Goal: Task Accomplishment & Management: Manage account settings

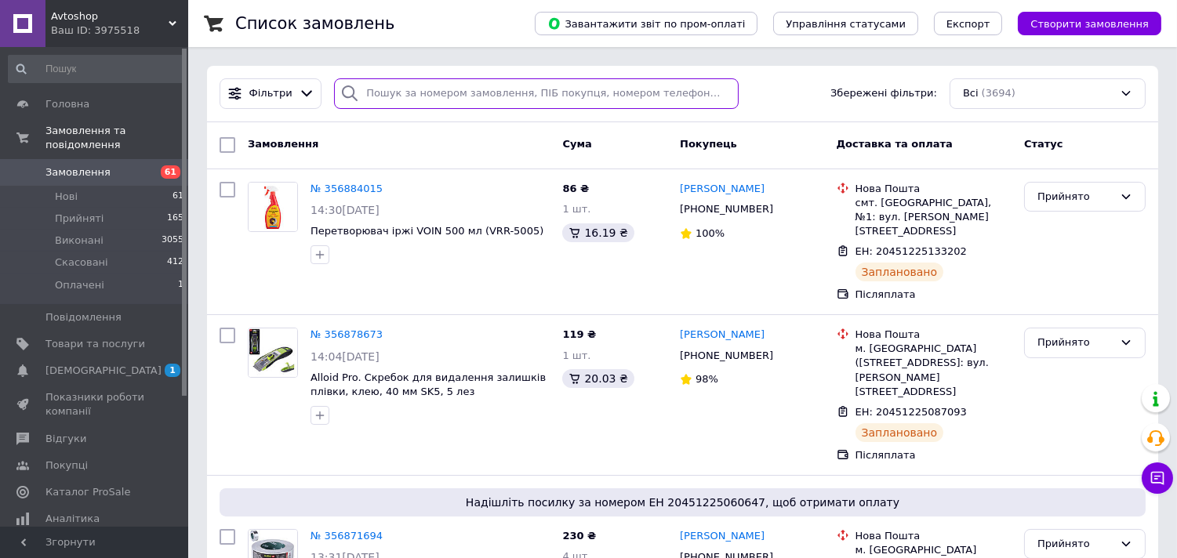
click at [378, 93] on input "search" at bounding box center [536, 93] width 404 height 31
paste input "Пром/[PERSON_NAME]"
type input "Пром/[PERSON_NAME]"
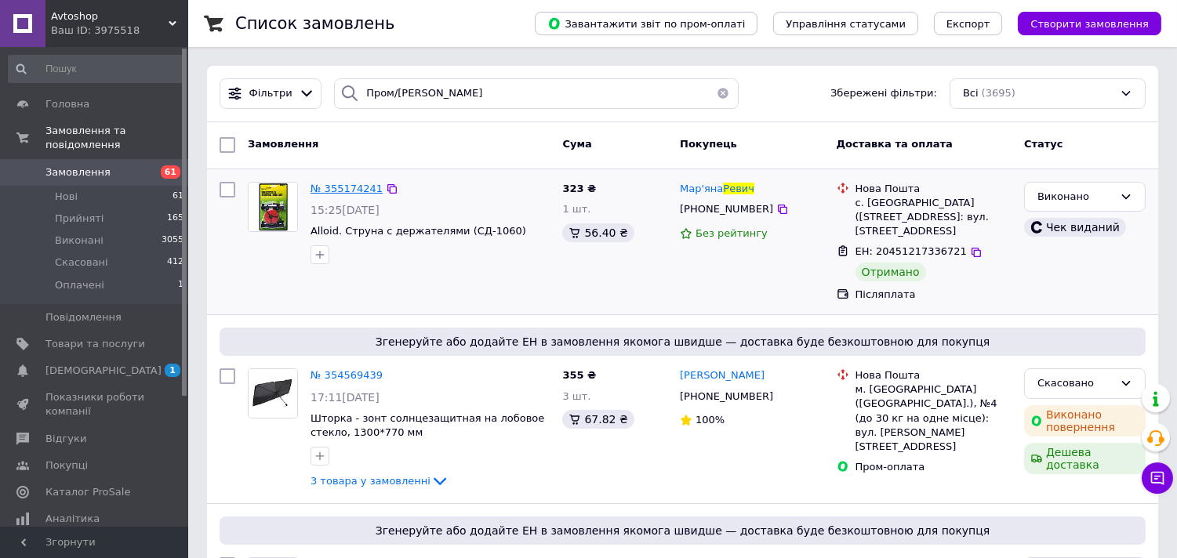
click at [354, 190] on span "№ 355174241" at bounding box center [346, 189] width 72 height 12
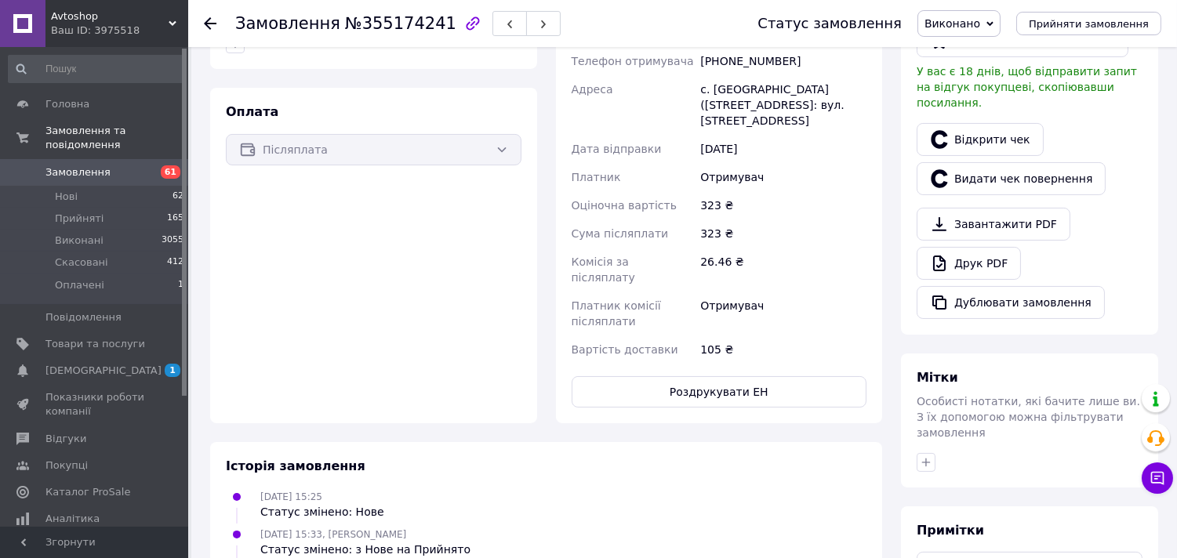
scroll to position [435, 0]
click at [999, 122] on link "Відкрити чек" at bounding box center [979, 138] width 127 height 33
click at [205, 27] on icon at bounding box center [210, 23] width 13 height 13
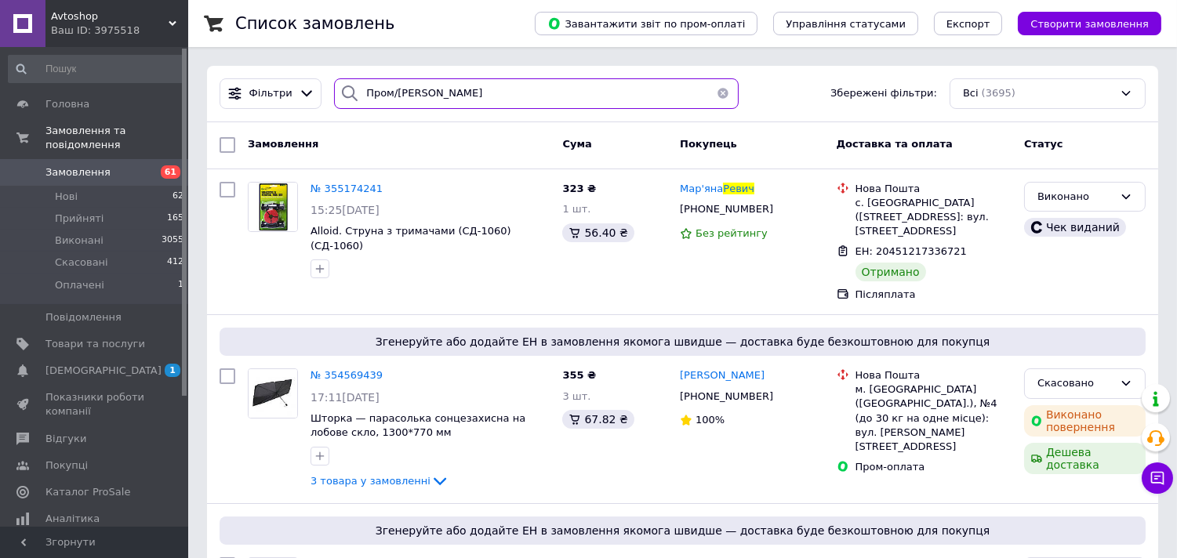
drag, startPoint x: 299, startPoint y: 74, endPoint x: 263, endPoint y: 74, distance: 35.3
click at [263, 74] on div "Фільтри Пром/Мар'яна Ревич Збережені фільтри: Всі (3695)" at bounding box center [682, 94] width 951 height 56
paste input "ячеслав Бєляков"
type input "Пром/Вячеслав Бєляков"
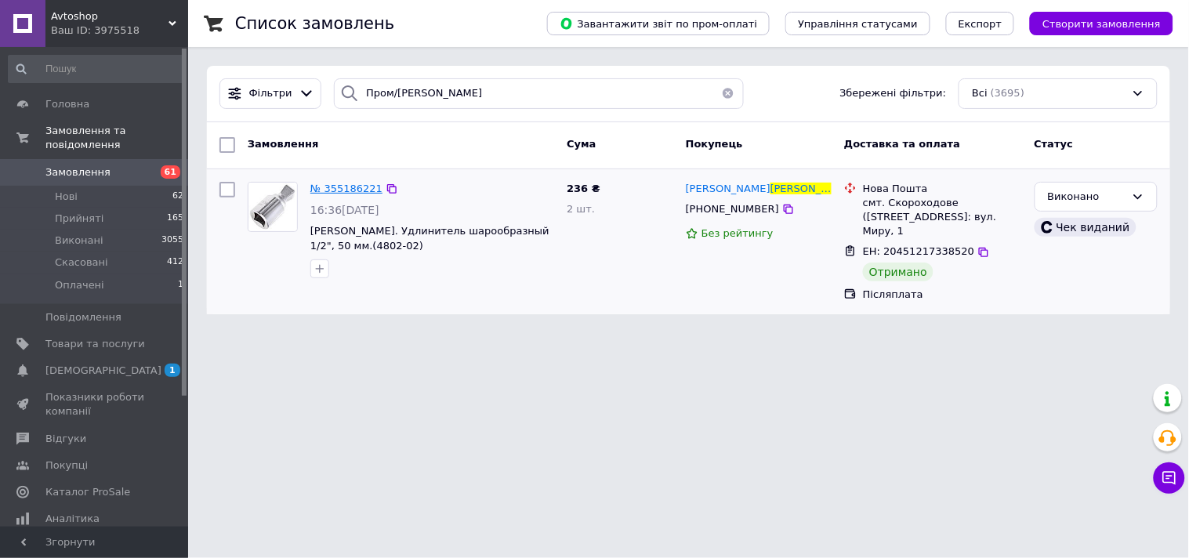
click at [346, 183] on span "№ 355186221" at bounding box center [346, 189] width 72 height 12
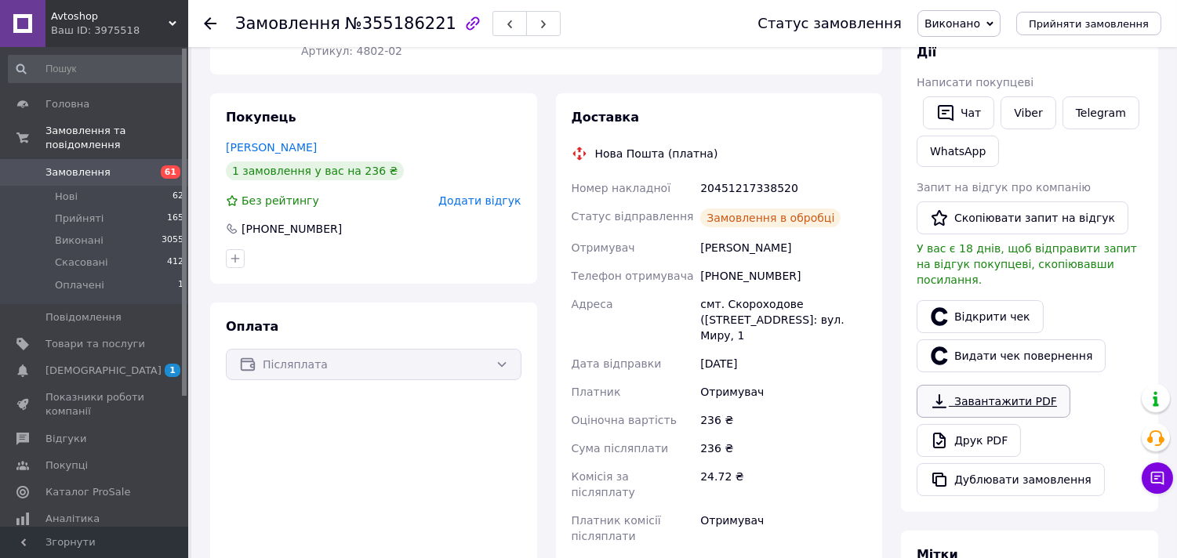
scroll to position [256, 0]
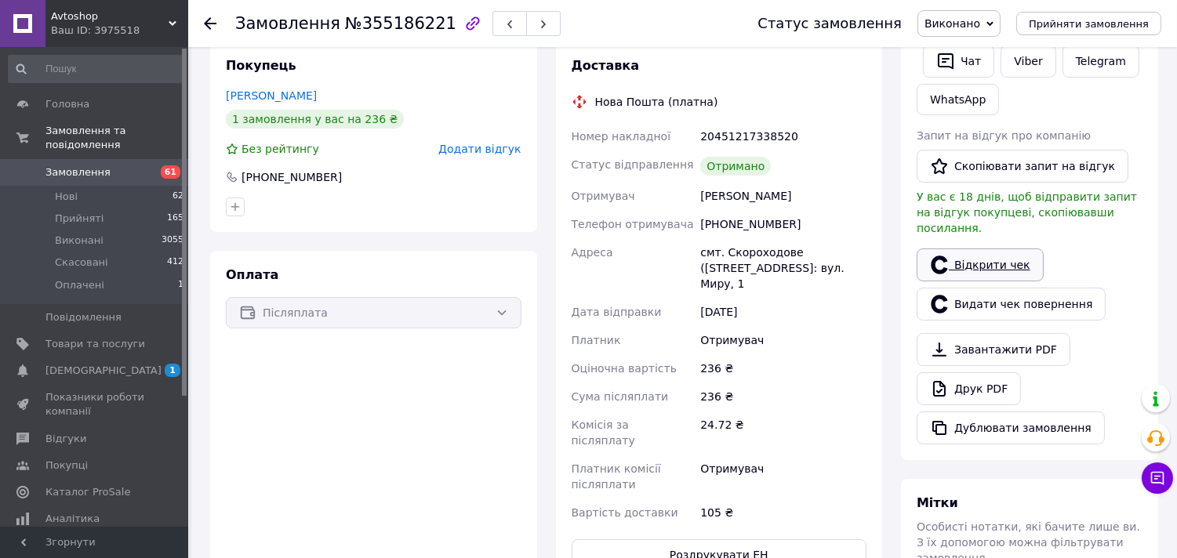
click at [980, 249] on link "Відкрити чек" at bounding box center [979, 264] width 127 height 33
click at [207, 24] on use at bounding box center [210, 23] width 13 height 13
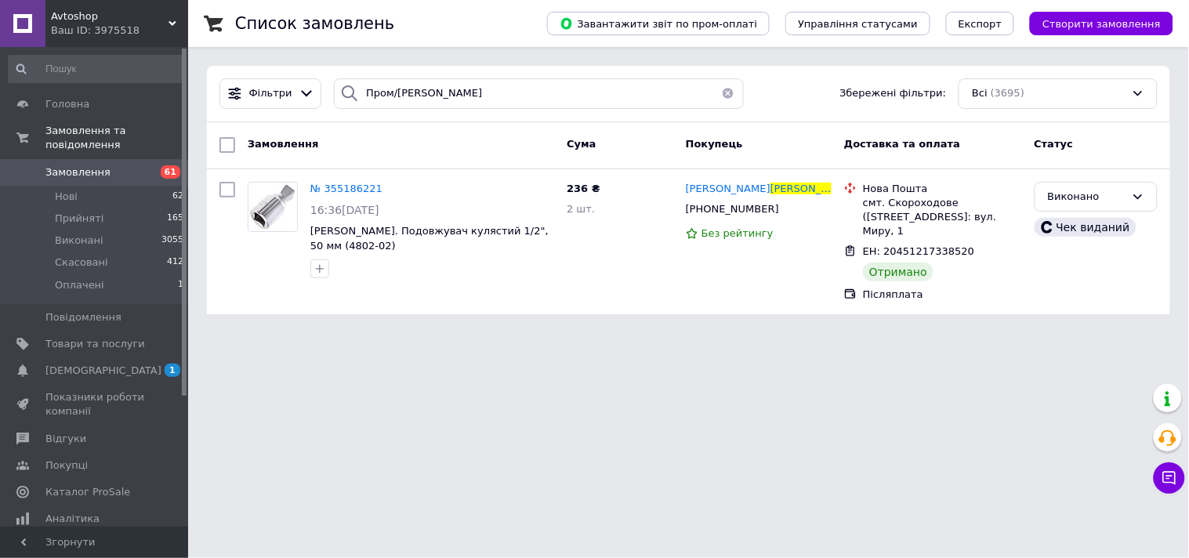
click at [720, 88] on button "button" at bounding box center [728, 93] width 31 height 31
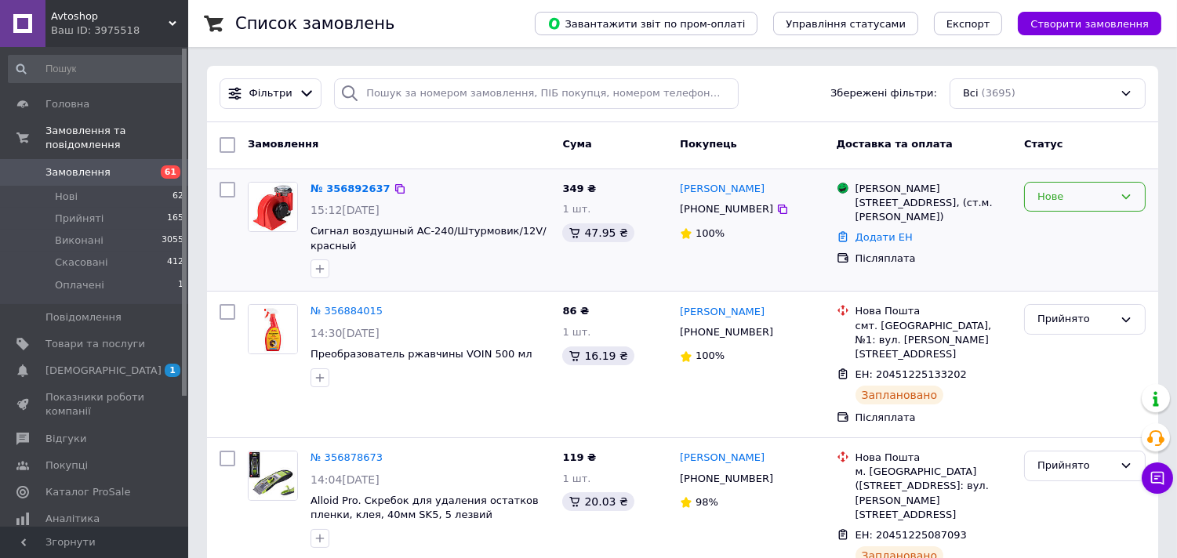
click at [1118, 205] on div "Нове" at bounding box center [1085, 197] width 122 height 31
click at [1091, 228] on li "Прийнято" at bounding box center [1085, 229] width 120 height 29
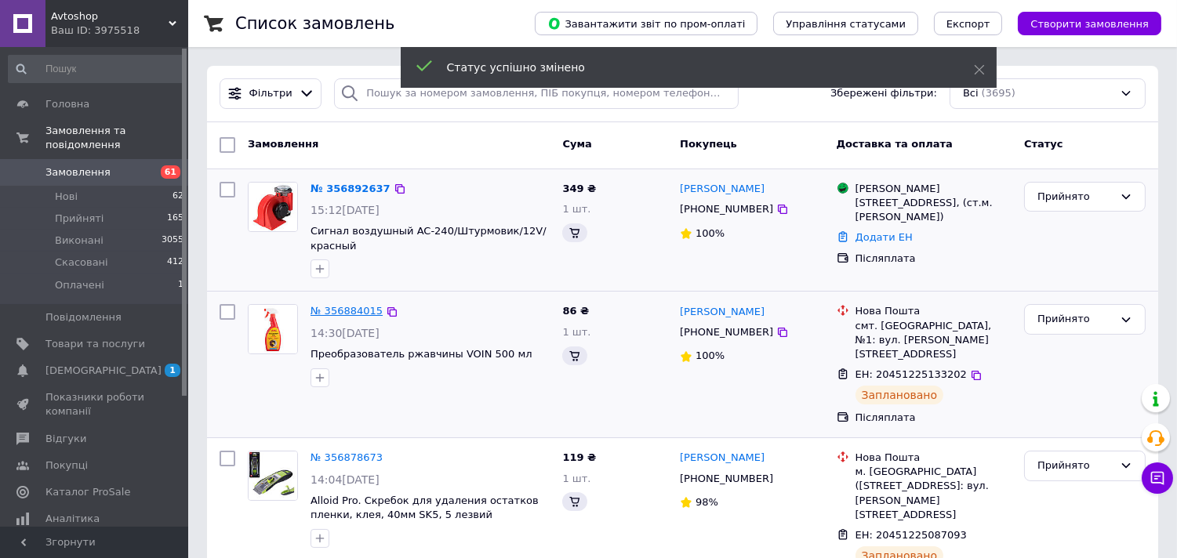
click at [342, 314] on link "№ 356884015" at bounding box center [346, 311] width 72 height 12
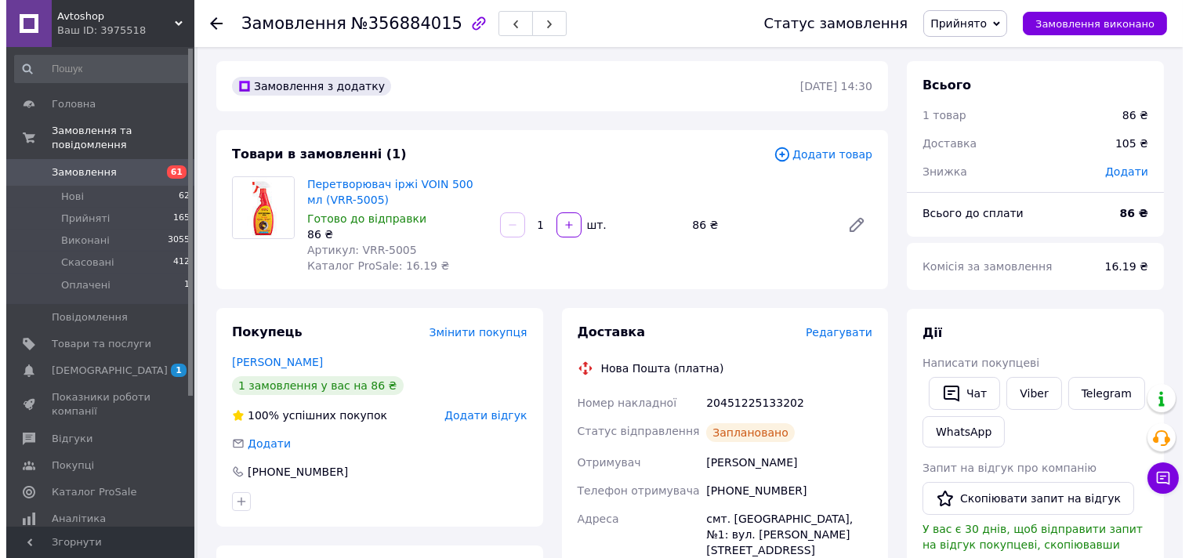
scroll to position [174, 0]
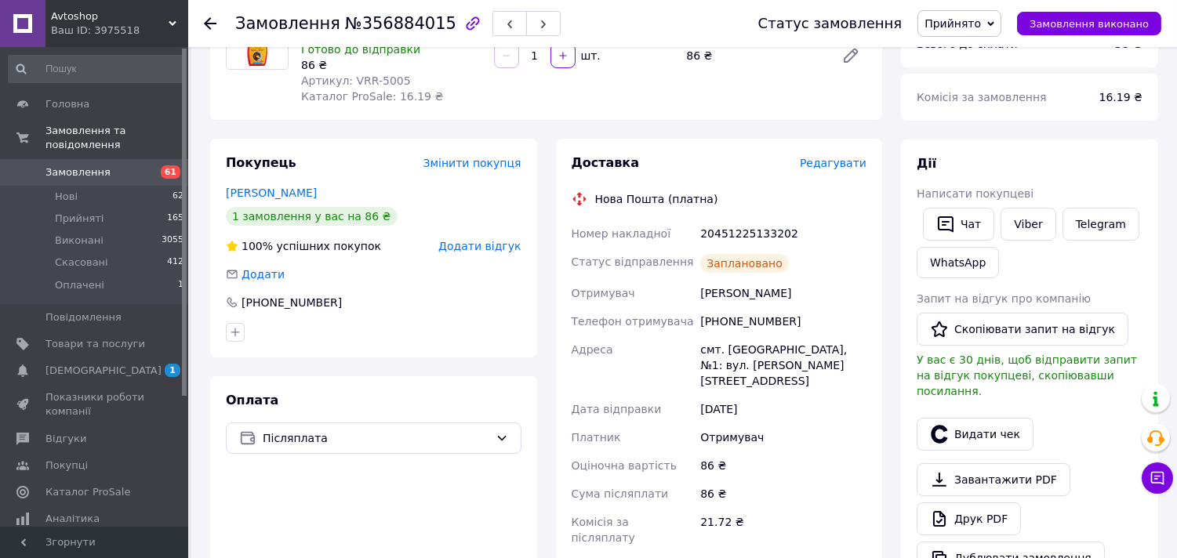
click at [831, 167] on span "Редагувати" at bounding box center [833, 163] width 67 height 13
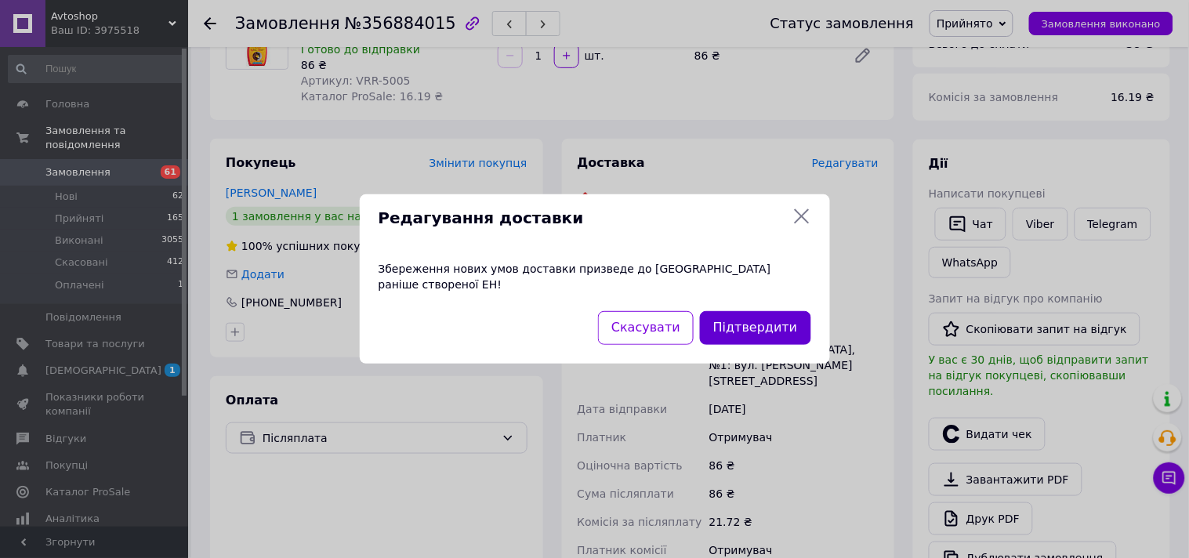
click at [767, 319] on button "Підтвердити" at bounding box center [755, 328] width 111 height 34
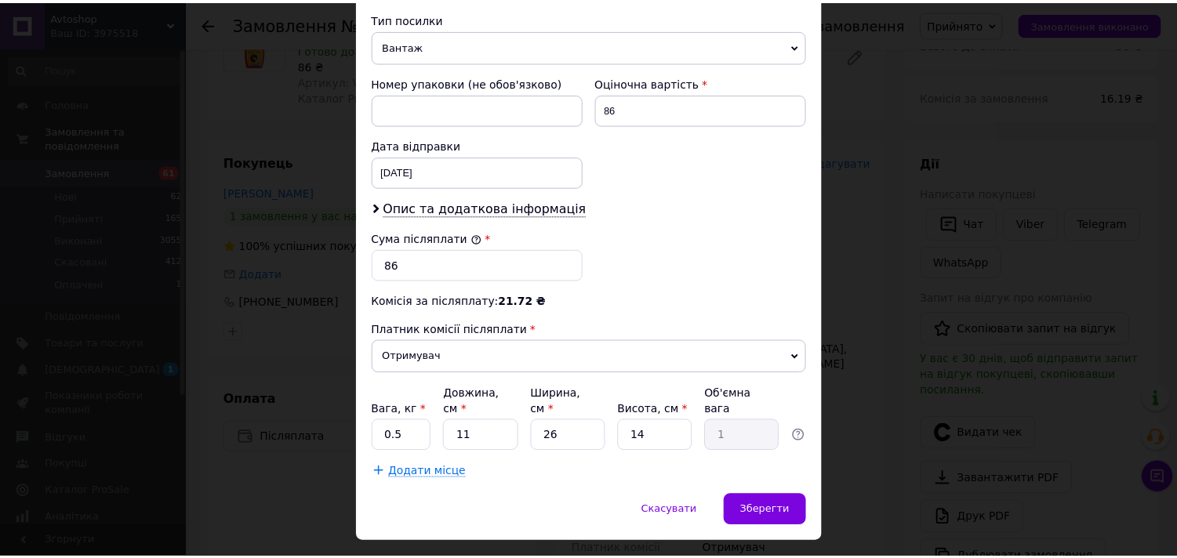
scroll to position [640, 0]
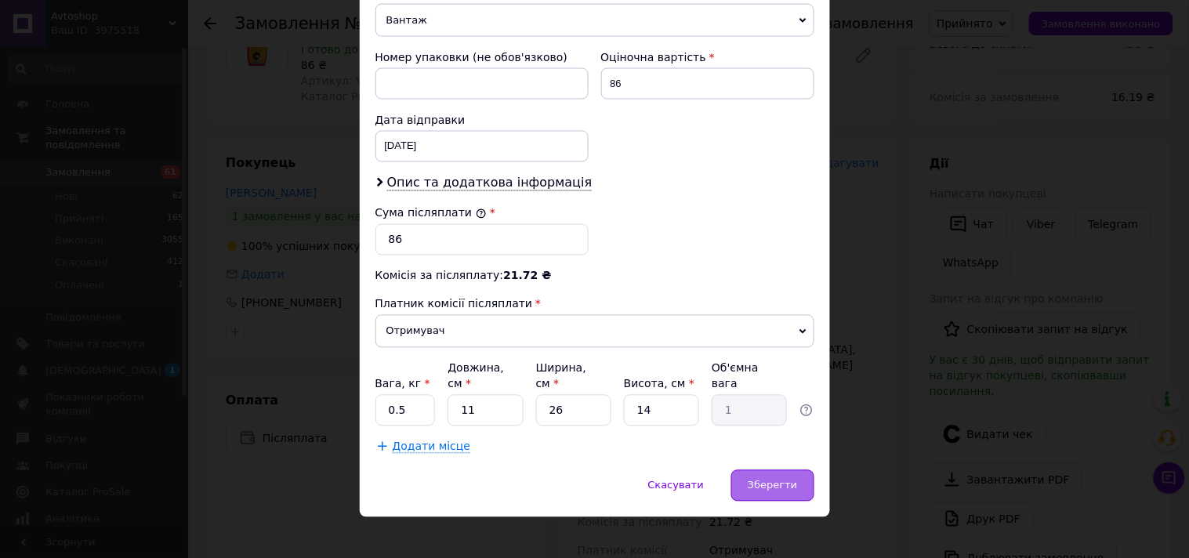
click at [785, 480] on span "Зберегти" at bounding box center [772, 486] width 49 height 12
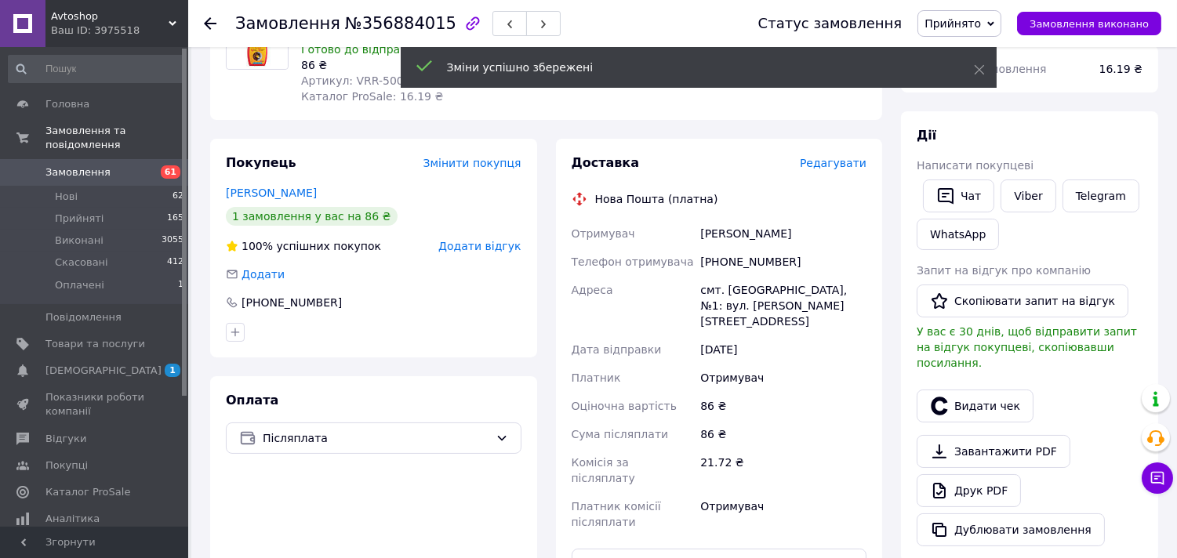
click at [208, 20] on use at bounding box center [210, 23] width 13 height 13
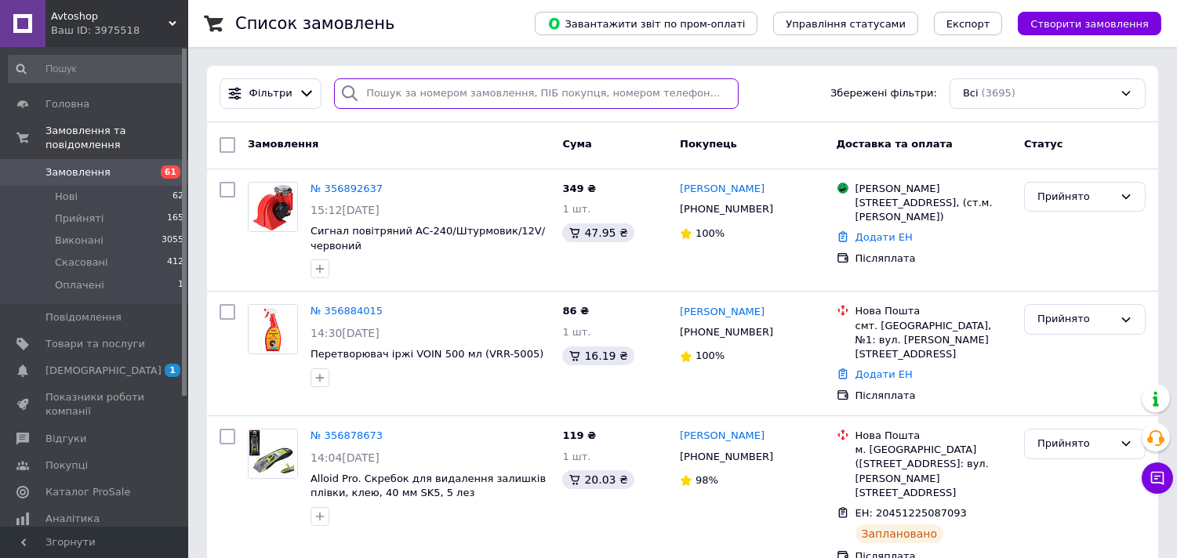
click at [434, 91] on input "search" at bounding box center [536, 93] width 404 height 31
paste input "Пром/Таранов Владислав"
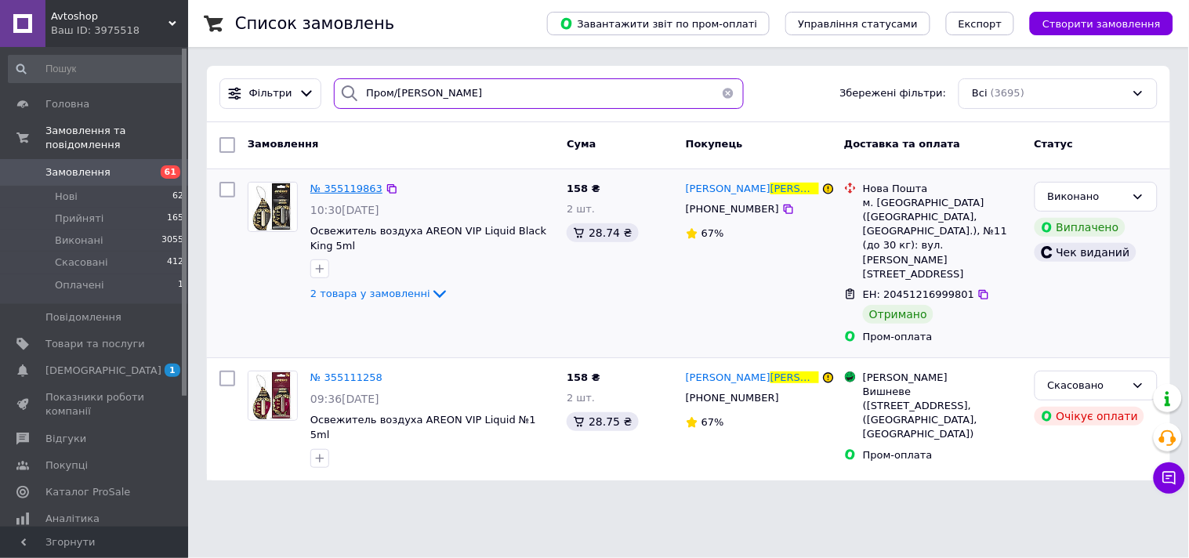
type input "Пром/Таранов Владислав"
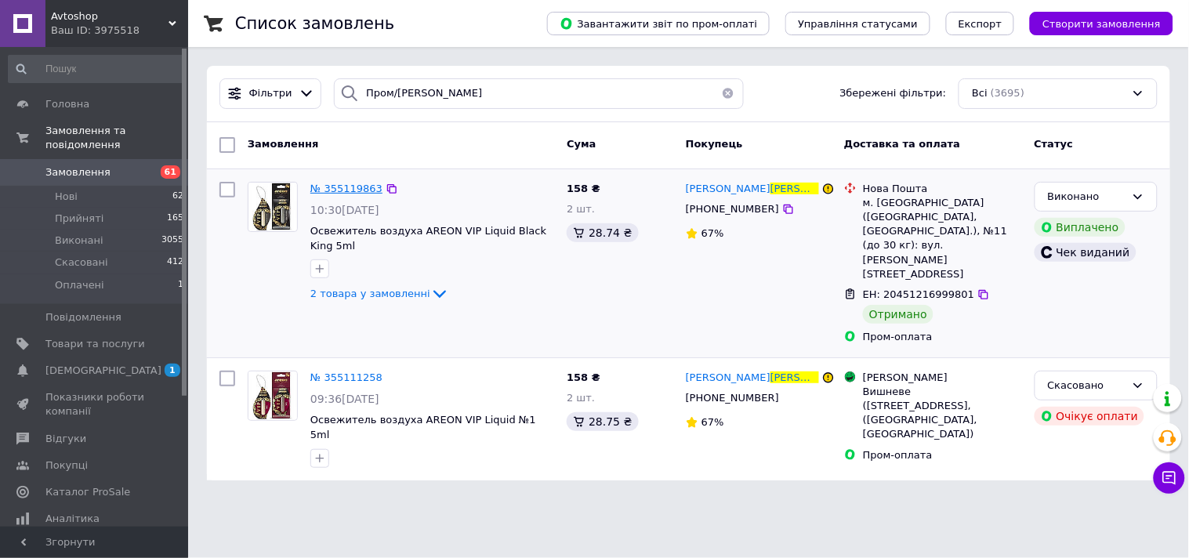
click at [346, 183] on span "№ 355119863" at bounding box center [346, 189] width 72 height 12
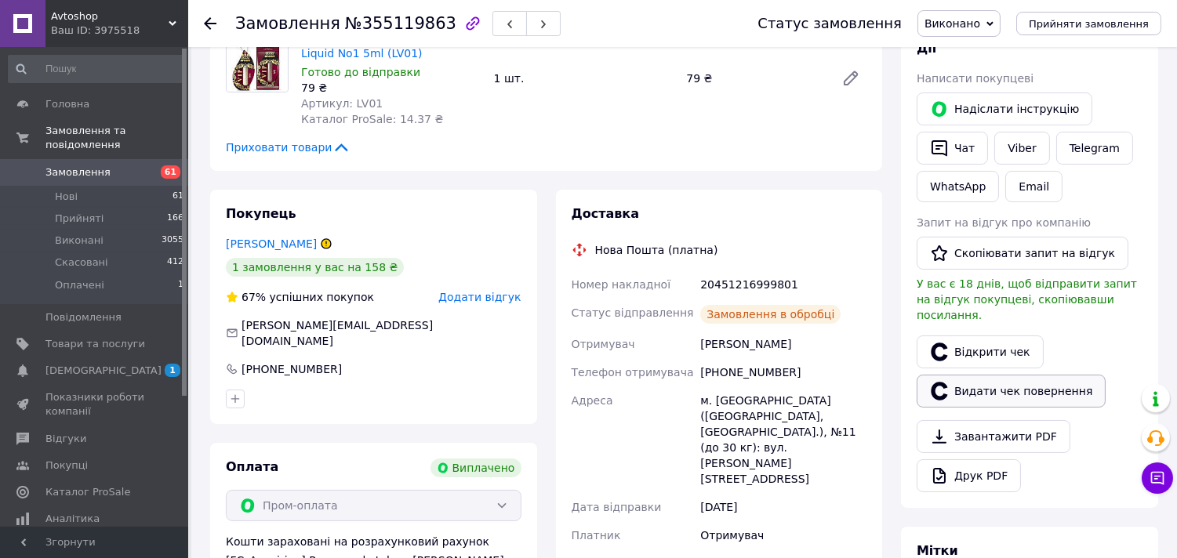
scroll to position [213, 0]
click at [952, 336] on link "Відкрити чек" at bounding box center [979, 352] width 127 height 33
click at [201, 21] on div "Замовлення №355119863 Статус замовлення Виконано Прийнято Скасовано Оплачено Пр…" at bounding box center [682, 23] width 989 height 47
click at [208, 20] on use at bounding box center [210, 23] width 13 height 13
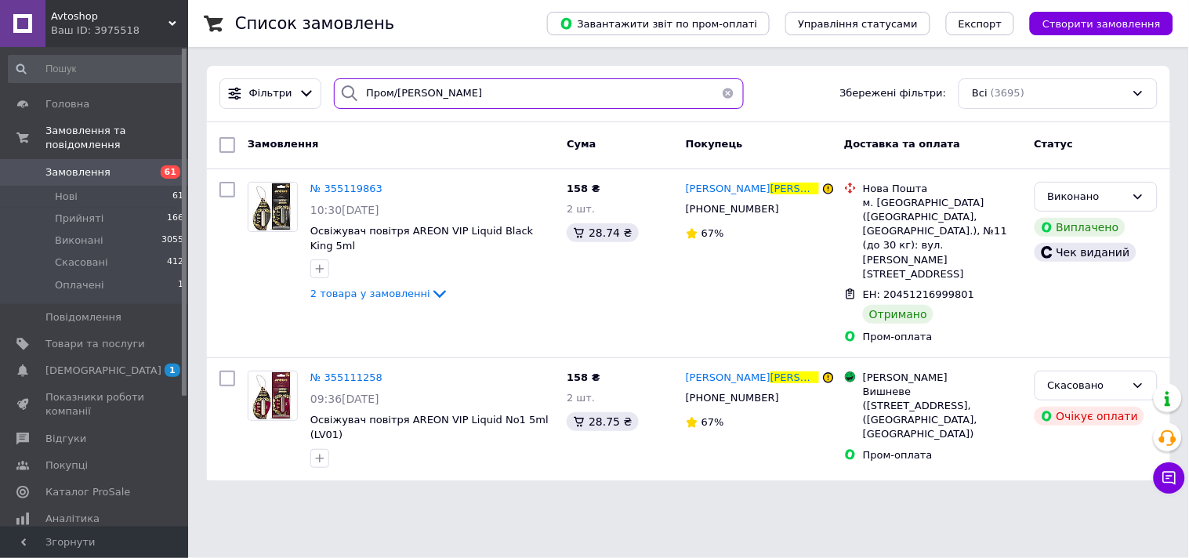
drag, startPoint x: 361, startPoint y: 102, endPoint x: 290, endPoint y: 114, distance: 72.3
click at [290, 114] on div "Фільтри Пром/Таранов Владислав Збережені фільтри: Всі (3695)" at bounding box center [688, 94] width 963 height 56
paste input "авло Кельба"
type input "Пром/Павло Кельба"
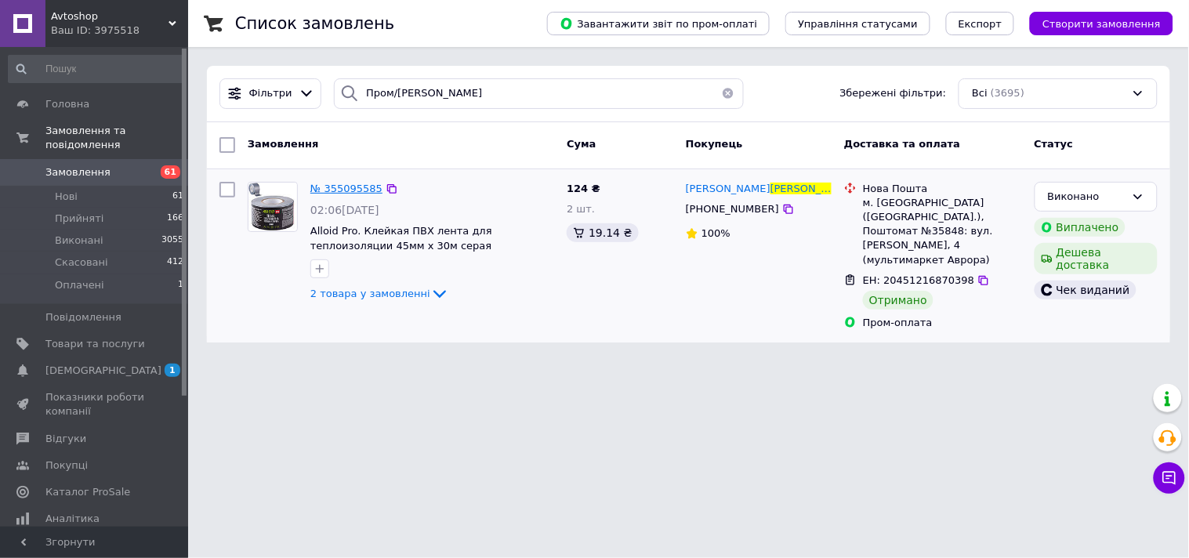
click at [359, 185] on span "№ 355095585" at bounding box center [346, 189] width 72 height 12
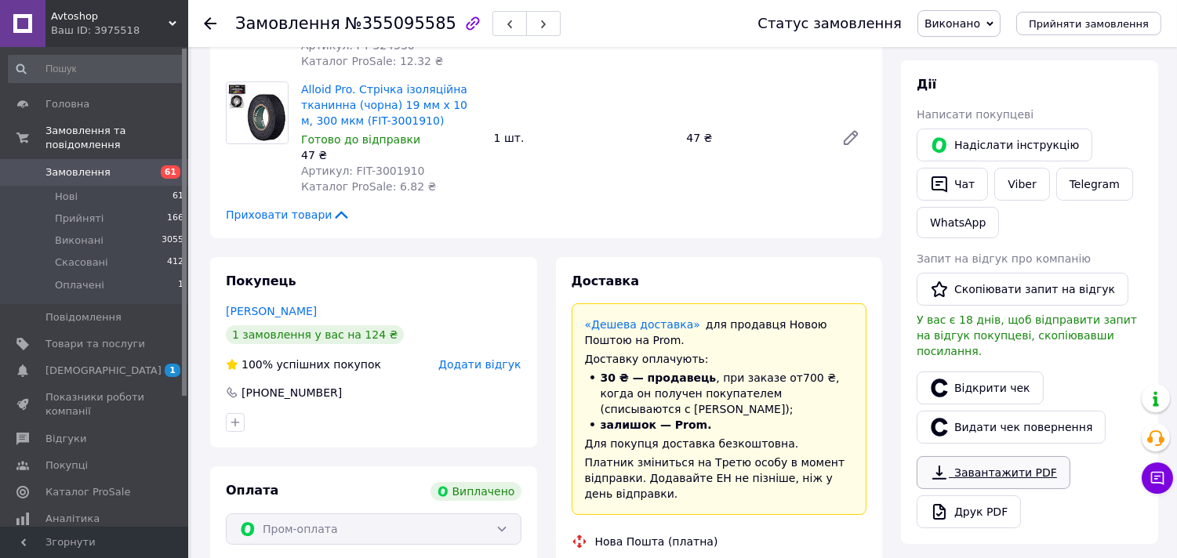
scroll to position [261, 0]
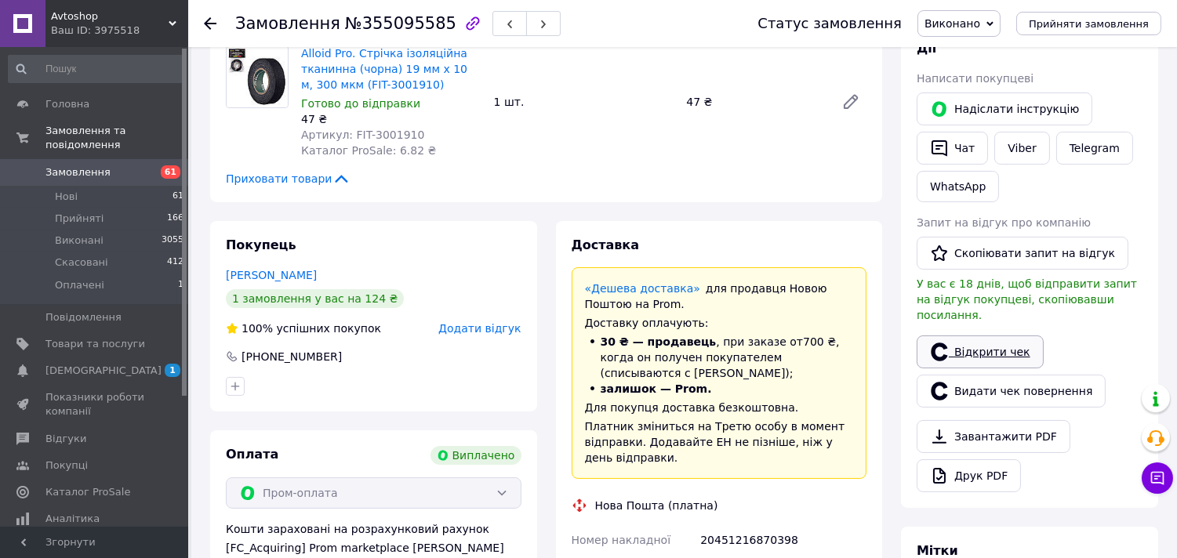
click at [970, 336] on link "Відкрити чек" at bounding box center [979, 352] width 127 height 33
click at [213, 20] on icon at bounding box center [210, 23] width 13 height 13
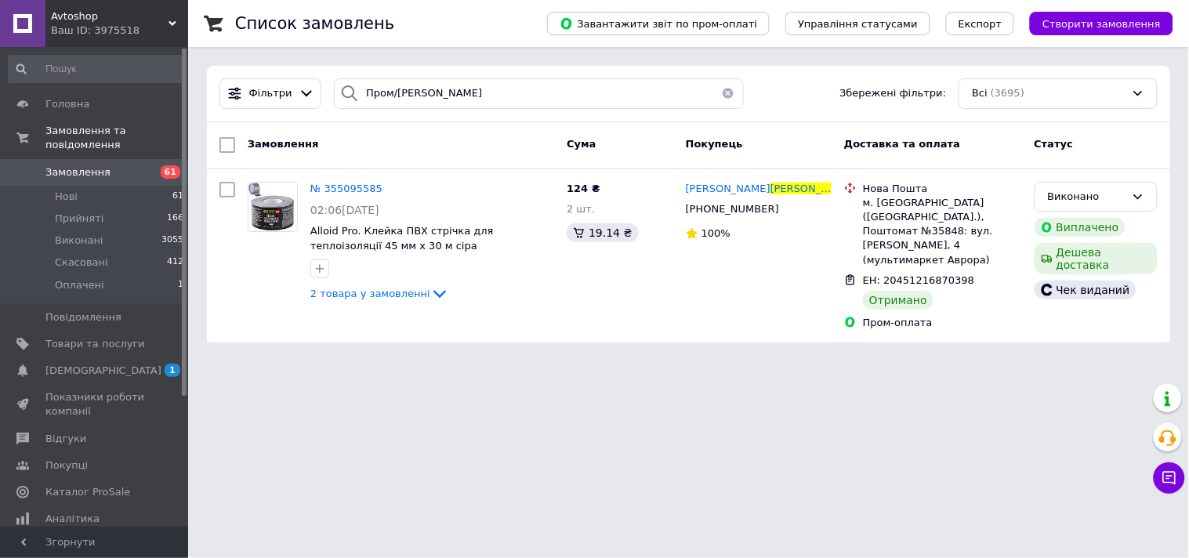
click at [723, 94] on button "button" at bounding box center [728, 93] width 31 height 31
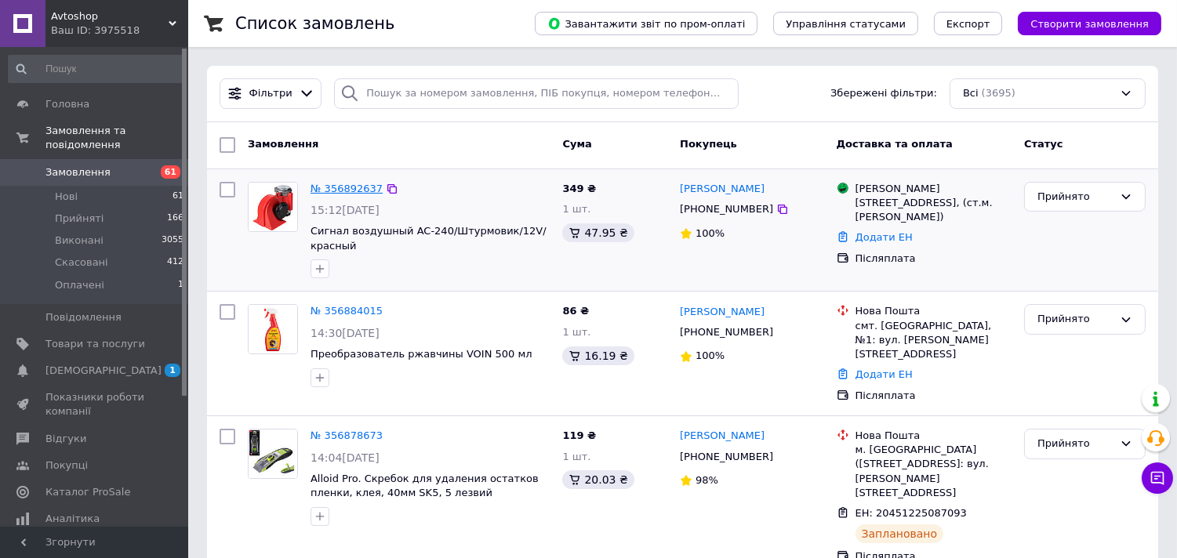
click at [353, 183] on link "№ 356892637" at bounding box center [346, 189] width 72 height 12
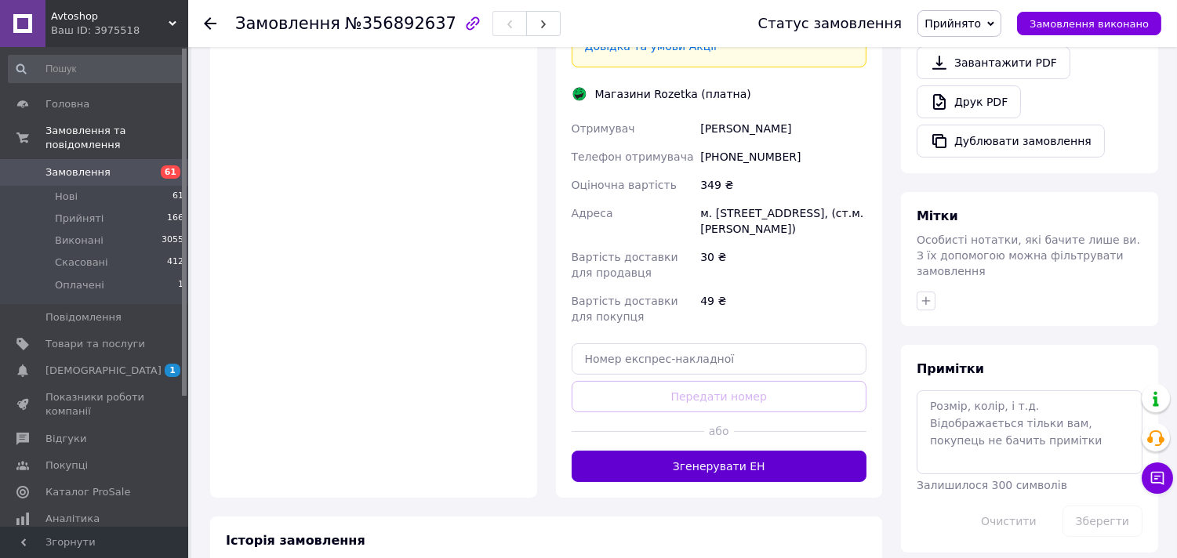
scroll to position [609, 0]
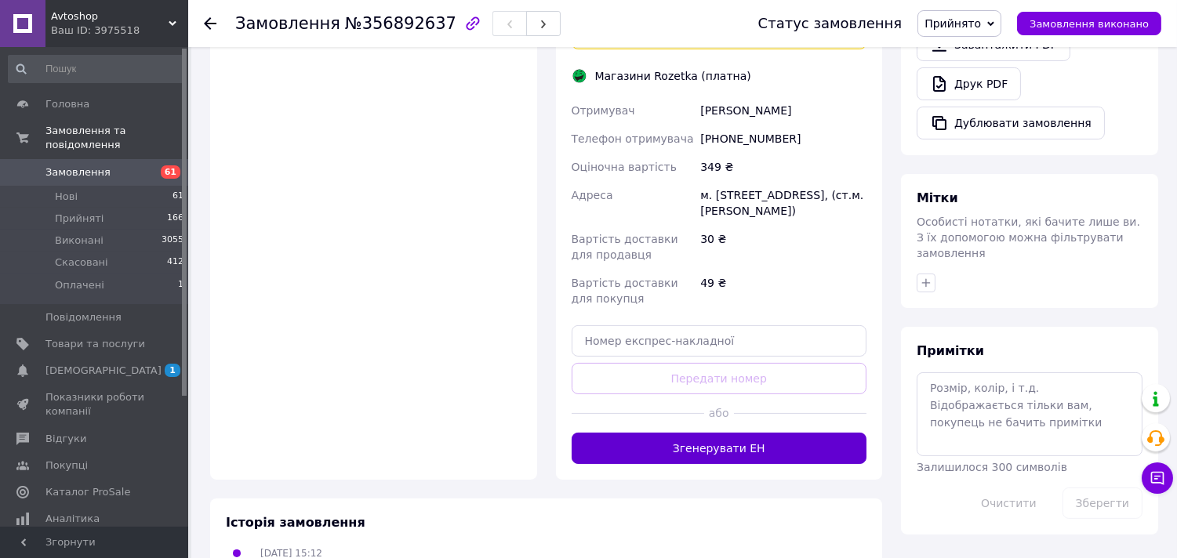
click at [754, 433] on button "Згенерувати ЕН" at bounding box center [719, 448] width 296 height 31
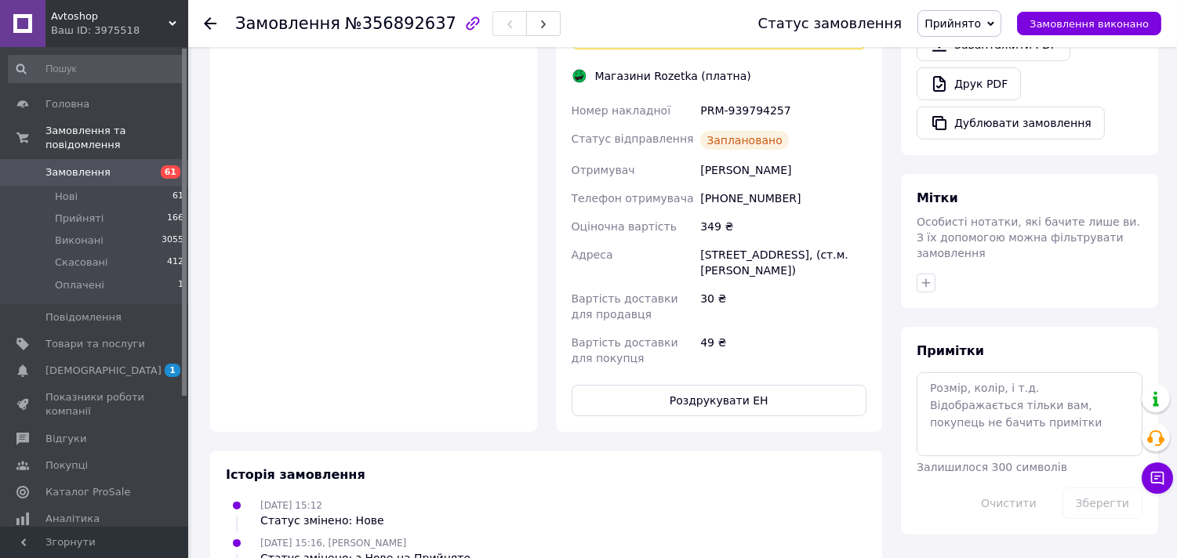
click at [781, 96] on div "PRM-939794257" at bounding box center [783, 110] width 172 height 28
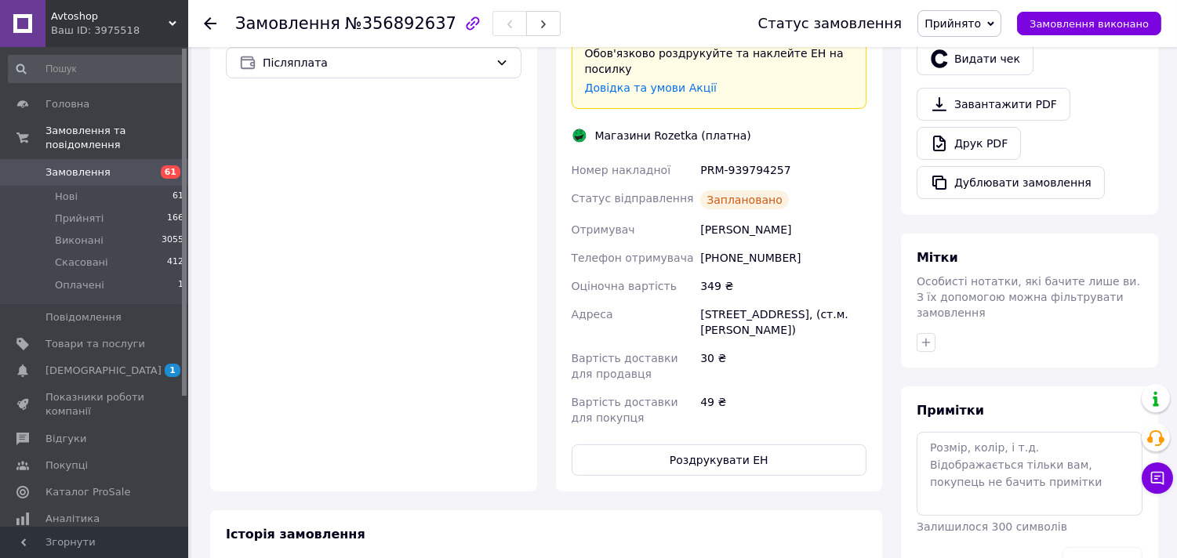
scroll to position [522, 0]
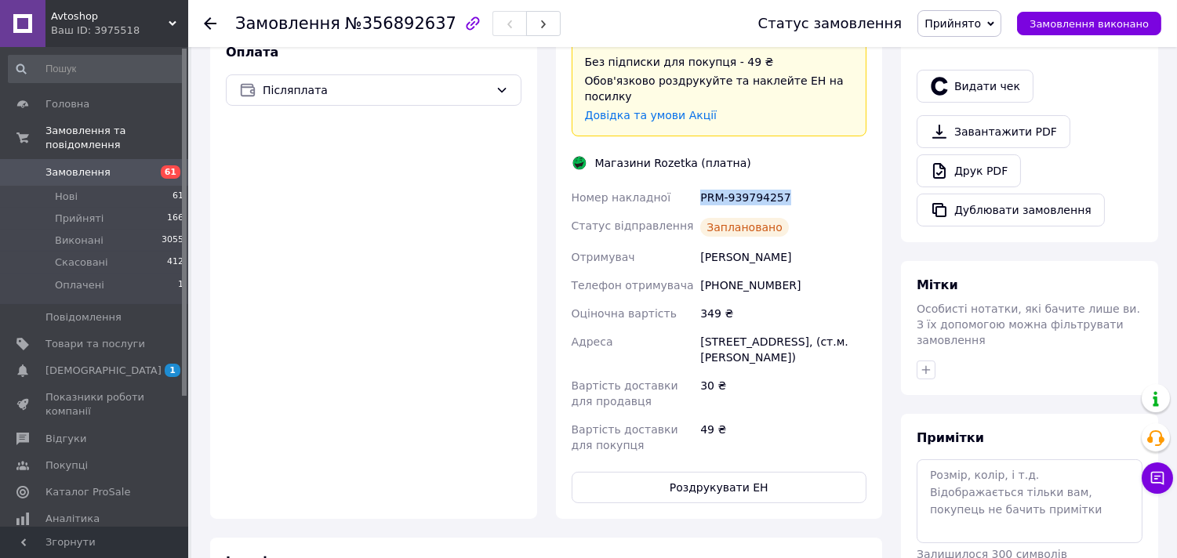
drag, startPoint x: 819, startPoint y: 158, endPoint x: 692, endPoint y: 162, distance: 127.1
click at [692, 183] on div "Номер накладної PRM-939794257 Статус відправлення Заплановано Отримувач Шишов А…" at bounding box center [719, 321] width 302 height 276
copy div "Номер накладної PRM-939794257"
click at [683, 472] on button "Роздрукувати ЕН" at bounding box center [719, 487] width 296 height 31
drag, startPoint x: 782, startPoint y: 222, endPoint x: 682, endPoint y: 219, distance: 100.4
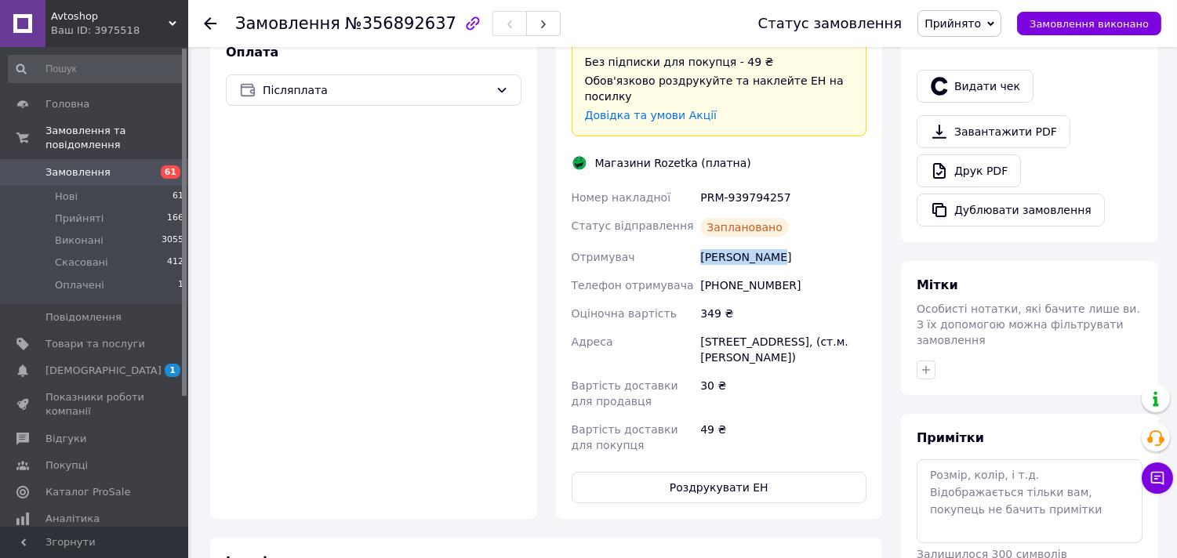
click at [682, 219] on div "Номер накладної PRM-939794257 Статус відправлення Заплановано Отримувач Шишов А…" at bounding box center [719, 321] width 302 height 276
copy div "Отримувач Шишов Андрій"
drag, startPoint x: 796, startPoint y: 260, endPoint x: 695, endPoint y: 257, distance: 100.4
click at [695, 257] on div "Номер накладної PRM-939794257 Статус відправлення Заплановано Отримувач Шишов А…" at bounding box center [719, 321] width 302 height 276
copy div "Телефон отримувача +380935918416"
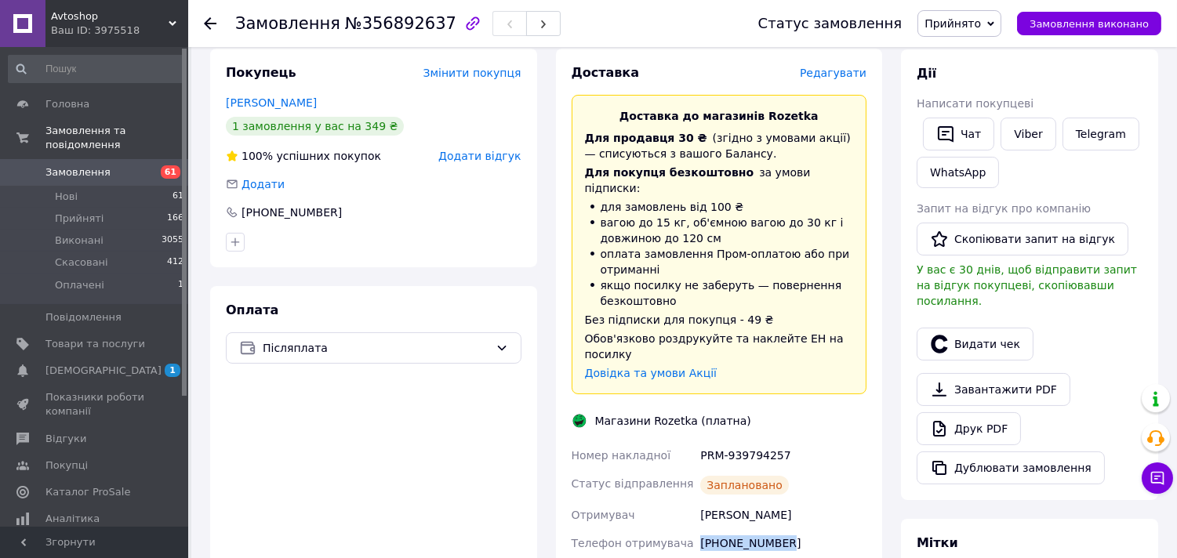
scroll to position [261, 0]
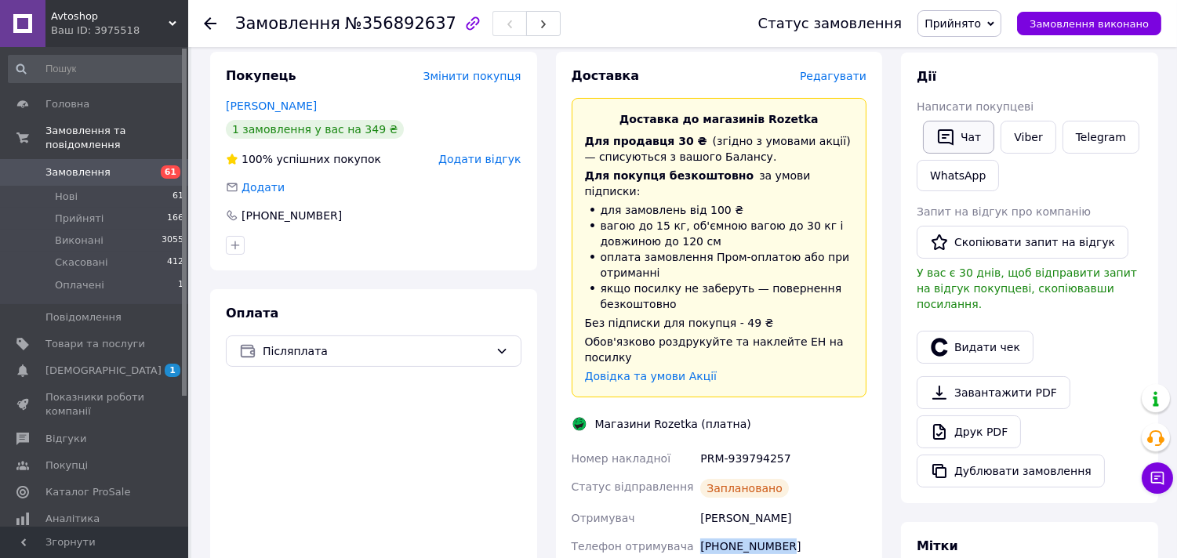
click at [968, 138] on button "Чат" at bounding box center [958, 137] width 71 height 33
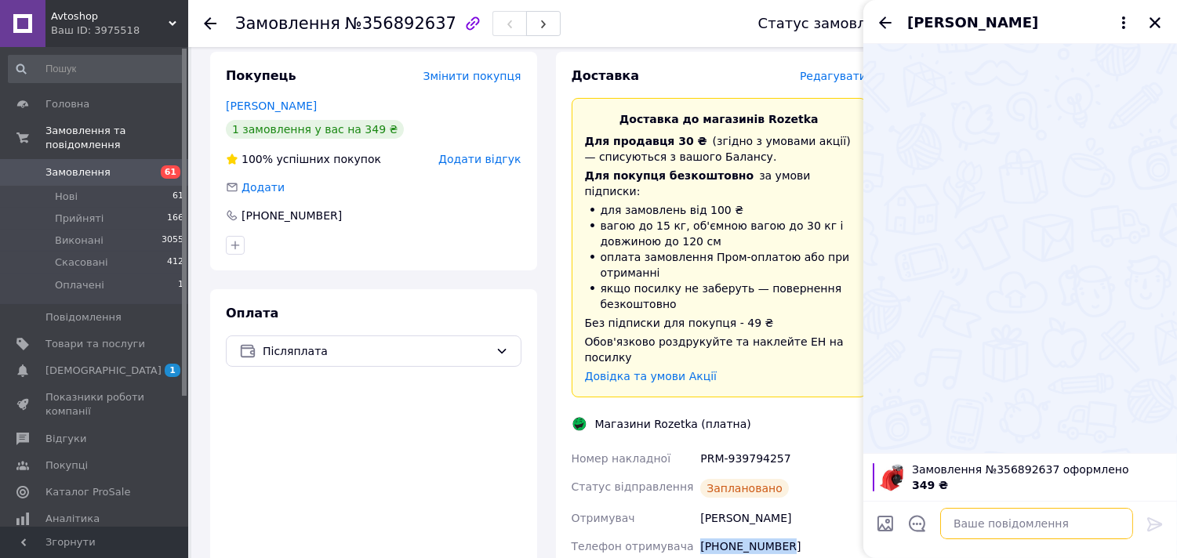
click at [960, 519] on textarea at bounding box center [1036, 523] width 193 height 31
paste textarea "Привіт! 👋 Дякуємо за замовлення в Avtoshop! 🚗 Ваше замовлення вже в обробці й м…"
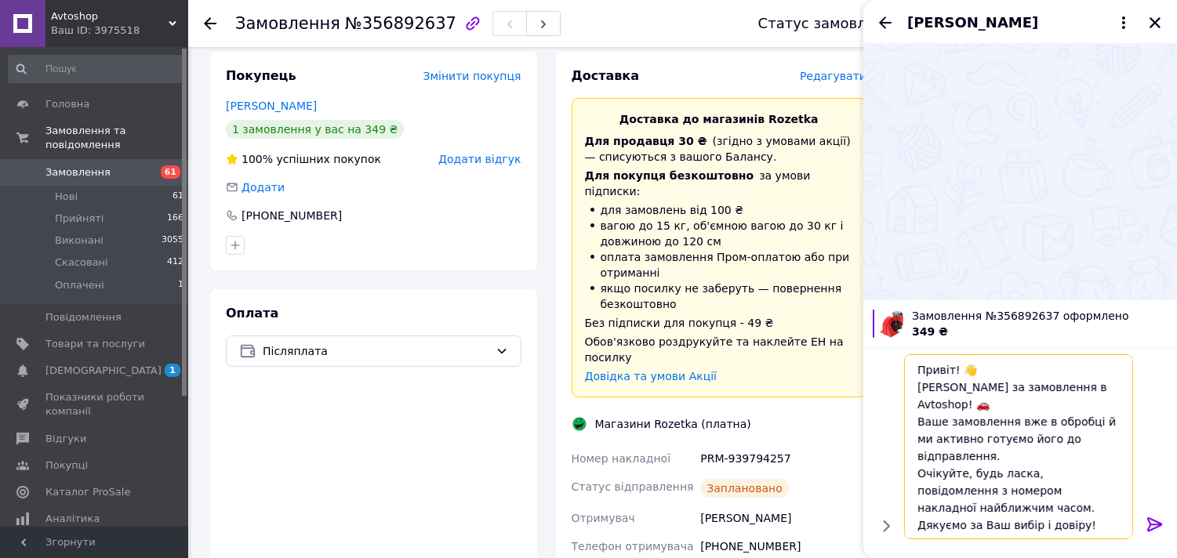
scroll to position [45, 0]
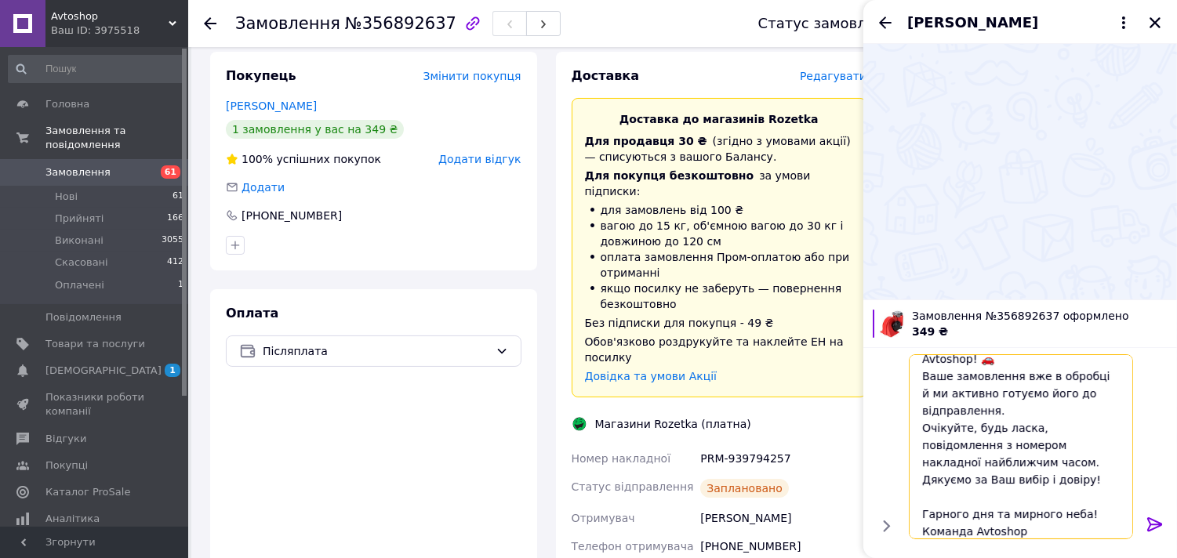
type textarea "Привіт! 👋 Дякуємо за замовлення в Avtoshop! 🚗 Ваше замовлення вже в обробці й м…"
click at [1156, 513] on div at bounding box center [1154, 527] width 31 height 37
click at [1155, 519] on icon at bounding box center [1154, 524] width 19 height 19
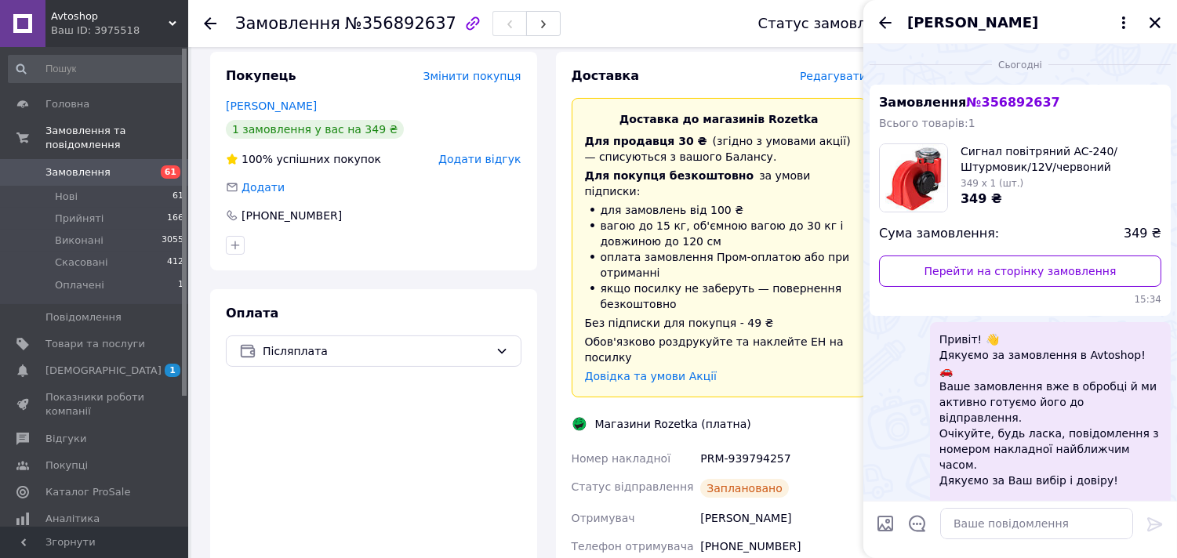
scroll to position [0, 0]
click at [1153, 17] on icon "Закрити" at bounding box center [1155, 23] width 14 height 14
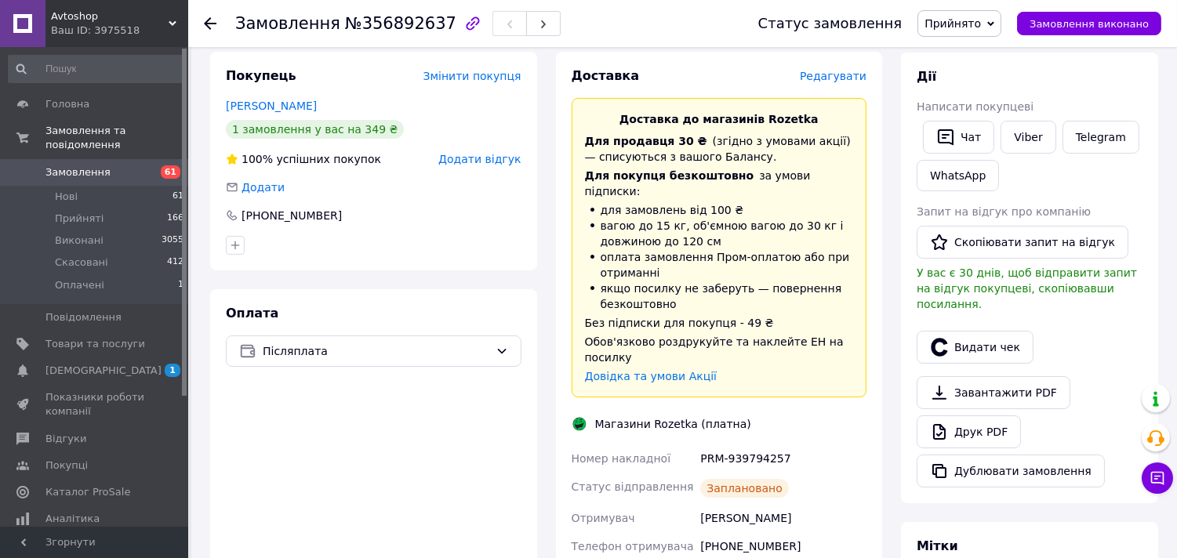
click at [214, 19] on icon at bounding box center [210, 23] width 13 height 13
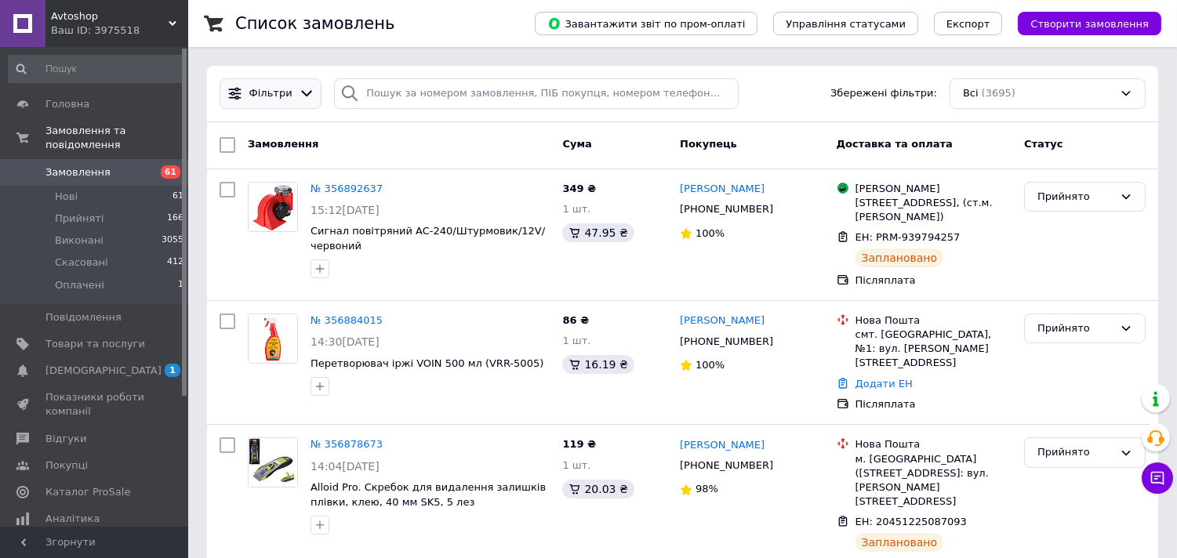
click at [303, 85] on icon at bounding box center [307, 93] width 16 height 16
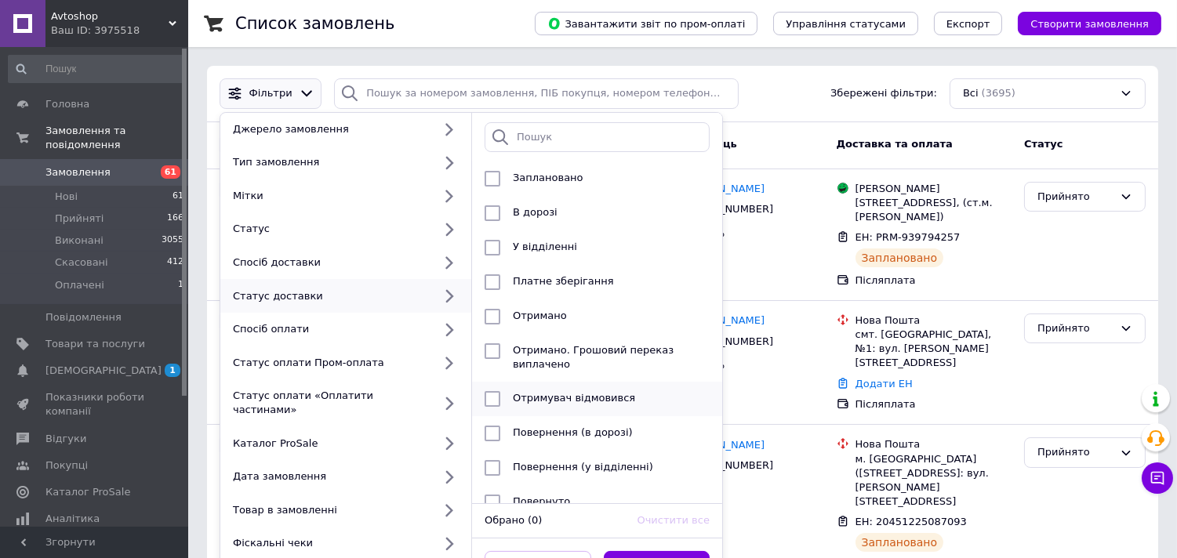
click at [527, 317] on span "Отримано" at bounding box center [540, 316] width 54 height 12
checkbox input "true"
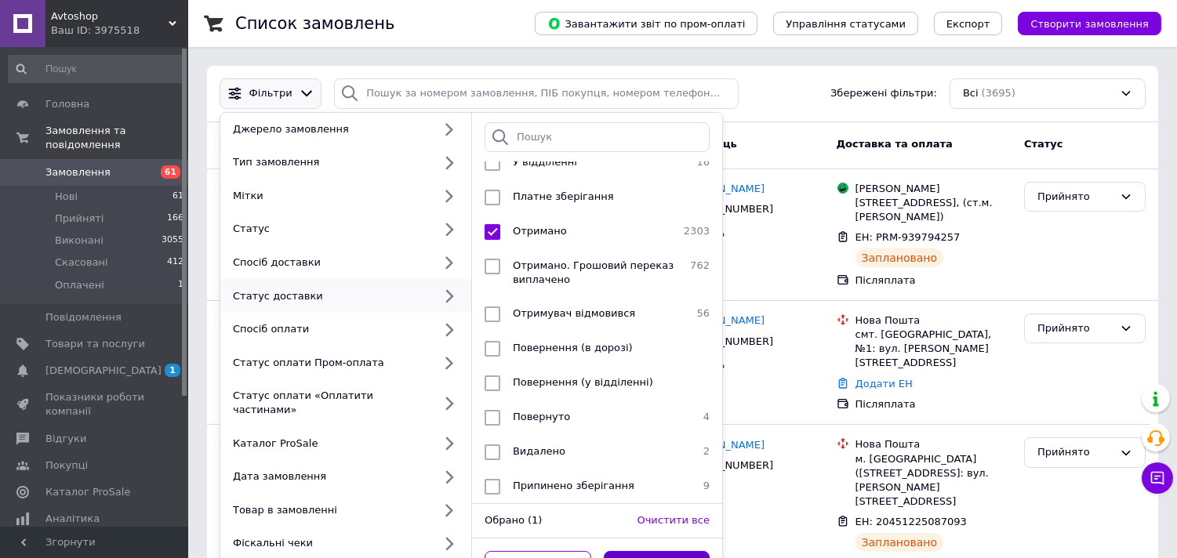
click at [669, 551] on button "Застосувати" at bounding box center [657, 566] width 107 height 31
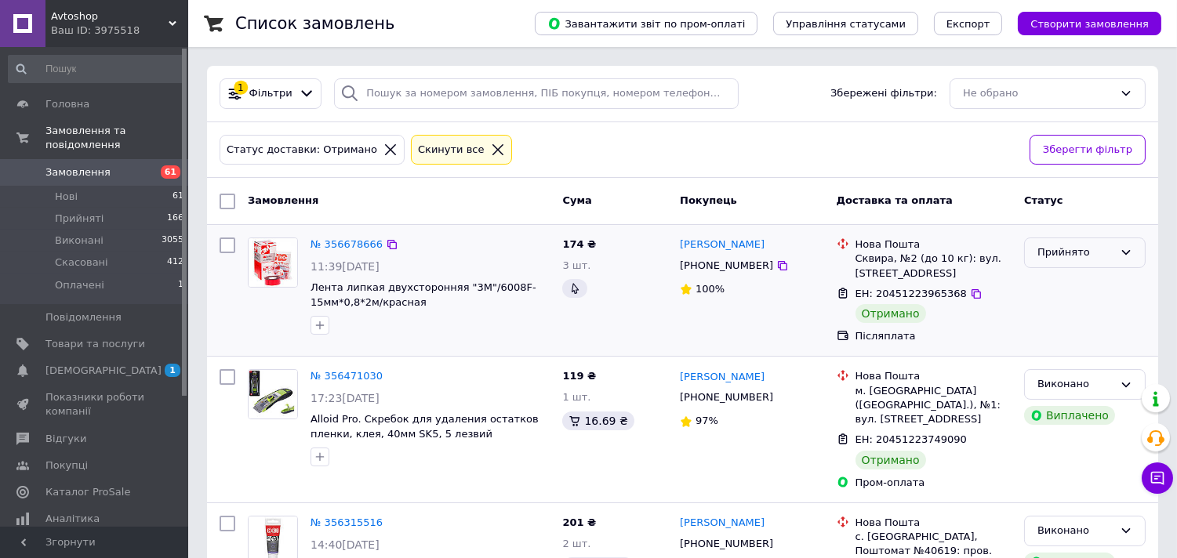
click at [1133, 254] on div "Прийнято" at bounding box center [1085, 253] width 122 height 31
click at [1086, 288] on li "Виконано" at bounding box center [1085, 285] width 120 height 29
click at [346, 238] on link "№ 356678666" at bounding box center [346, 244] width 72 height 12
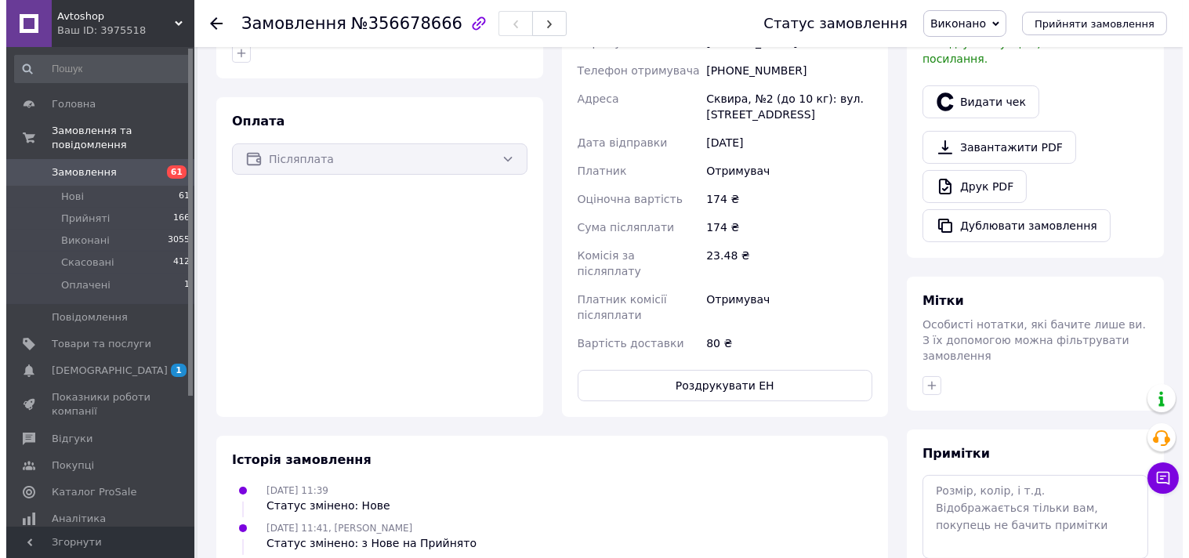
scroll to position [435, 0]
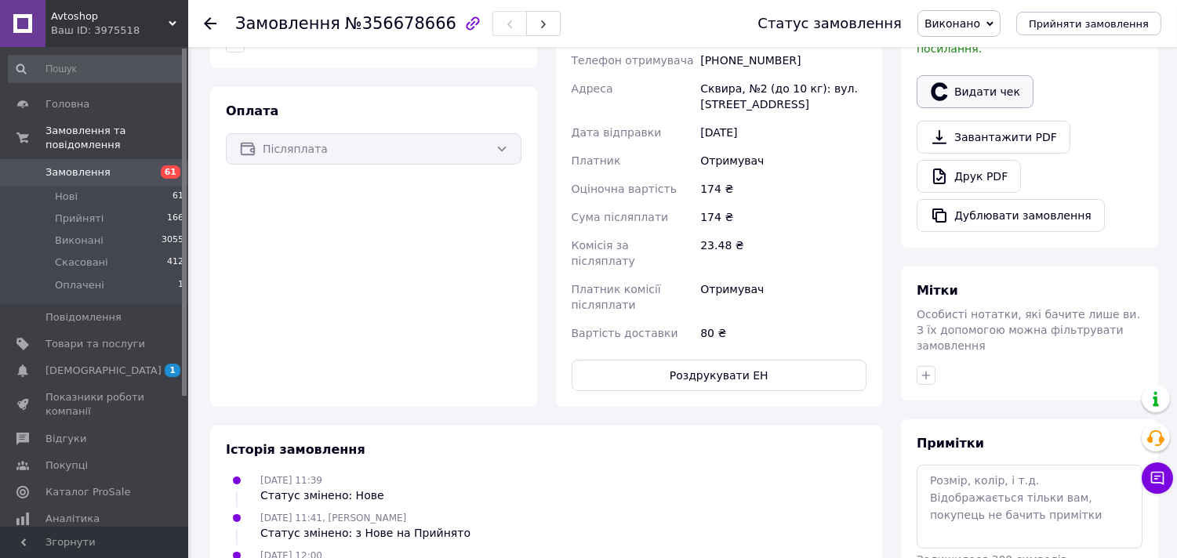
click at [1011, 76] on button "Видати чек" at bounding box center [974, 91] width 117 height 33
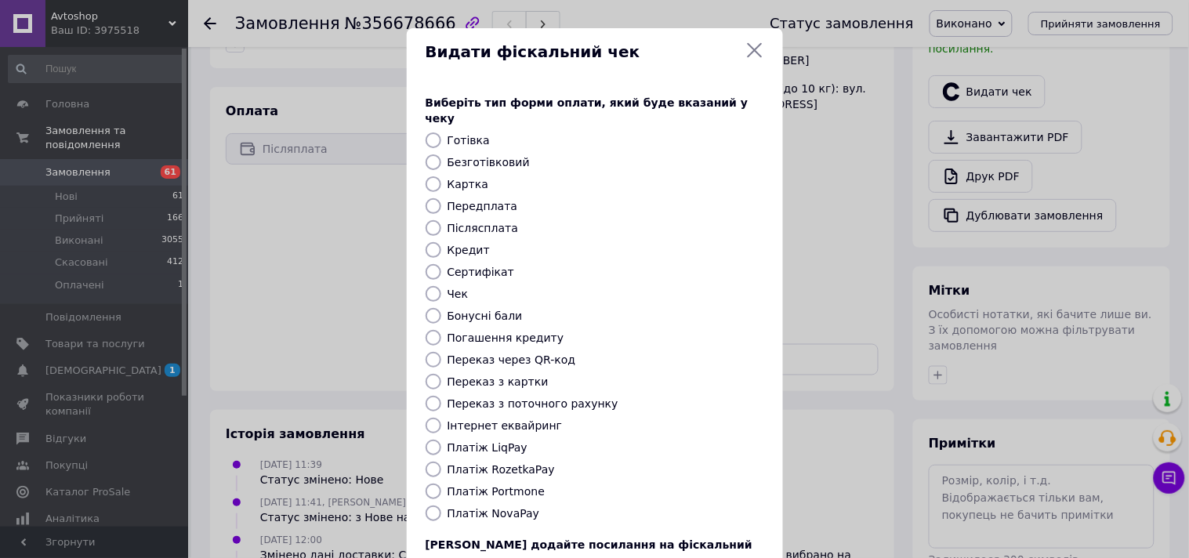
click at [488, 507] on label "Платіж NovaPay" at bounding box center [494, 513] width 93 height 13
click at [441, 506] on input "Платіж NovaPay" at bounding box center [434, 514] width 16 height 16
radio input "true"
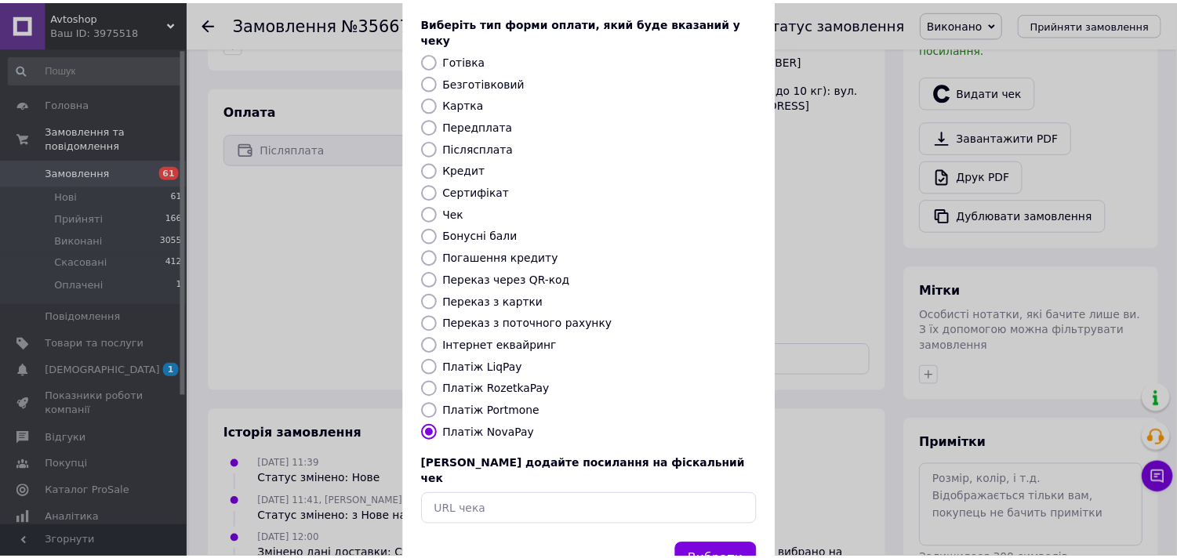
scroll to position [115, 0]
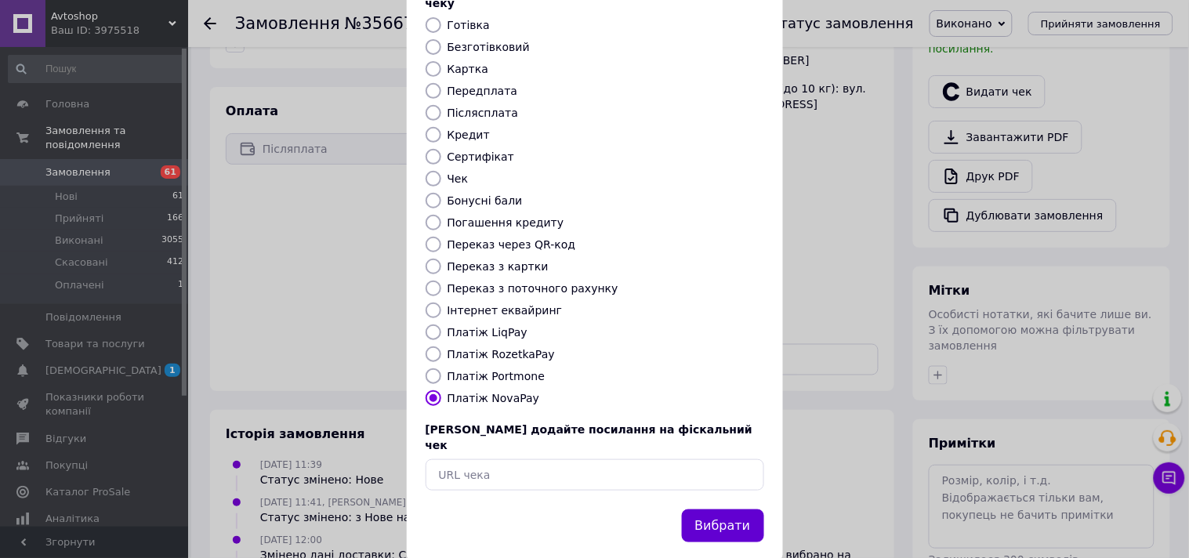
click at [700, 510] on button "Вибрати" at bounding box center [723, 527] width 82 height 34
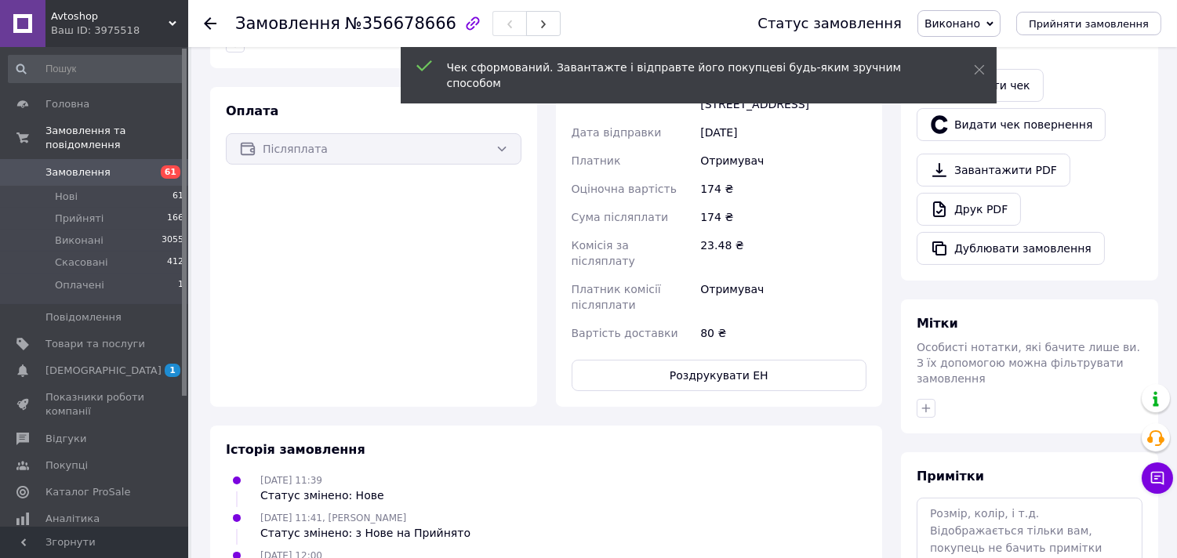
click at [212, 24] on use at bounding box center [210, 23] width 13 height 13
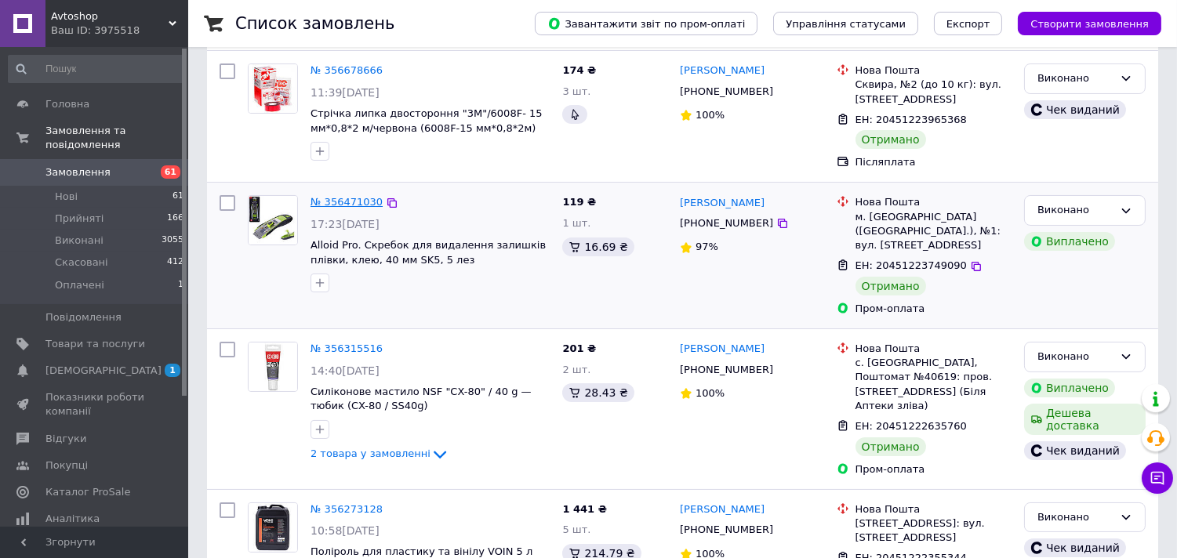
click at [339, 201] on link "№ 356471030" at bounding box center [346, 202] width 72 height 12
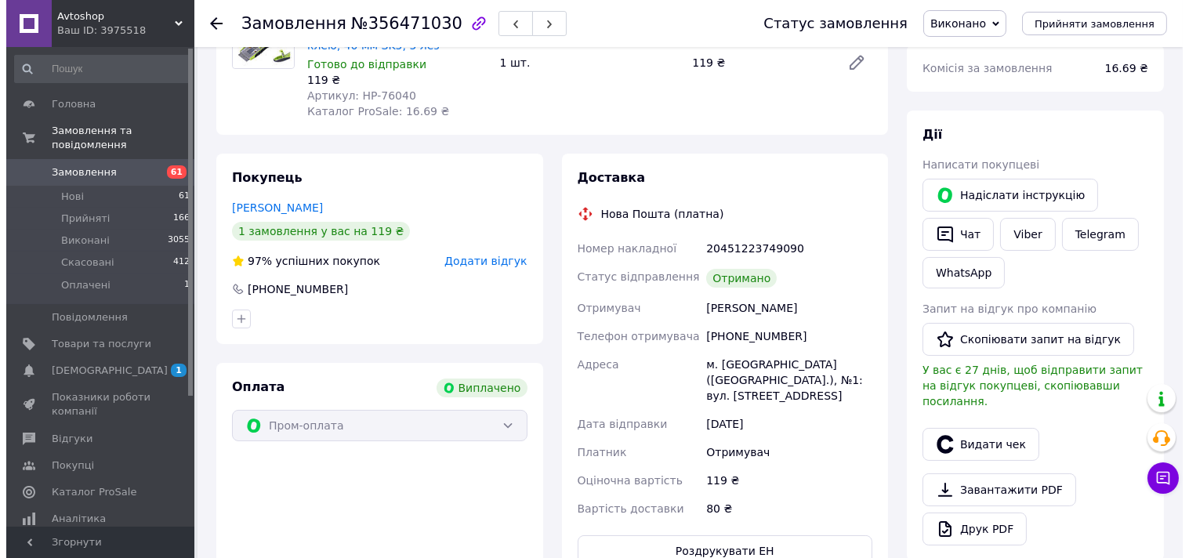
scroll to position [261, 0]
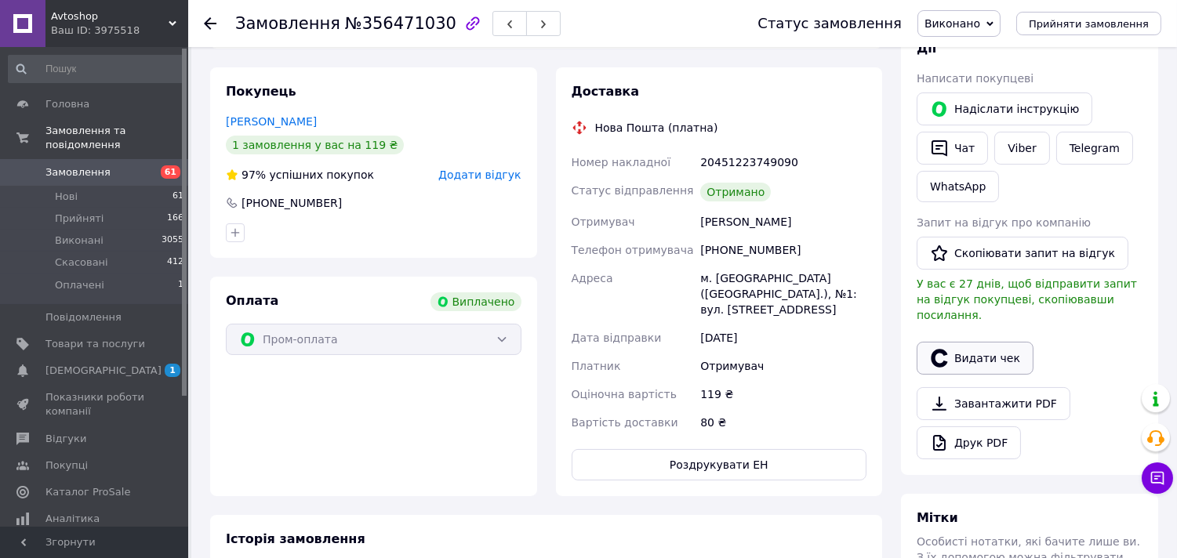
click at [972, 342] on button "Видати чек" at bounding box center [974, 358] width 117 height 33
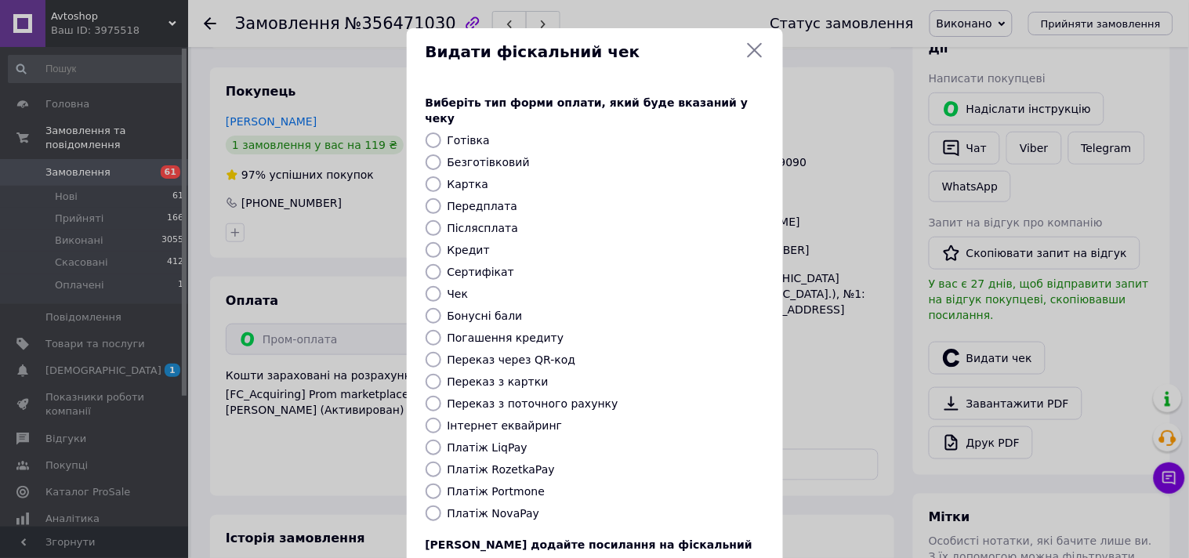
click at [506, 463] on label "Платіж RozetkaPay" at bounding box center [501, 469] width 107 height 13
click at [441, 462] on input "Платіж RozetkaPay" at bounding box center [434, 470] width 16 height 16
radio input "true"
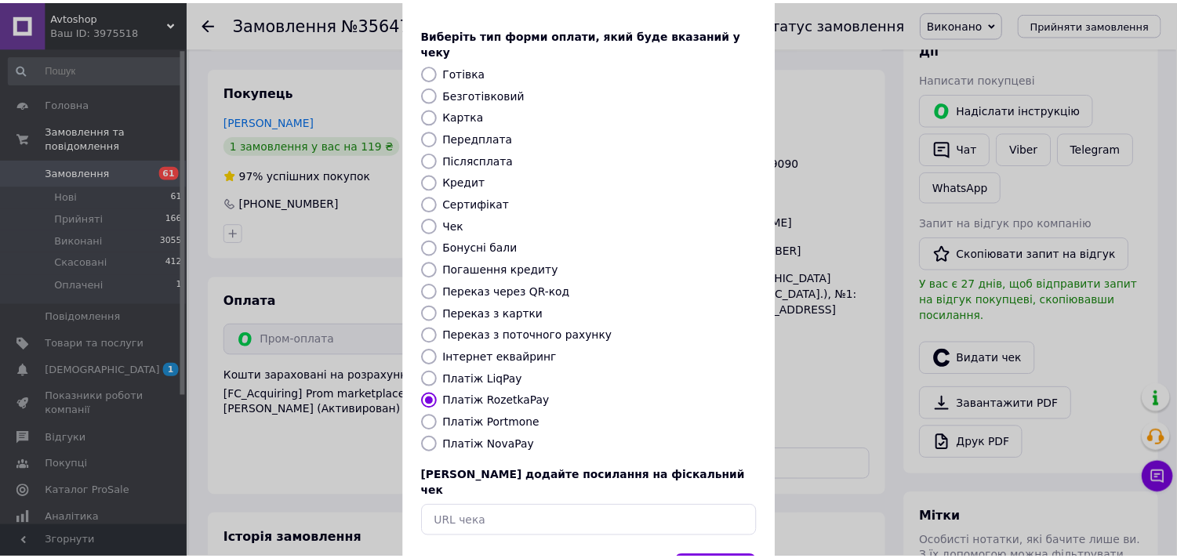
scroll to position [115, 0]
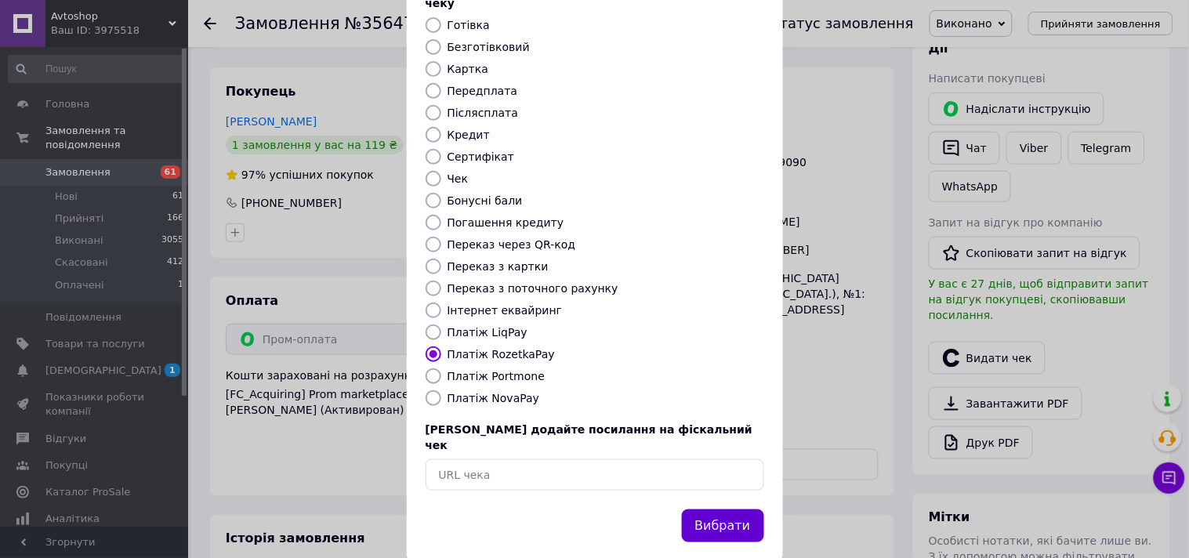
click at [718, 510] on button "Вибрати" at bounding box center [723, 527] width 82 height 34
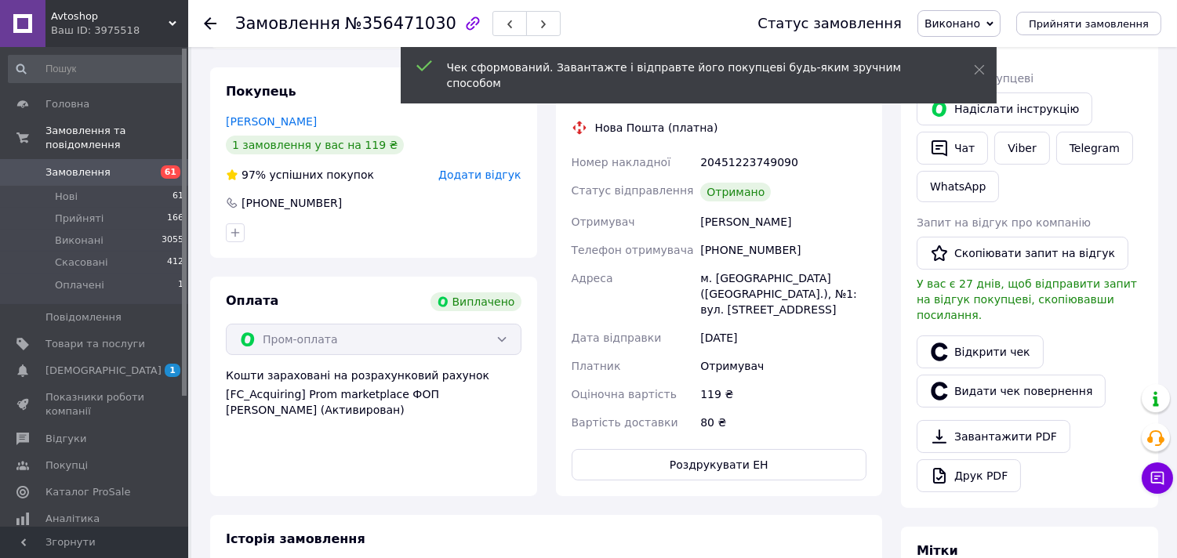
click at [205, 26] on icon at bounding box center [210, 23] width 13 height 13
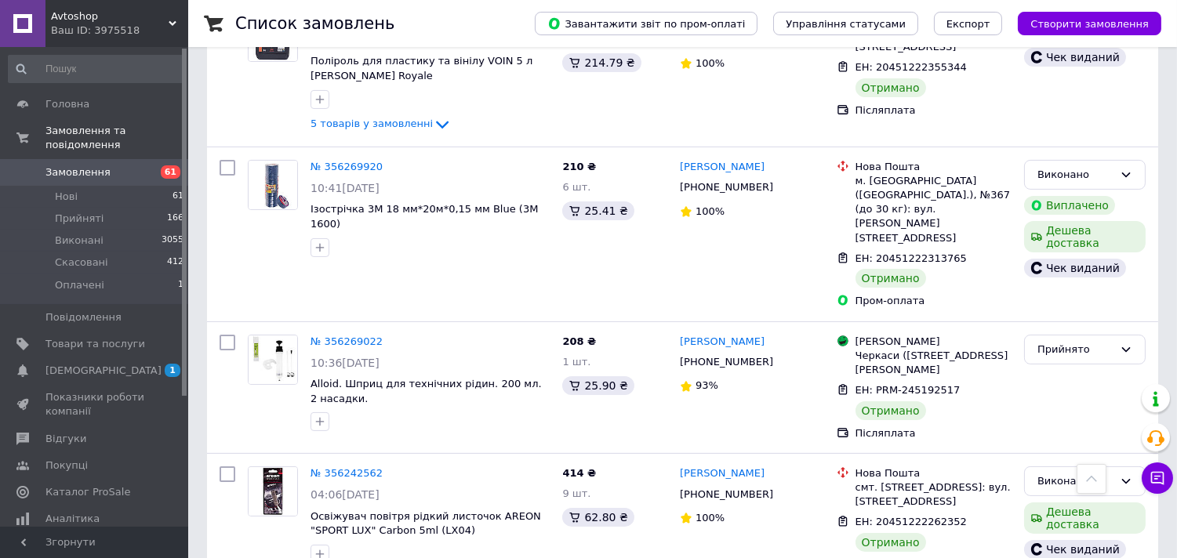
scroll to position [696, 0]
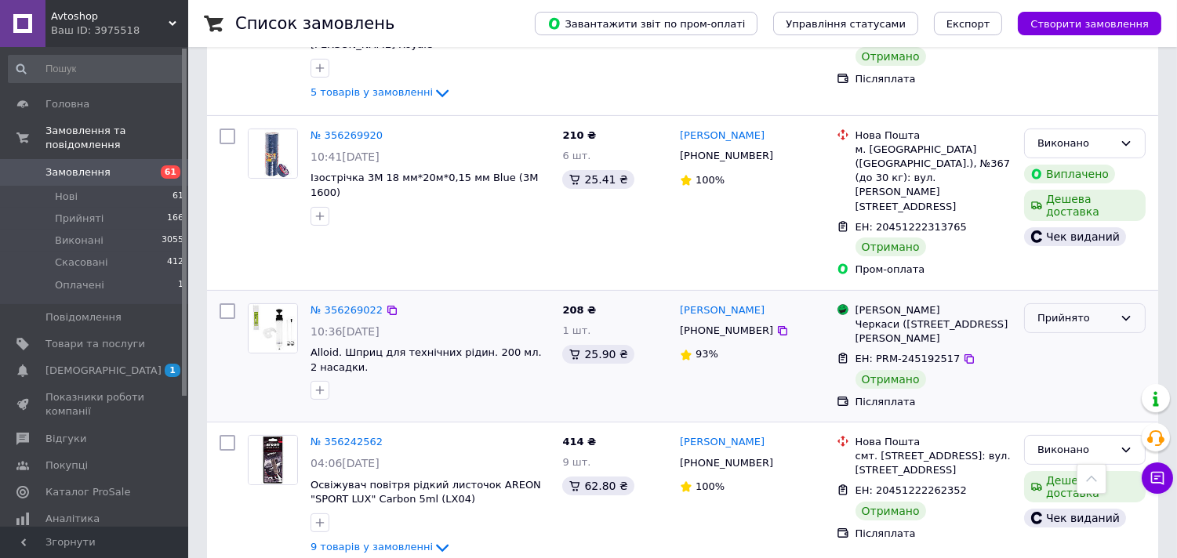
click at [1129, 312] on icon at bounding box center [1125, 318] width 13 height 13
click at [1083, 336] on li "Виконано" at bounding box center [1085, 350] width 120 height 29
click at [347, 304] on link "№ 356269022" at bounding box center [346, 310] width 72 height 12
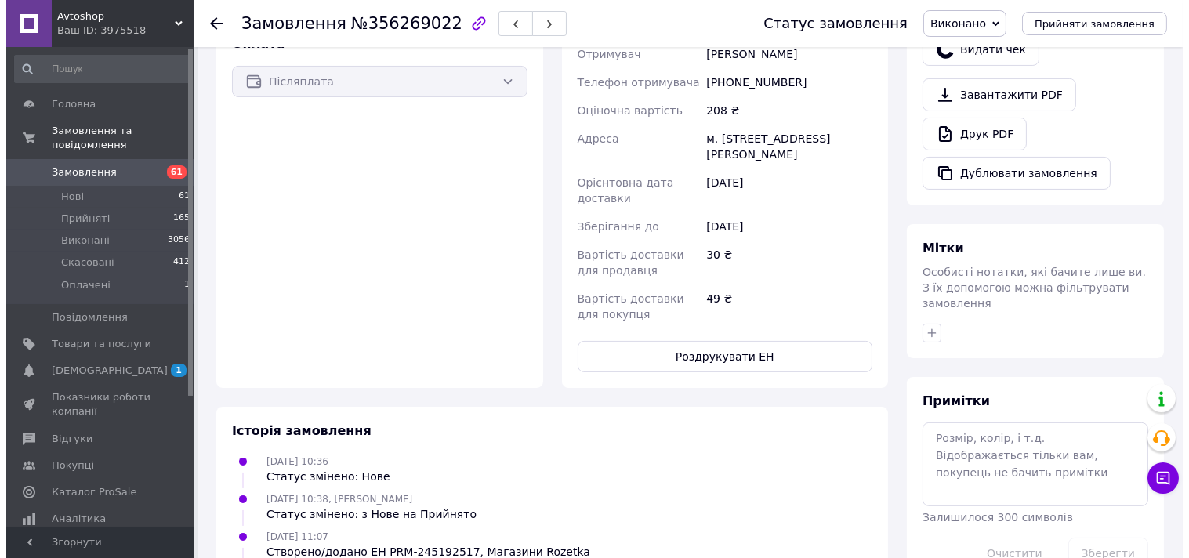
scroll to position [436, 0]
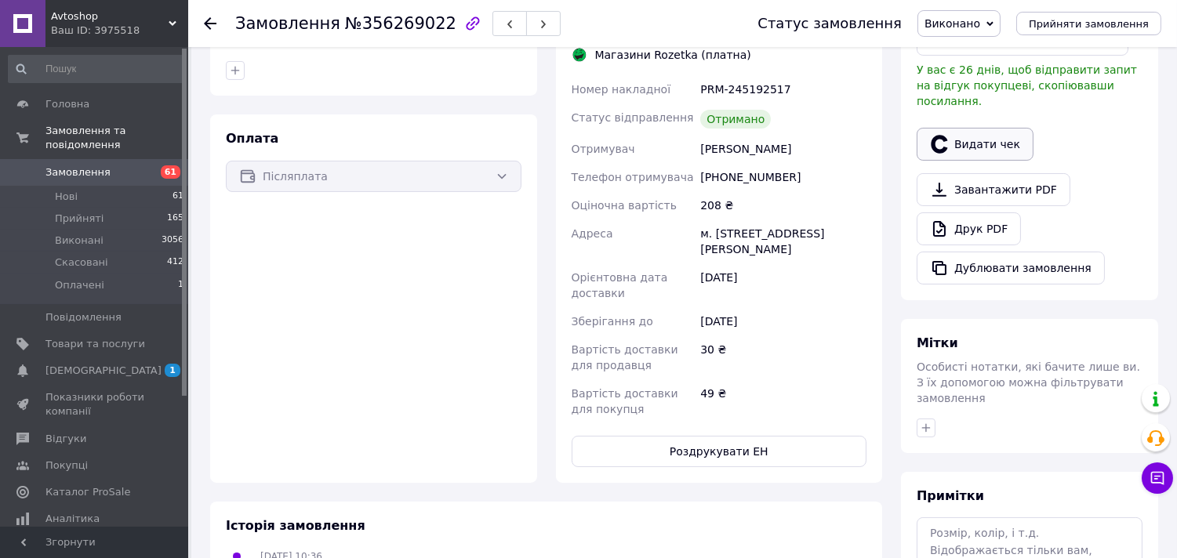
click at [996, 129] on button "Видати чек" at bounding box center [974, 144] width 117 height 33
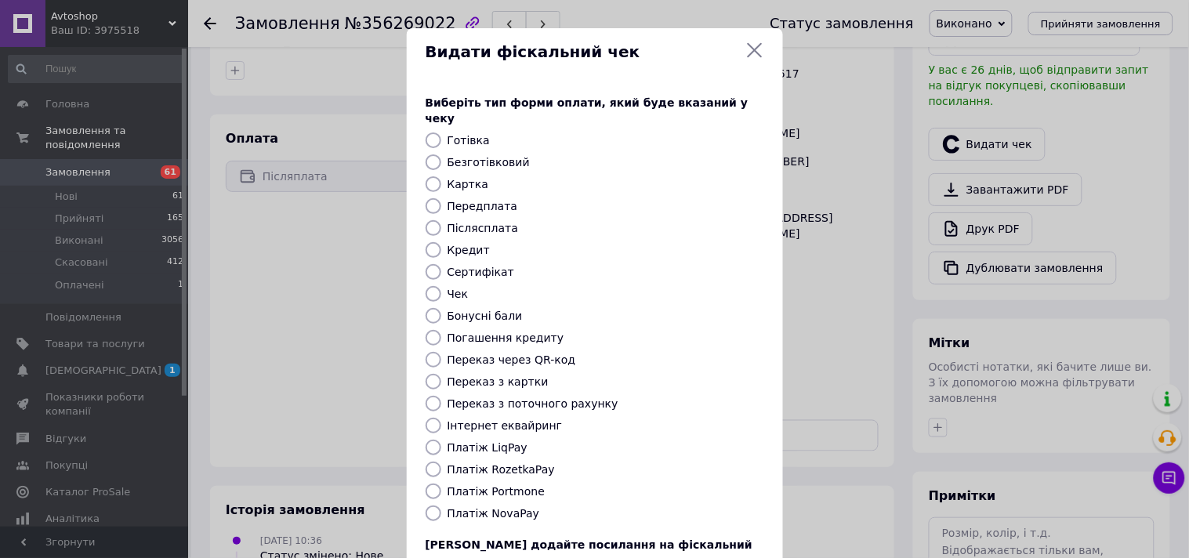
click at [475, 507] on label "Платіж NovaPay" at bounding box center [494, 513] width 93 height 13
click at [441, 506] on input "Платіж NovaPay" at bounding box center [434, 514] width 16 height 16
radio input "true"
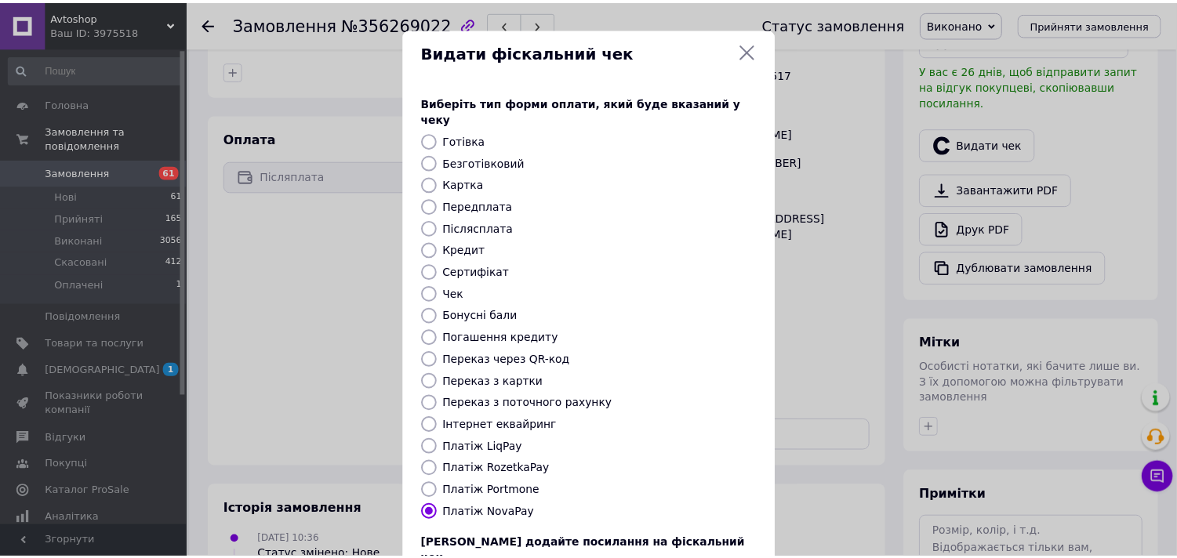
scroll to position [115, 0]
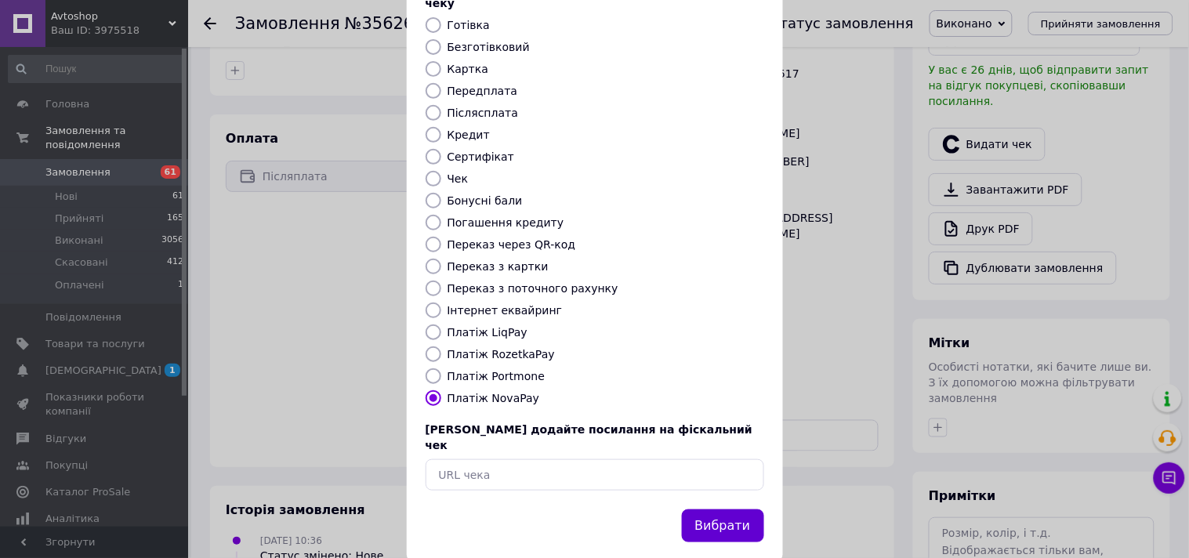
click at [707, 510] on button "Вибрати" at bounding box center [723, 527] width 82 height 34
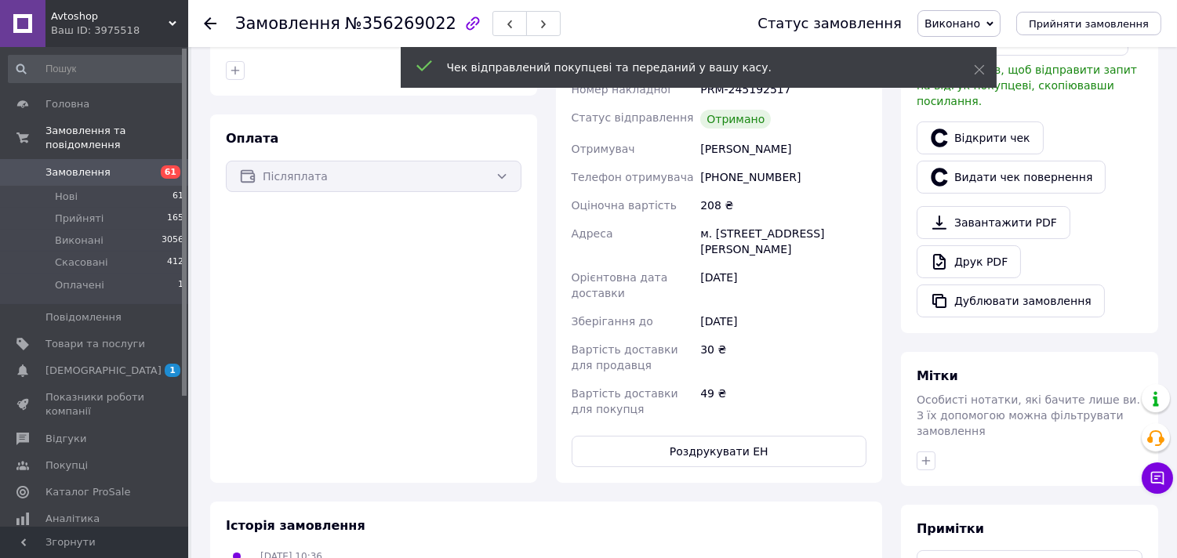
click at [209, 24] on use at bounding box center [210, 23] width 13 height 13
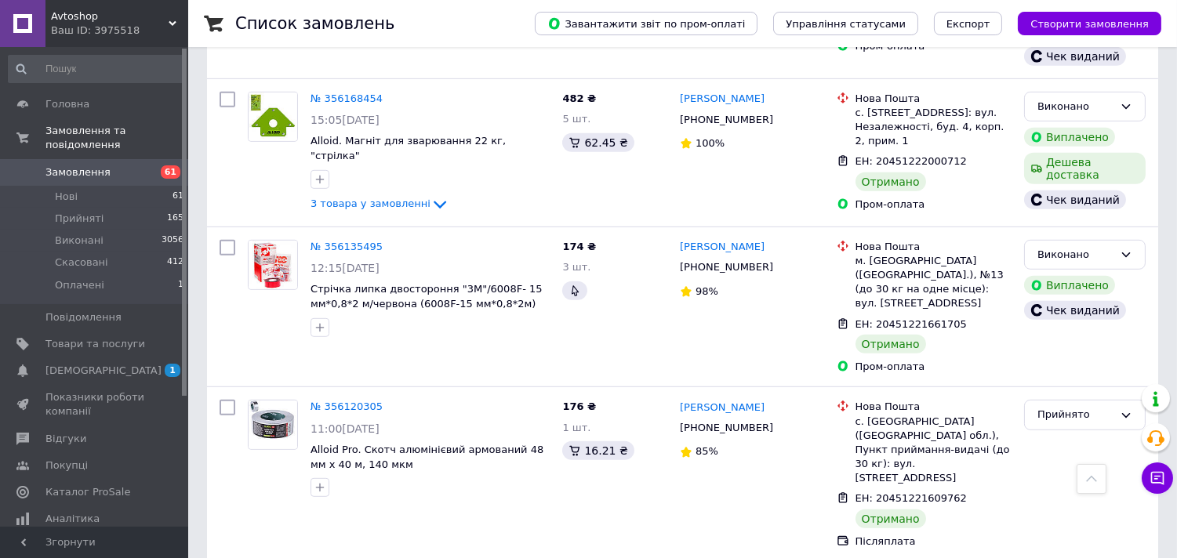
scroll to position [1655, 0]
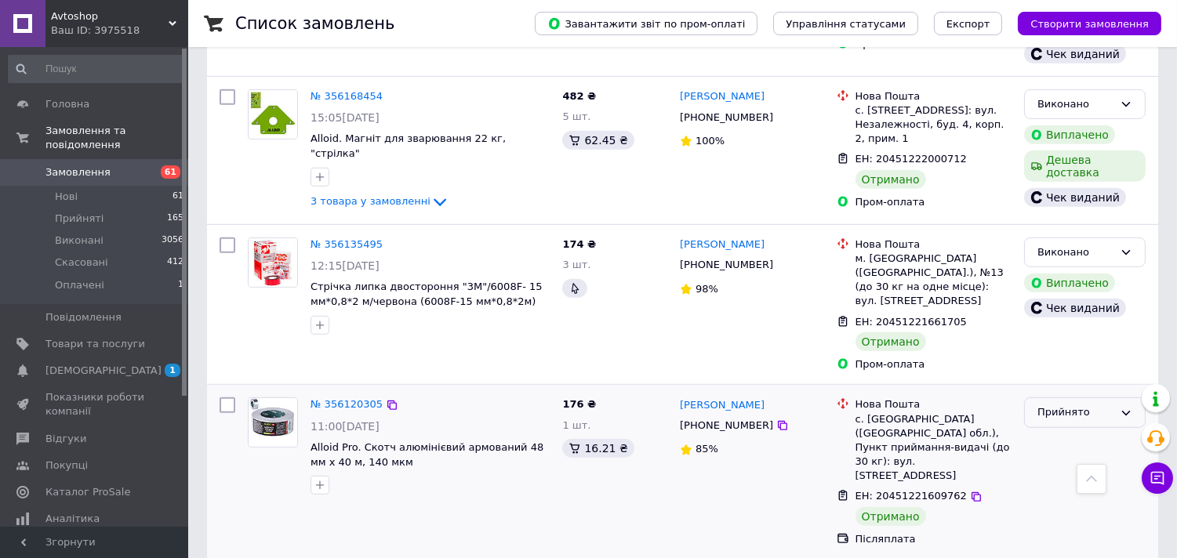
click at [1129, 407] on icon at bounding box center [1125, 413] width 13 height 13
click at [1086, 431] on li "Виконано" at bounding box center [1085, 445] width 120 height 29
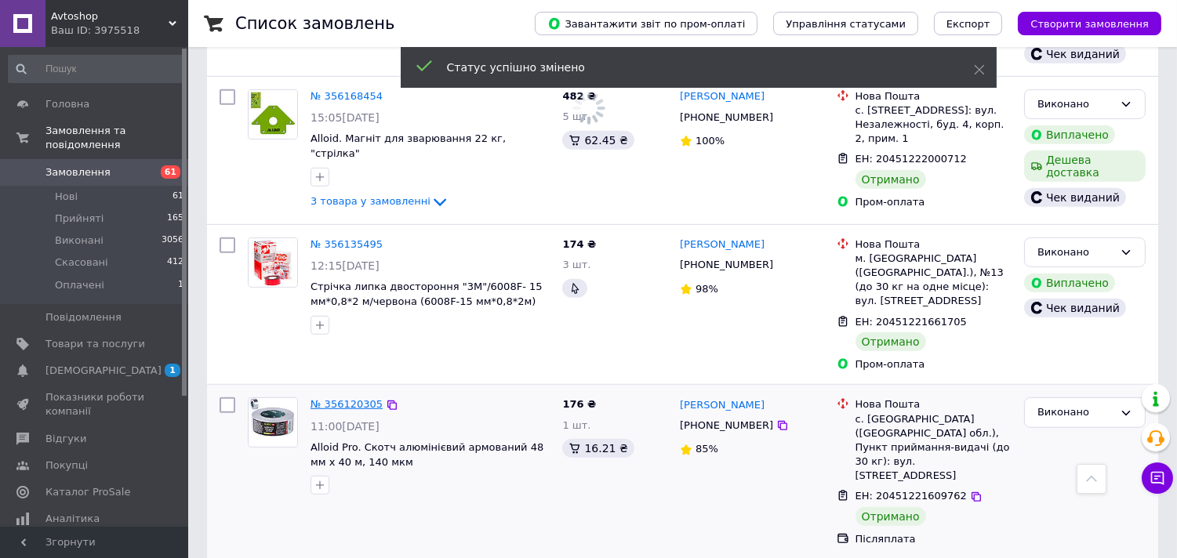
click at [351, 398] on link "№ 356120305" at bounding box center [346, 404] width 72 height 12
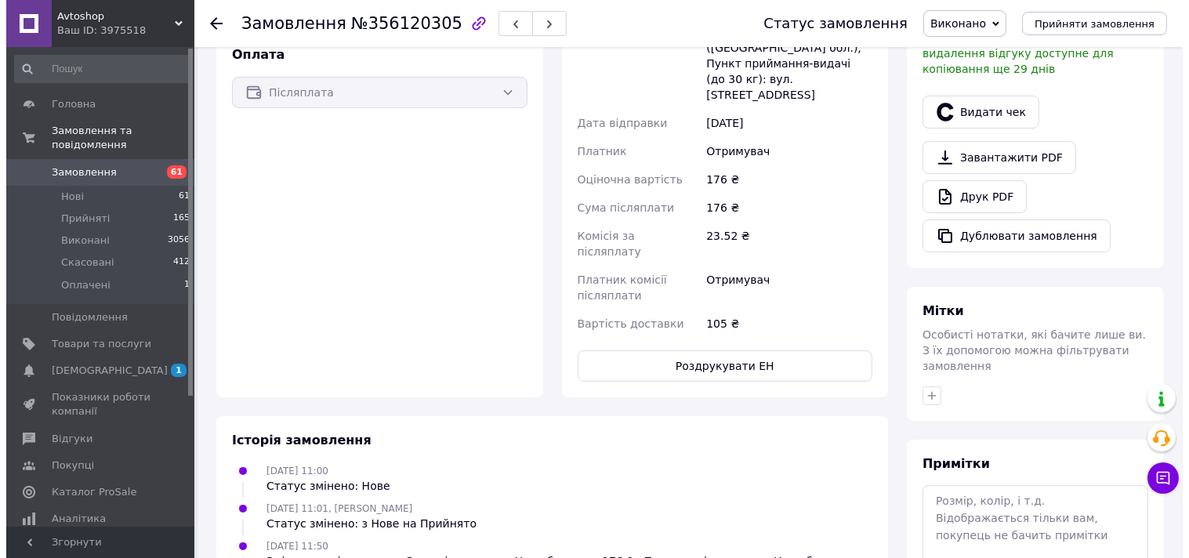
scroll to position [323, 0]
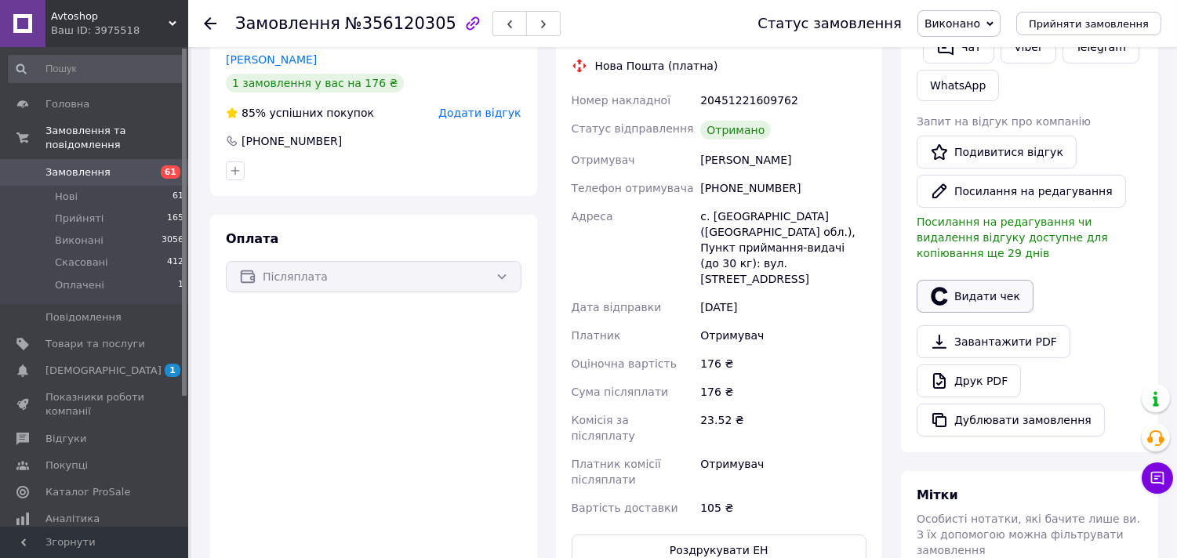
click at [976, 280] on button "Видати чек" at bounding box center [974, 296] width 117 height 33
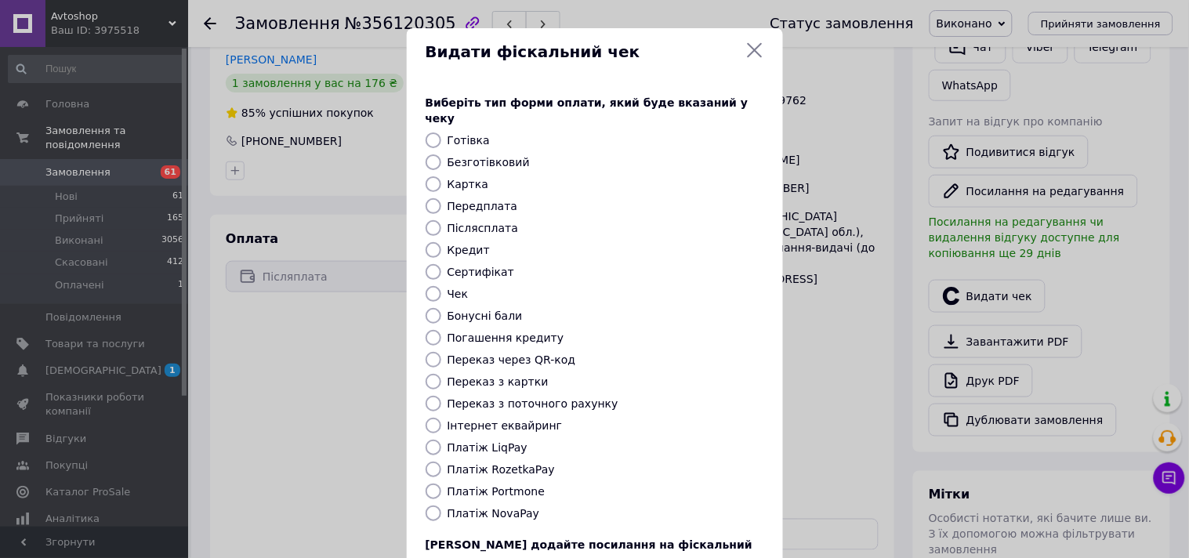
click at [476, 507] on label "Платіж NovaPay" at bounding box center [494, 513] width 93 height 13
click at [441, 506] on input "Платіж NovaPay" at bounding box center [434, 514] width 16 height 16
radio input "true"
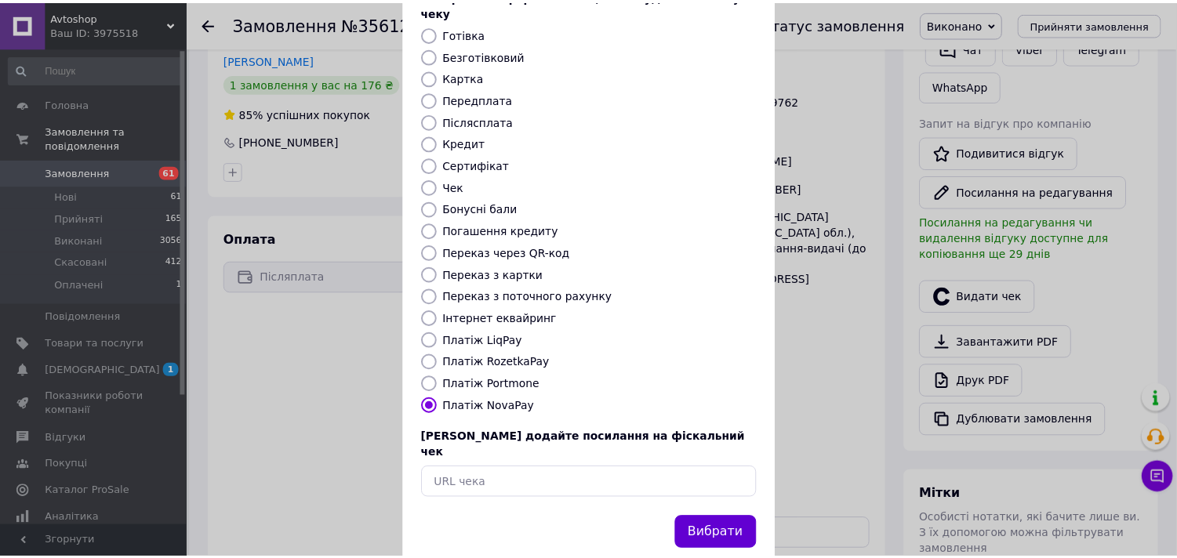
scroll to position [115, 0]
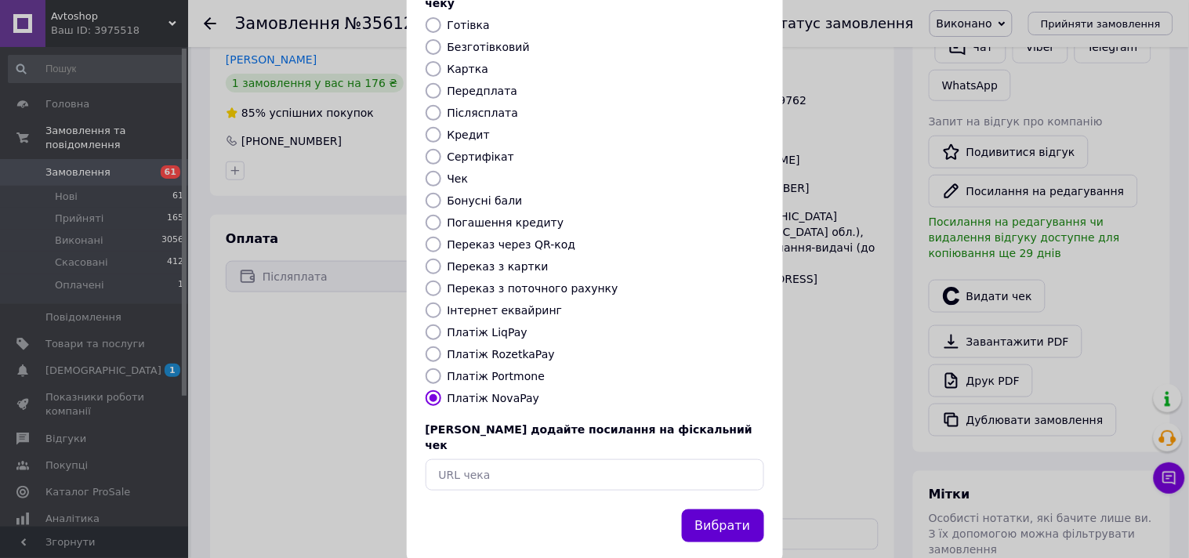
click at [743, 510] on button "Вибрати" at bounding box center [723, 527] width 82 height 34
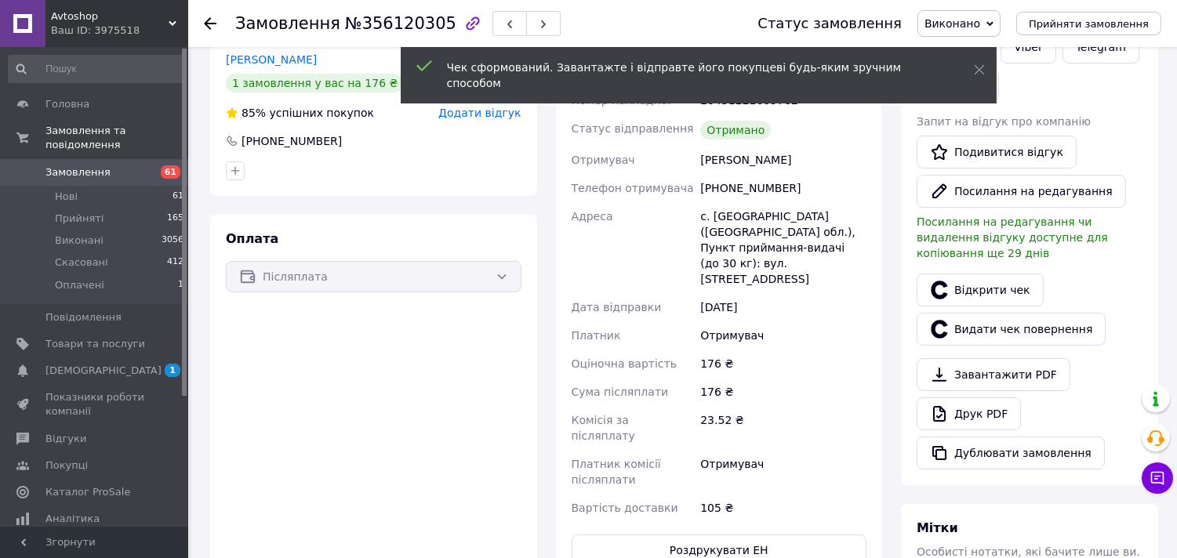
click at [209, 20] on use at bounding box center [210, 23] width 13 height 13
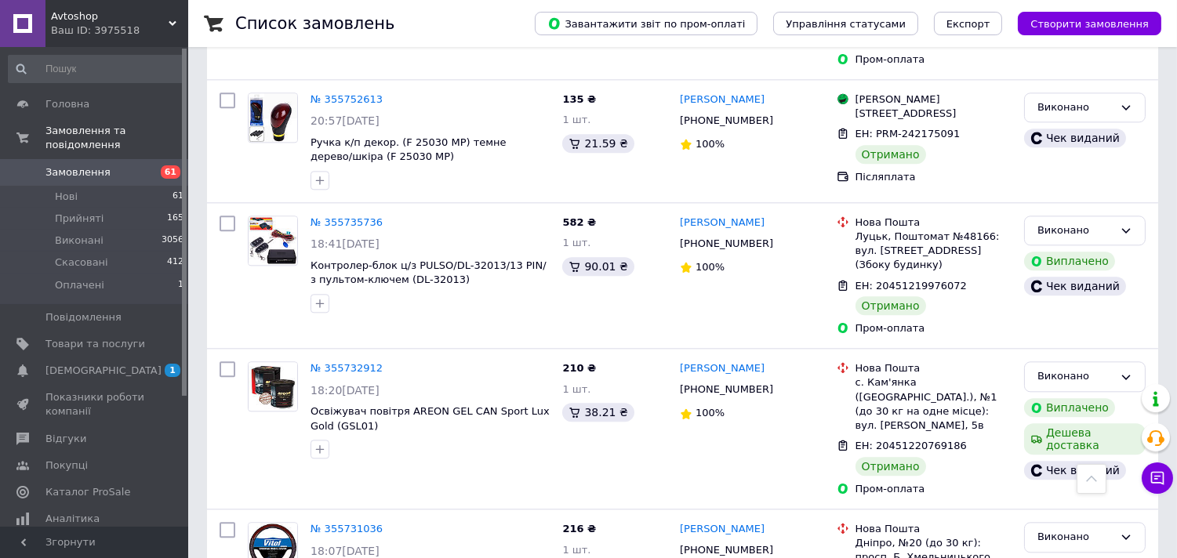
scroll to position [6715, 0]
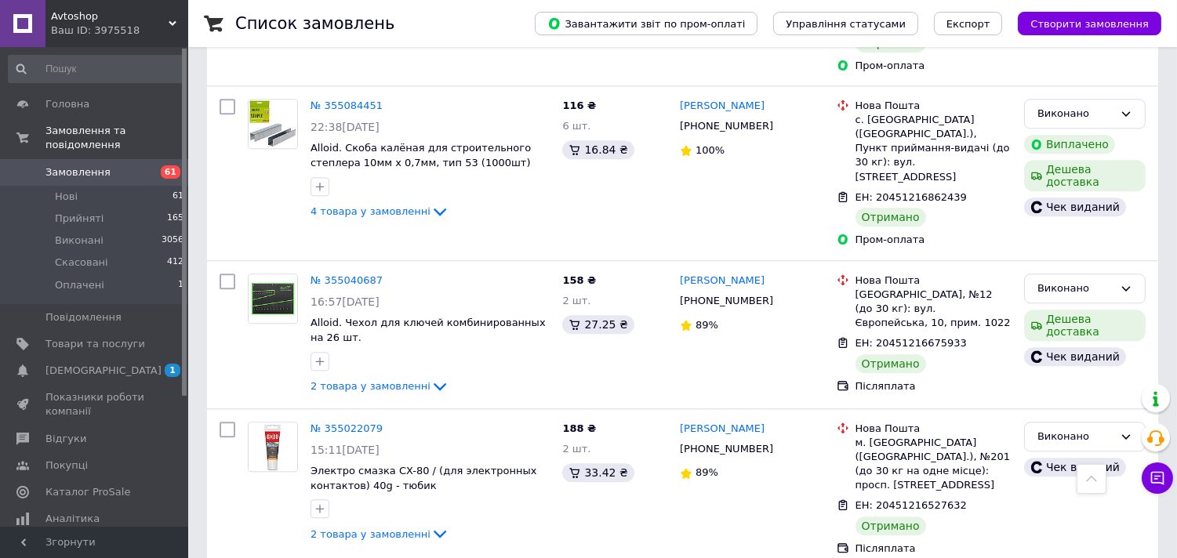
scroll to position [6906, 0]
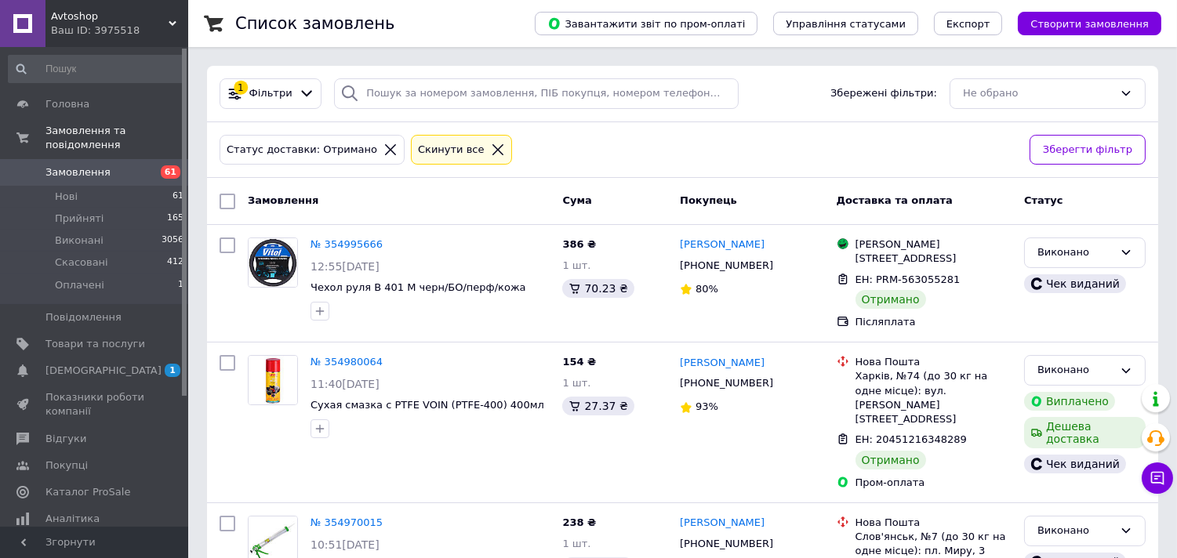
click at [491, 151] on icon at bounding box center [498, 150] width 14 height 14
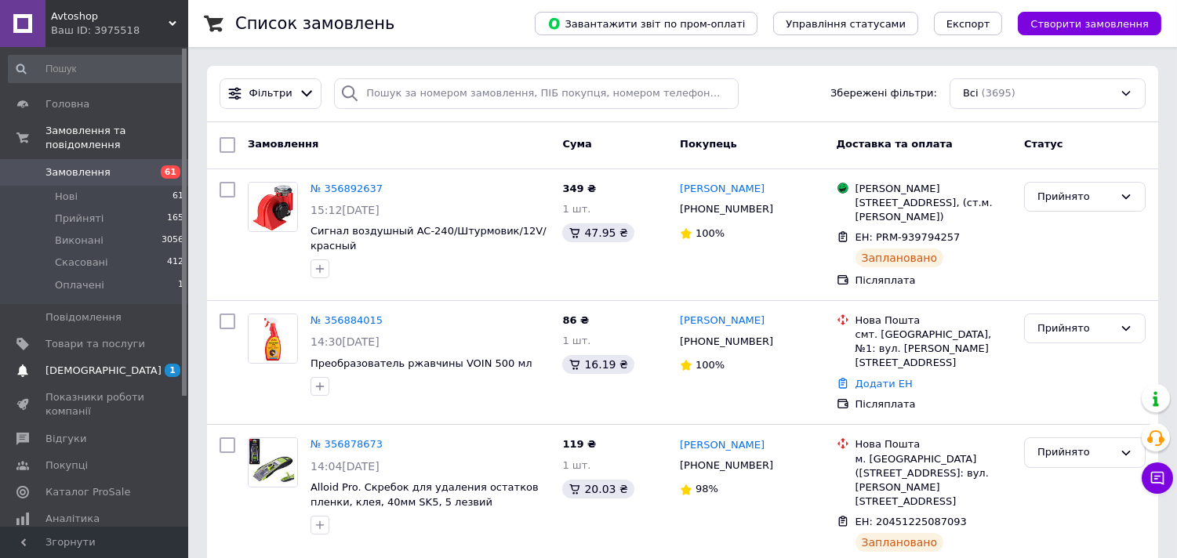
click at [74, 364] on span "[DEMOGRAPHIC_DATA]" at bounding box center [103, 371] width 116 height 14
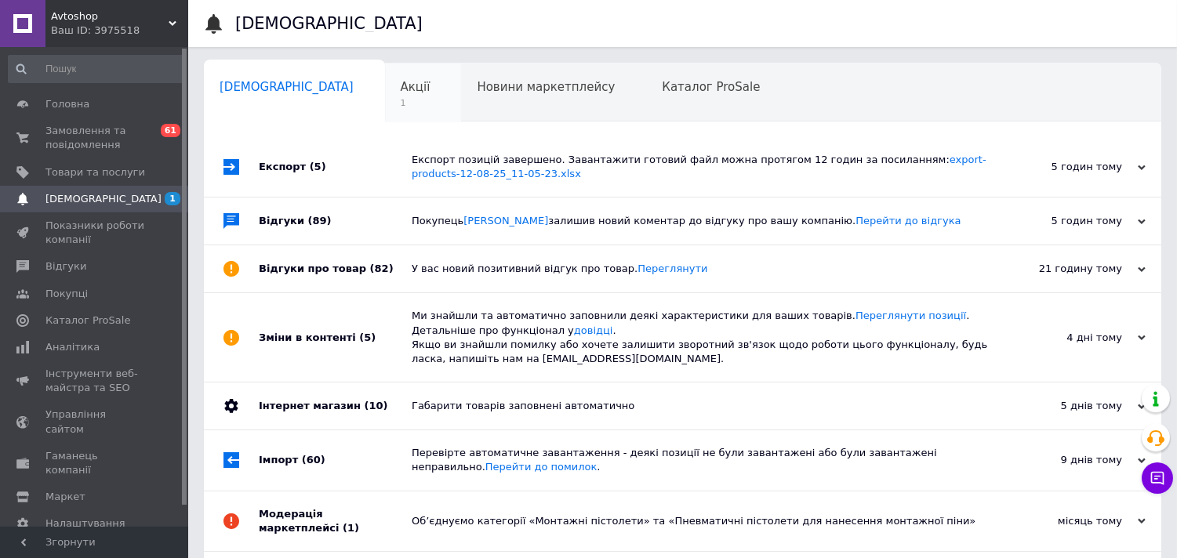
click at [401, 87] on span "Акції" at bounding box center [416, 87] width 30 height 14
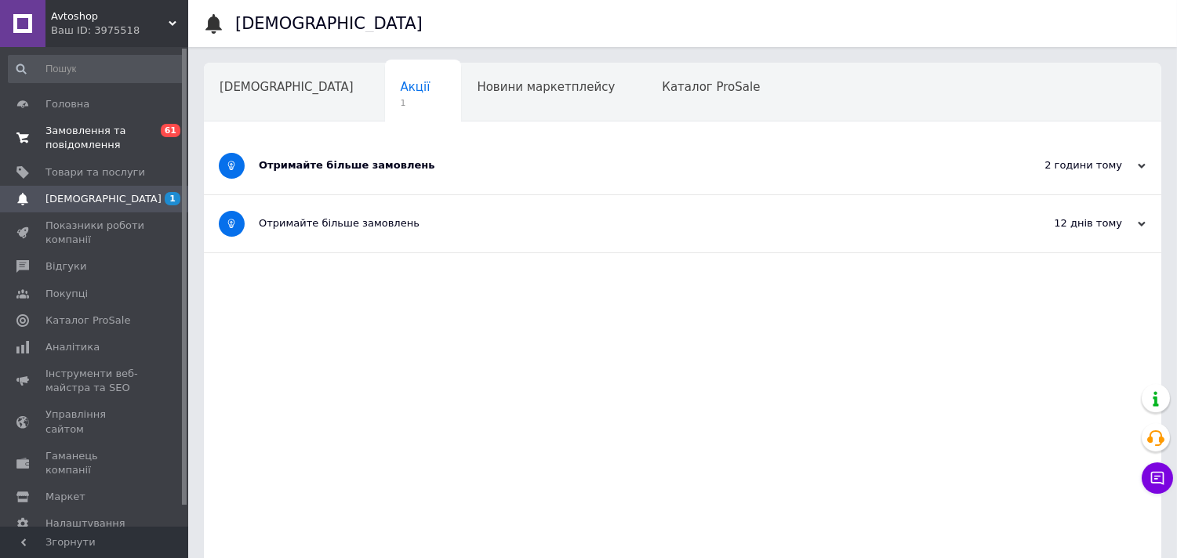
click at [79, 127] on span "Замовлення та повідомлення" at bounding box center [95, 138] width 100 height 28
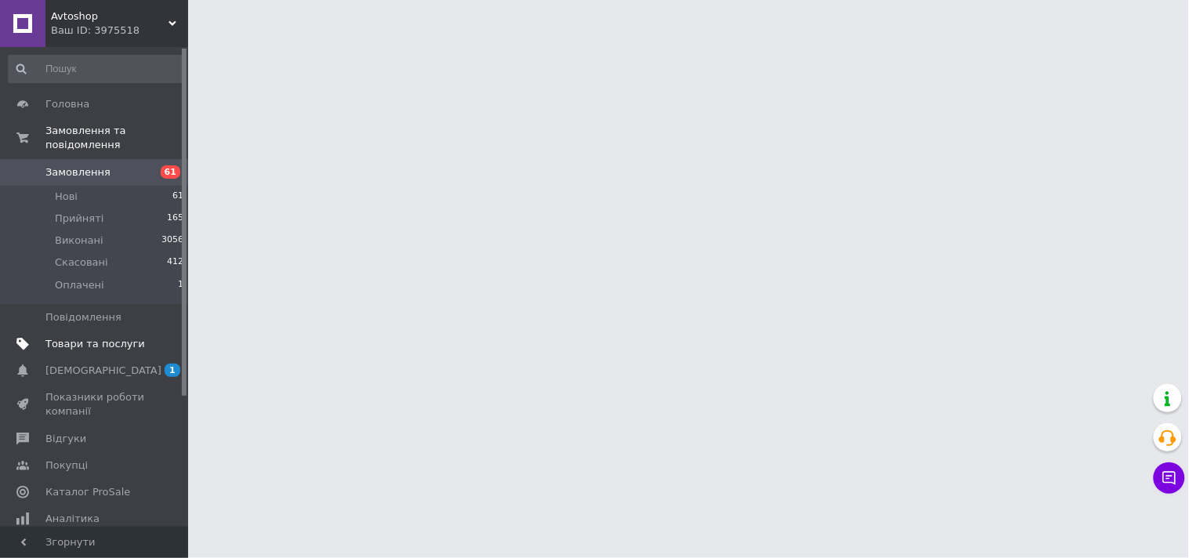
click at [77, 337] on span "Товари та послуги" at bounding box center [95, 344] width 100 height 14
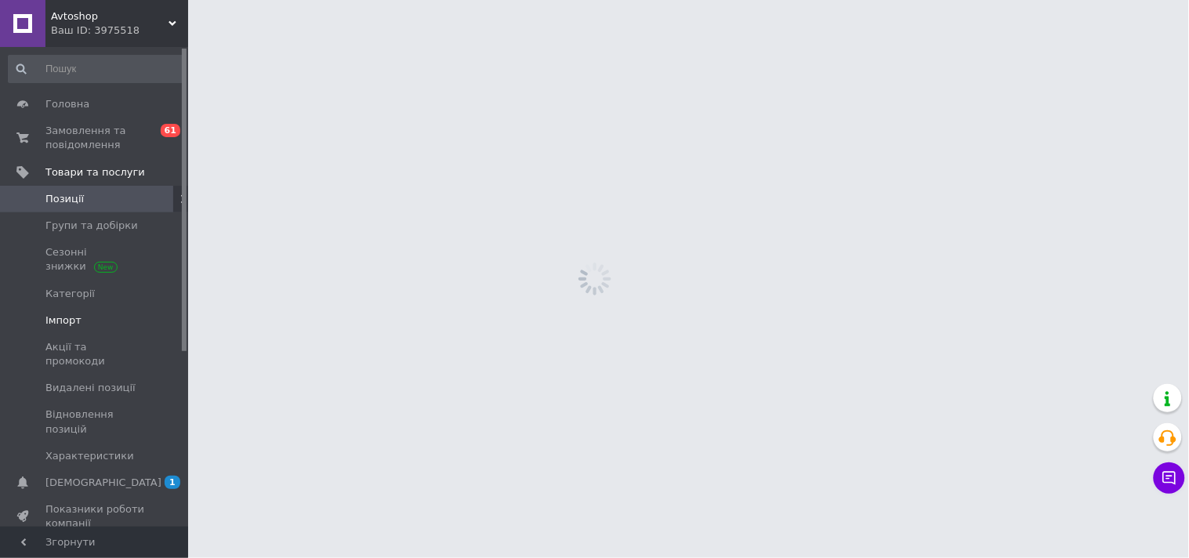
click at [74, 319] on span "Імпорт" at bounding box center [63, 321] width 36 height 14
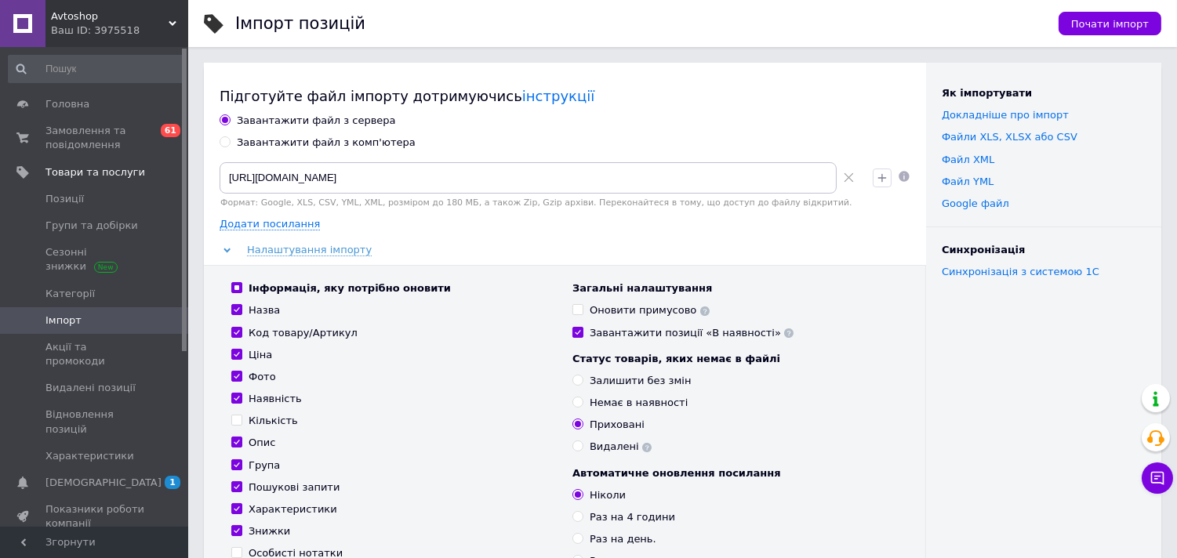
click at [844, 174] on icon at bounding box center [848, 177] width 10 height 10
click at [343, 176] on input at bounding box center [527, 177] width 617 height 31
paste input "[URL][DOMAIN_NAME]"
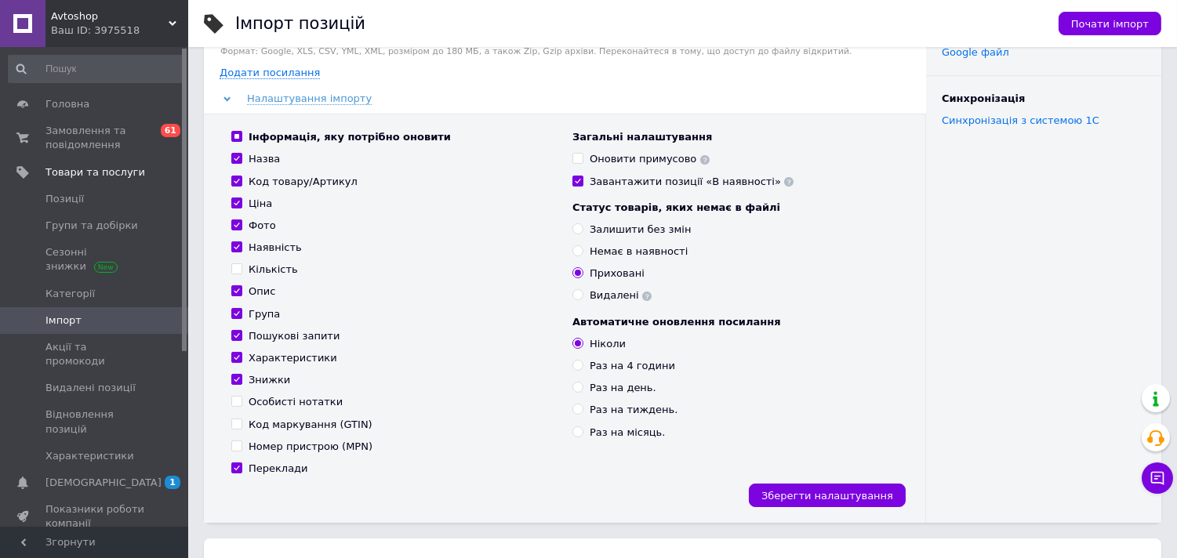
scroll to position [174, 0]
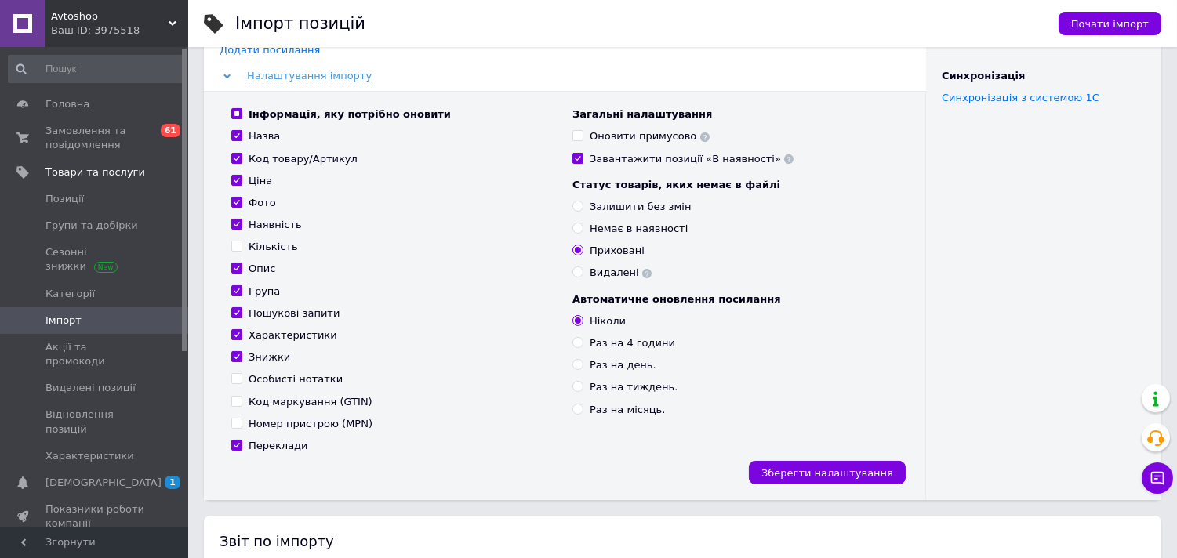
type input "[URL][DOMAIN_NAME]"
click at [235, 113] on input "Інформація, яку потрібно оновити" at bounding box center [236, 113] width 10 height 10
checkbox input "false"
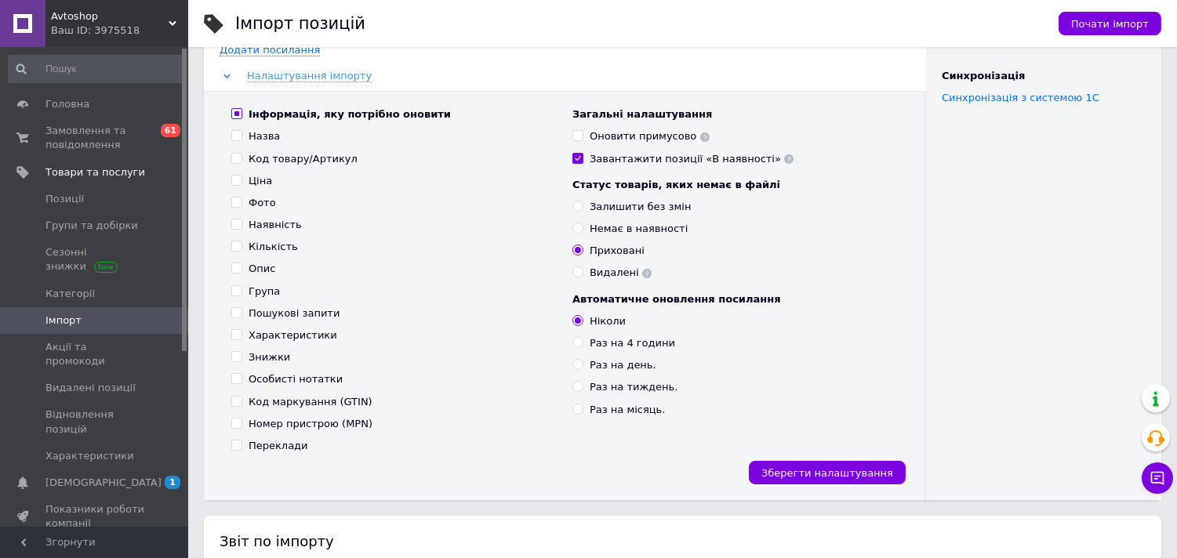
checkbox input "false"
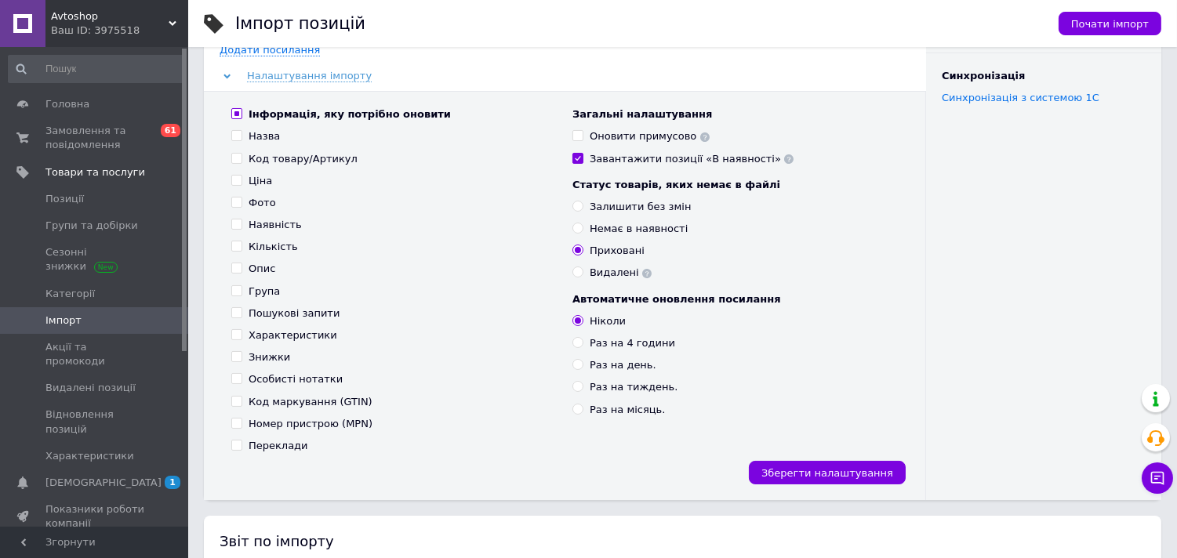
checkbox input "false"
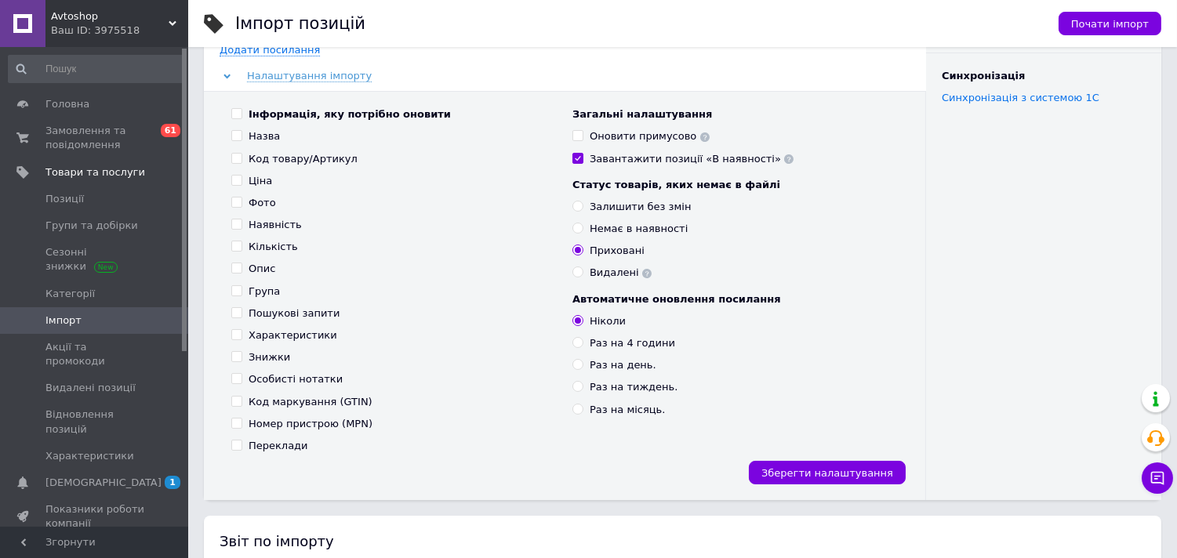
click at [235, 113] on input "Інформація, яку потрібно оновити" at bounding box center [236, 113] width 10 height 10
checkbox input "true"
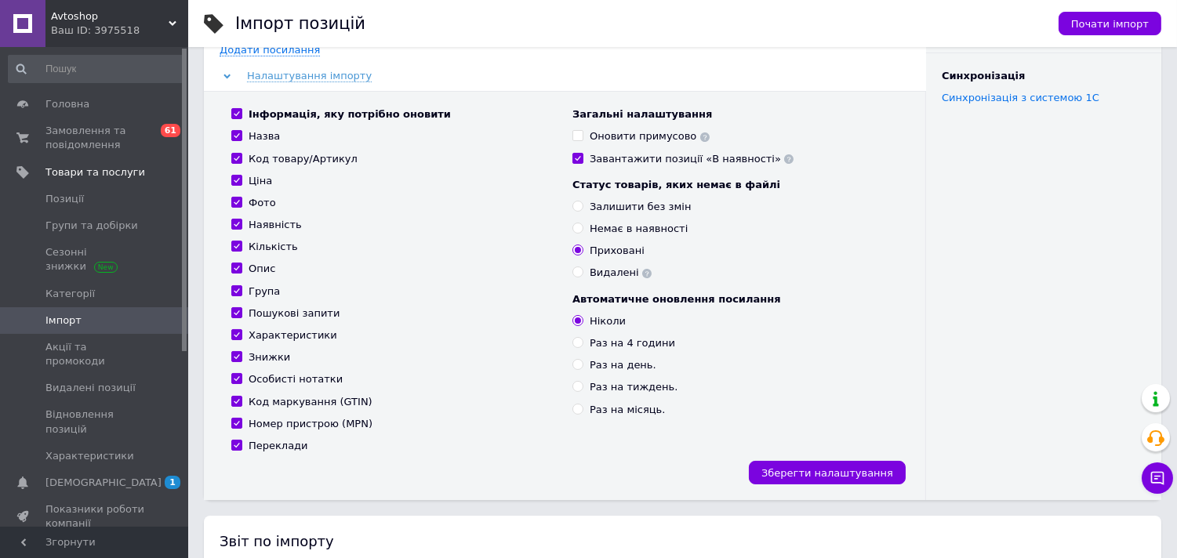
checkbox input "true"
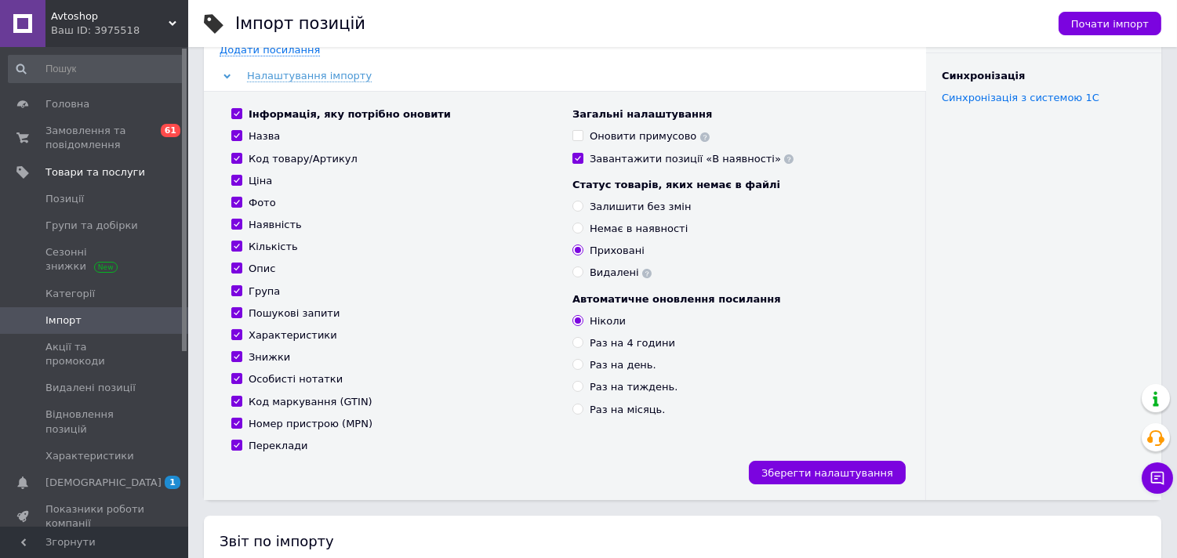
checkbox input "true"
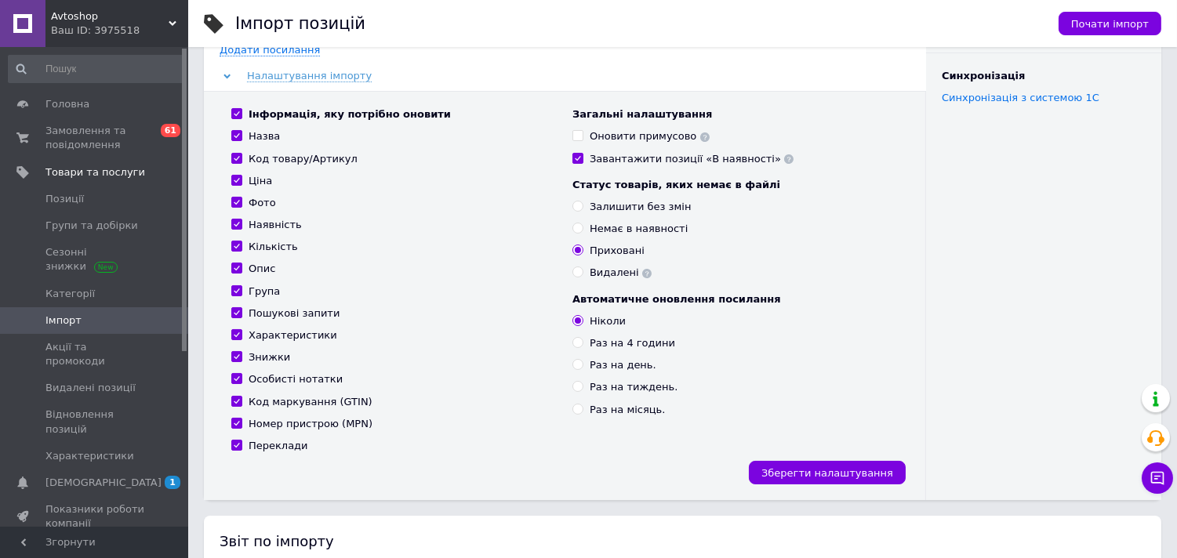
checkbox input "true"
click at [578, 343] on input "Раз на 4 години" at bounding box center [577, 342] width 10 height 10
radio input "true"
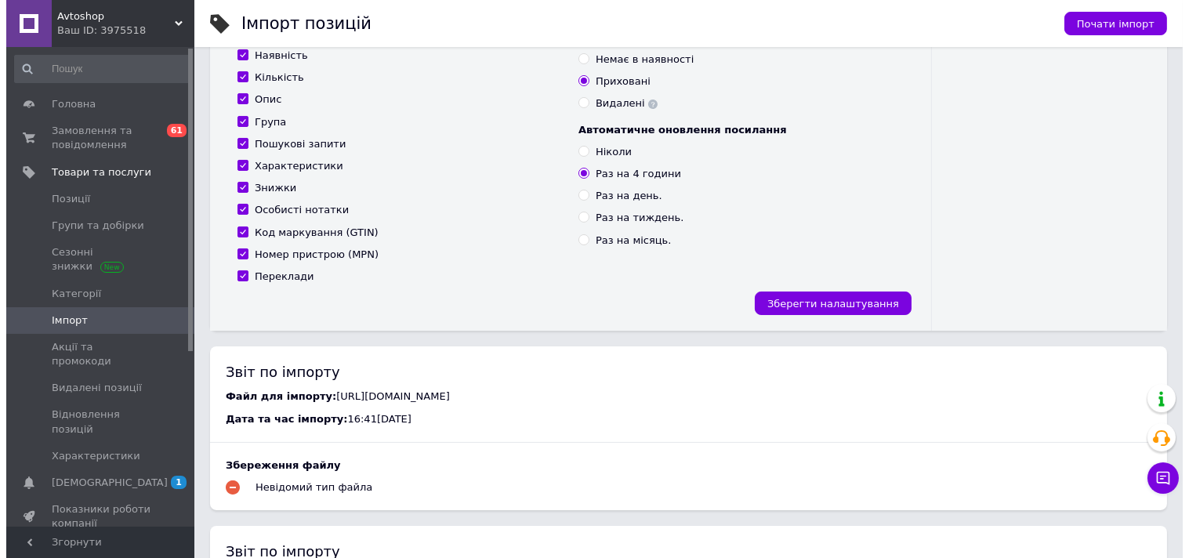
scroll to position [348, 0]
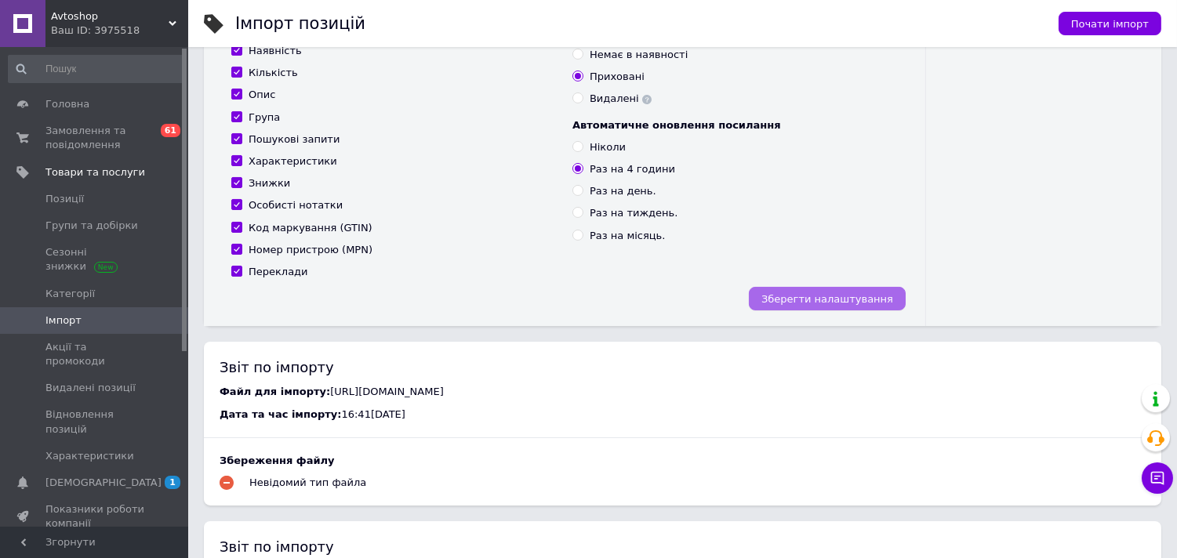
click at [858, 295] on span "Зберегти налаштування" at bounding box center [827, 299] width 132 height 12
click at [1108, 22] on span "Почати імпорт" at bounding box center [1110, 24] width 78 height 12
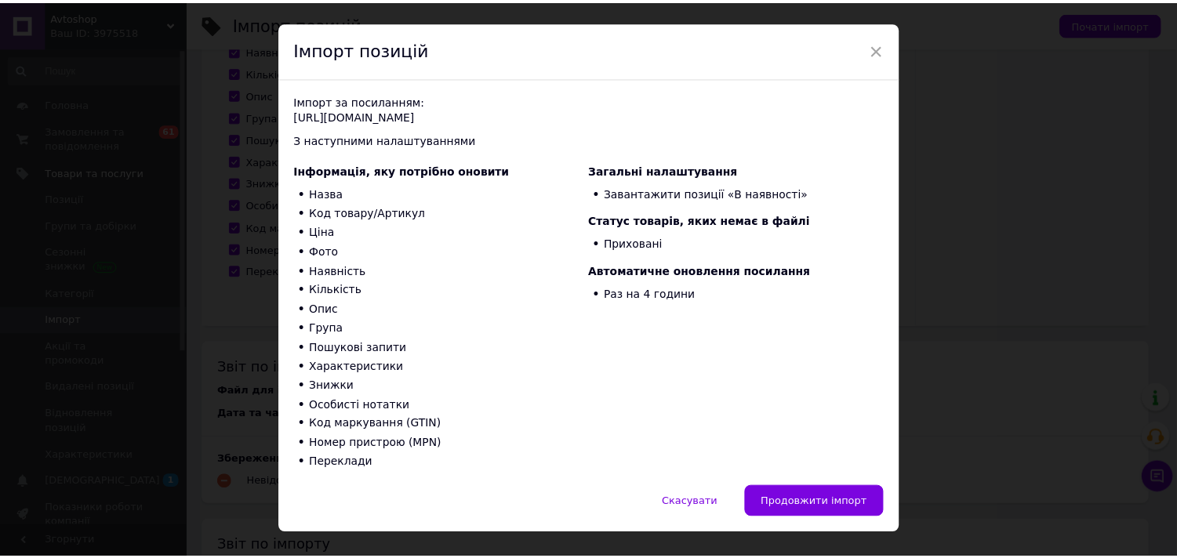
scroll to position [64, 0]
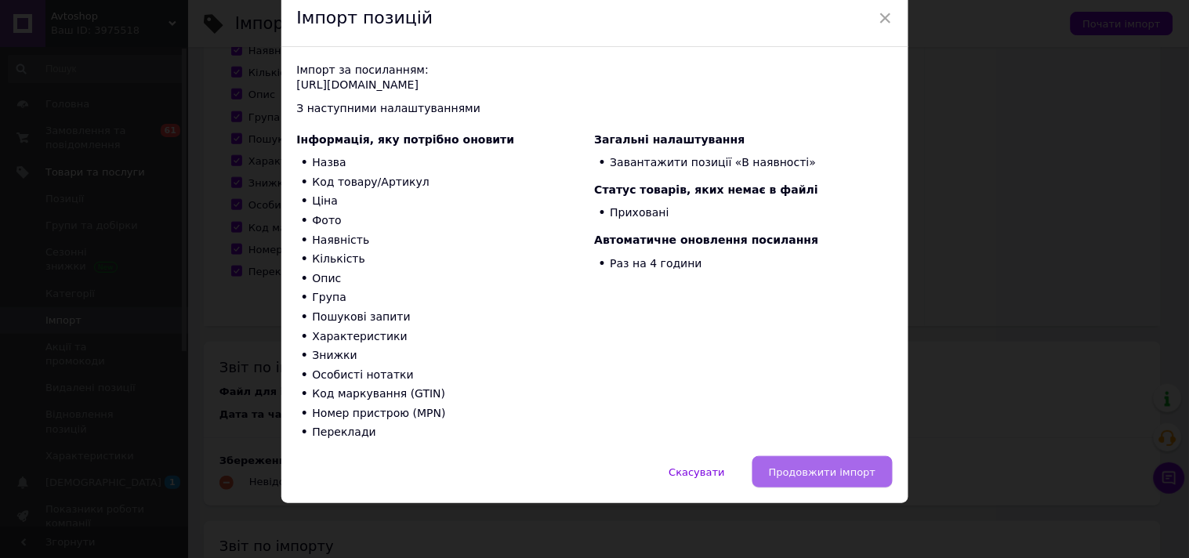
click at [829, 466] on span "Продовжити імпорт" at bounding box center [822, 472] width 107 height 12
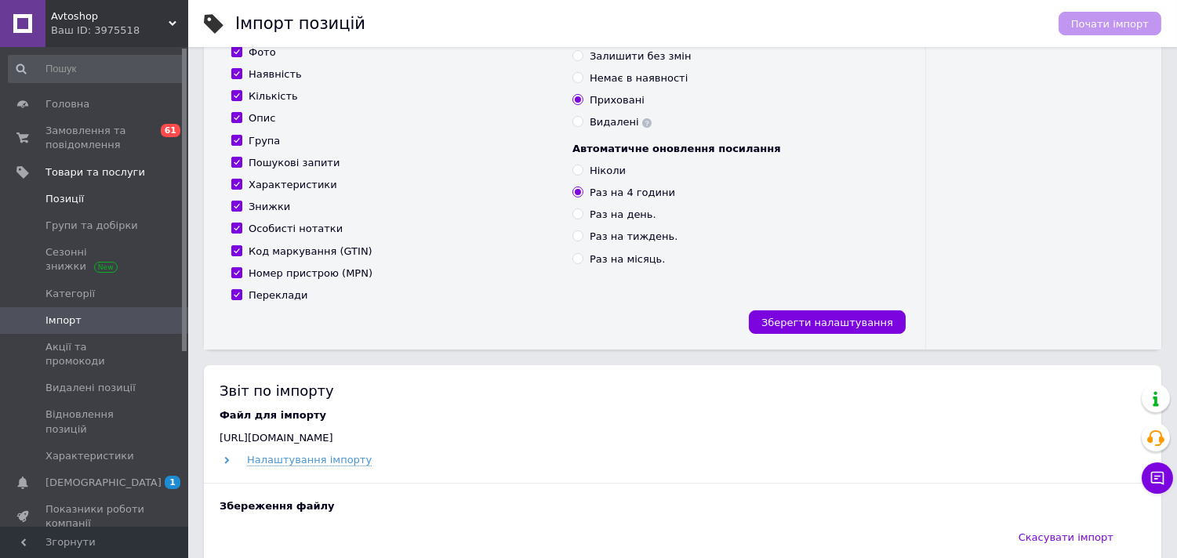
scroll to position [87, 0]
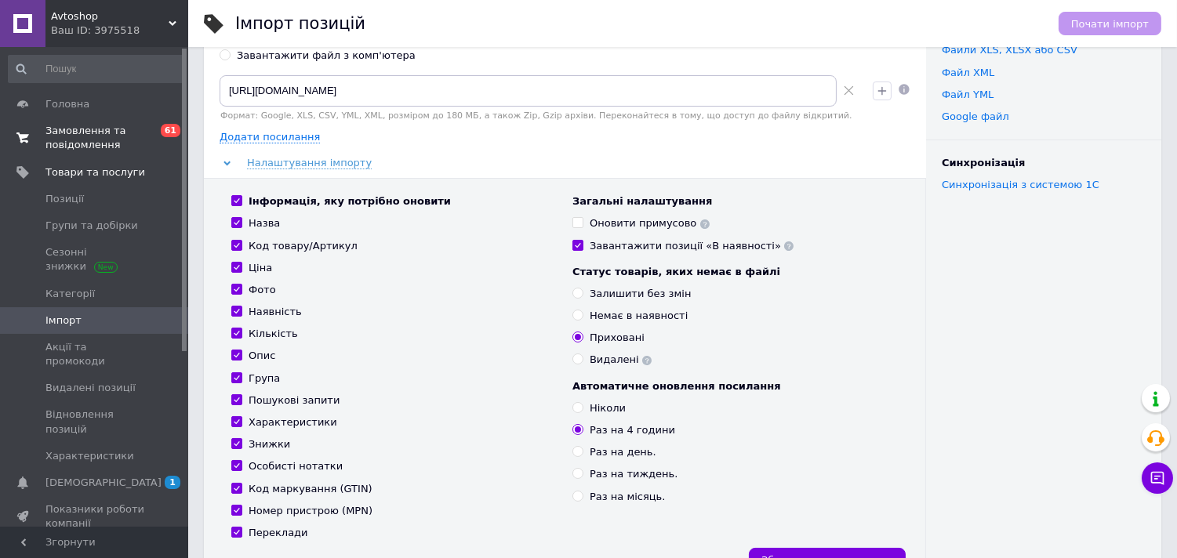
click at [50, 131] on span "Замовлення та повідомлення" at bounding box center [95, 138] width 100 height 28
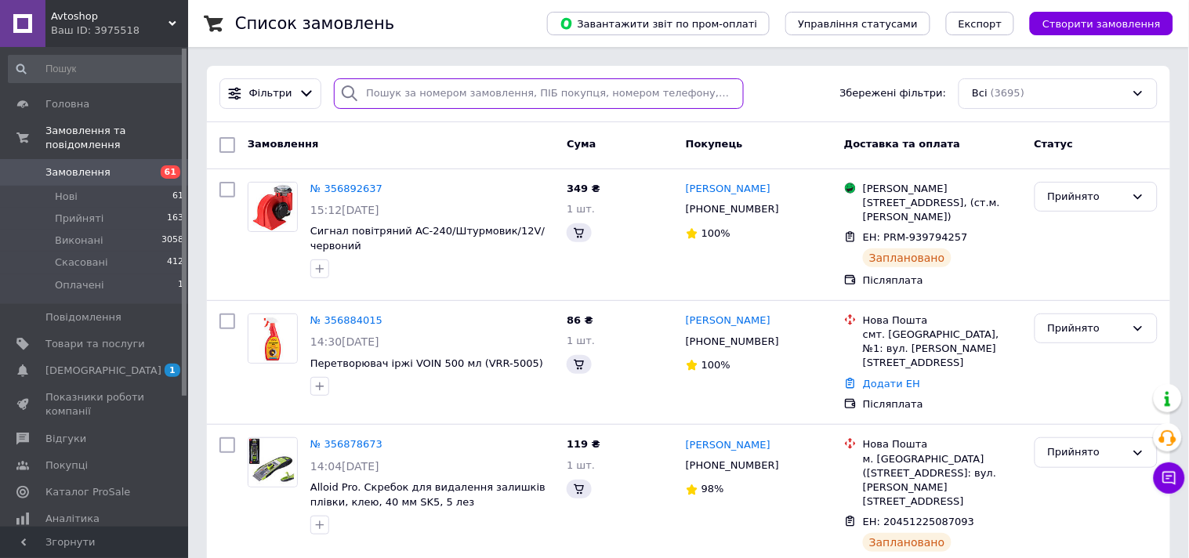
click at [422, 91] on input "search" at bounding box center [539, 93] width 410 height 31
paste input "Пром/Сергей Гашенко"
type input "Пром/Сергей Гашенко"
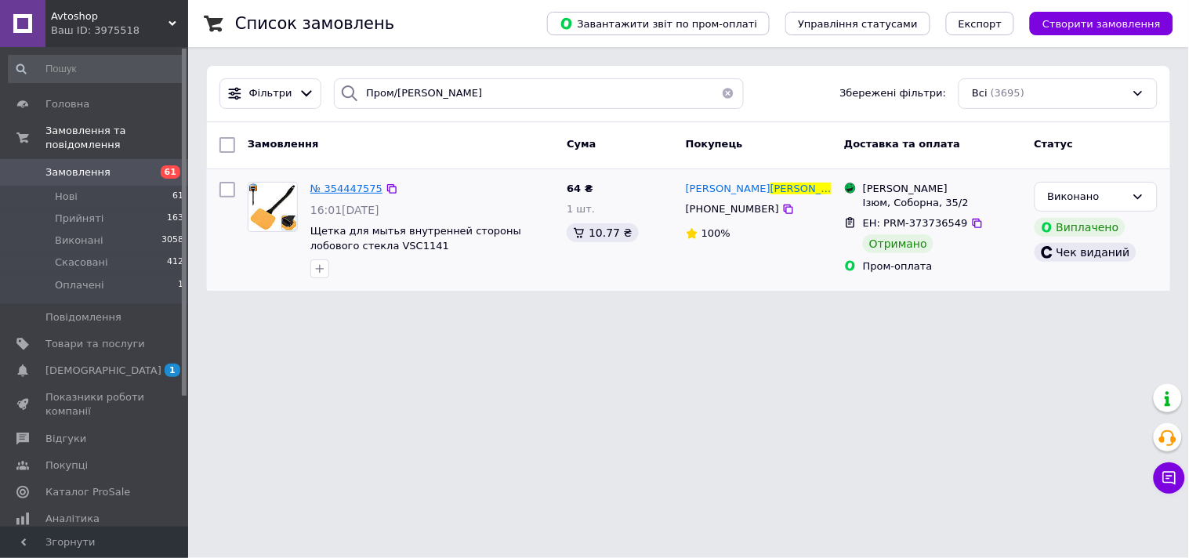
click at [339, 187] on span "№ 354447575" at bounding box center [346, 189] width 72 height 12
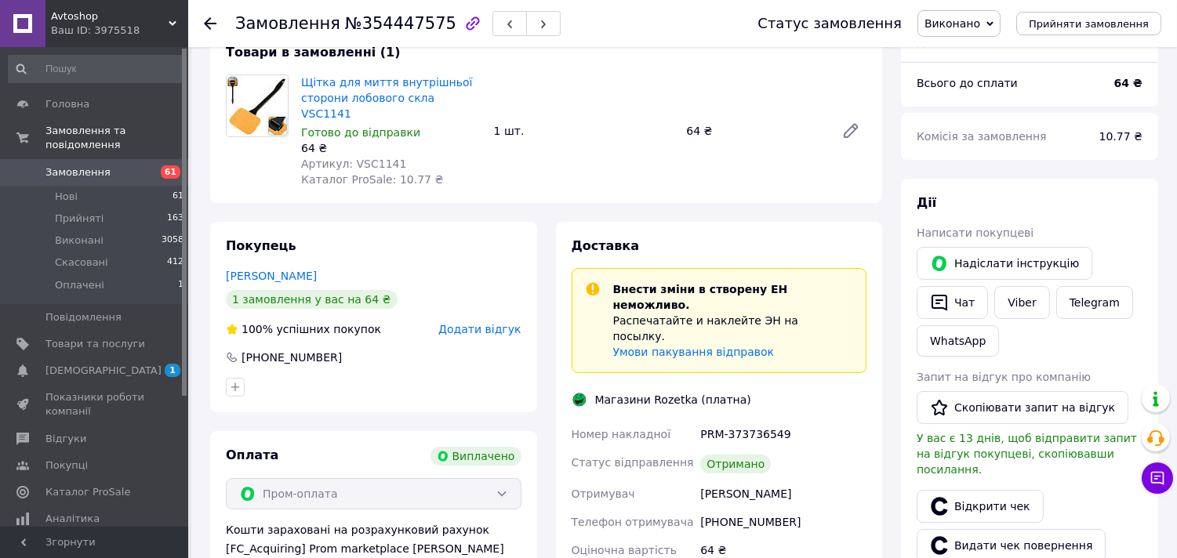
scroll to position [261, 0]
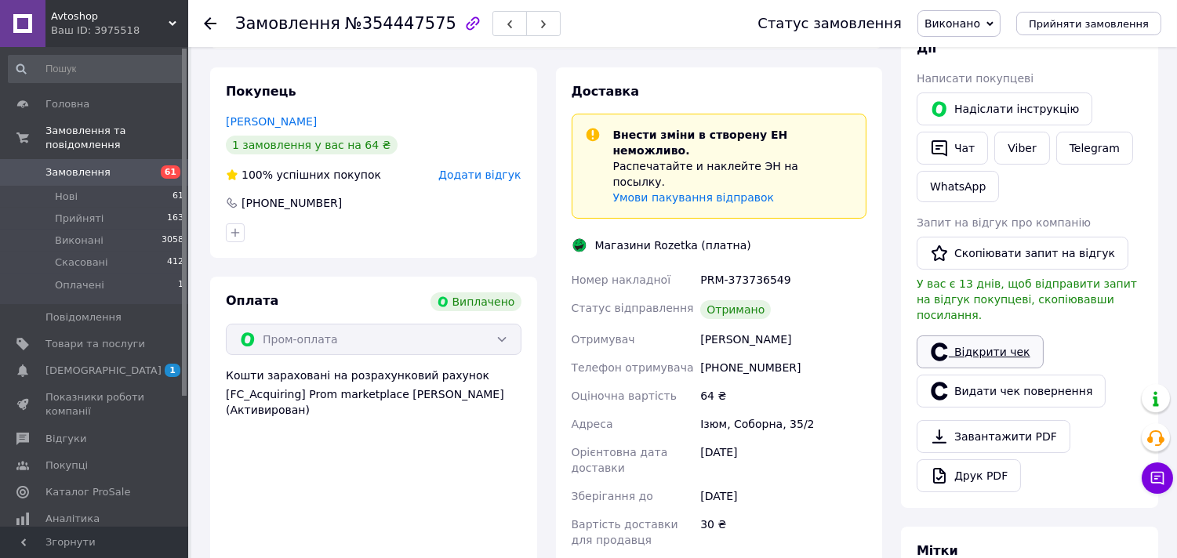
click at [990, 339] on link "Відкрити чек" at bounding box center [979, 352] width 127 height 33
click at [210, 25] on icon at bounding box center [210, 23] width 13 height 13
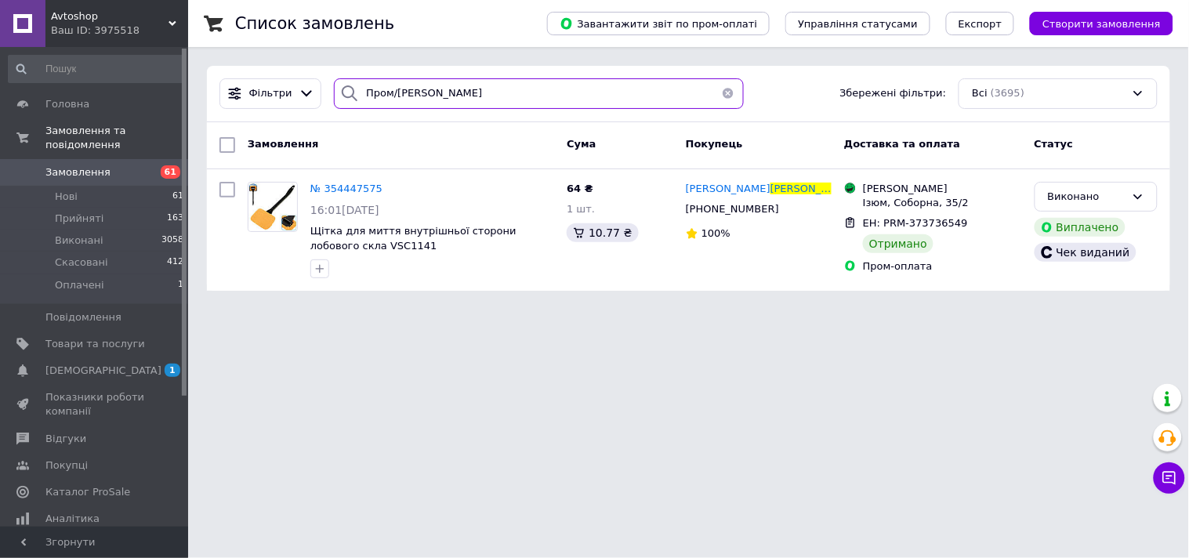
drag, startPoint x: 394, startPoint y: 100, endPoint x: 335, endPoint y: 102, distance: 58.8
click at [335, 102] on div "Пром/Сергей Гашенко" at bounding box center [539, 93] width 410 height 31
paste input "лла Семенова"
type input "Пром/Алла Семенова"
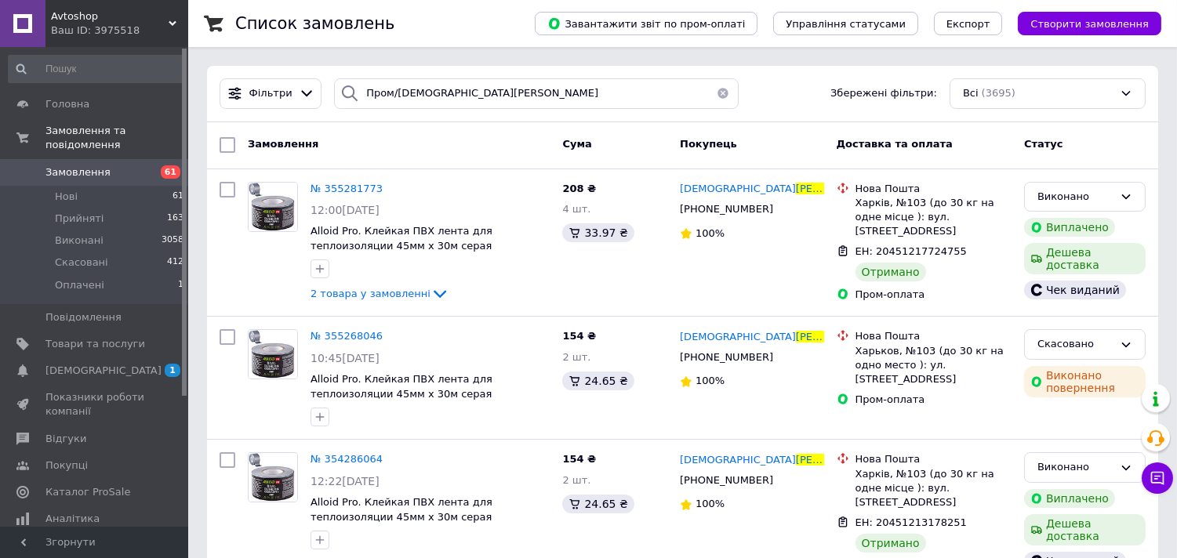
click at [350, 192] on span "№ 355281773" at bounding box center [346, 189] width 72 height 12
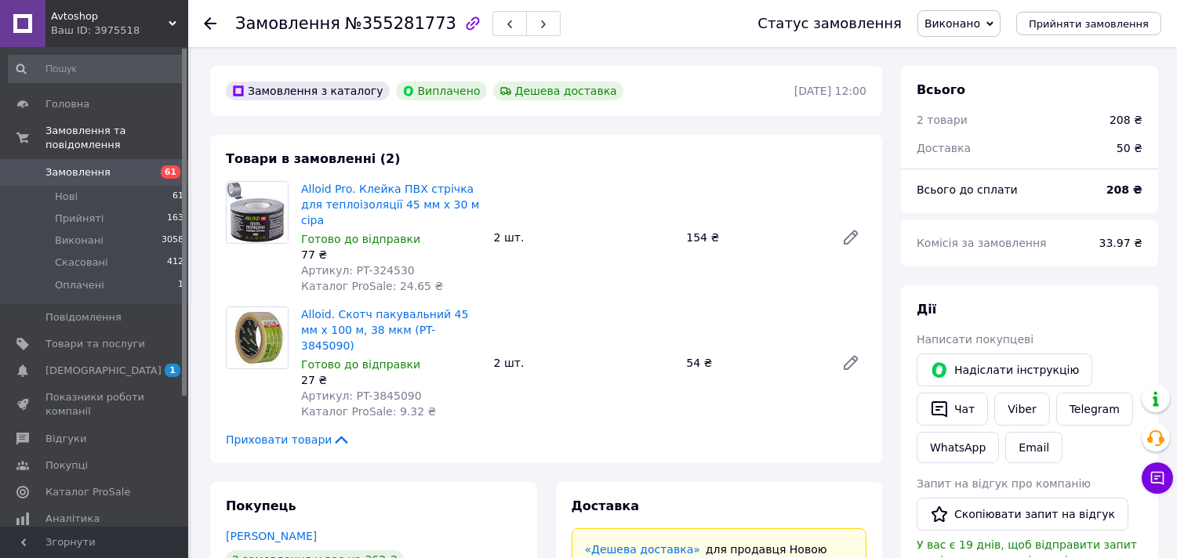
click at [210, 20] on icon at bounding box center [210, 23] width 13 height 13
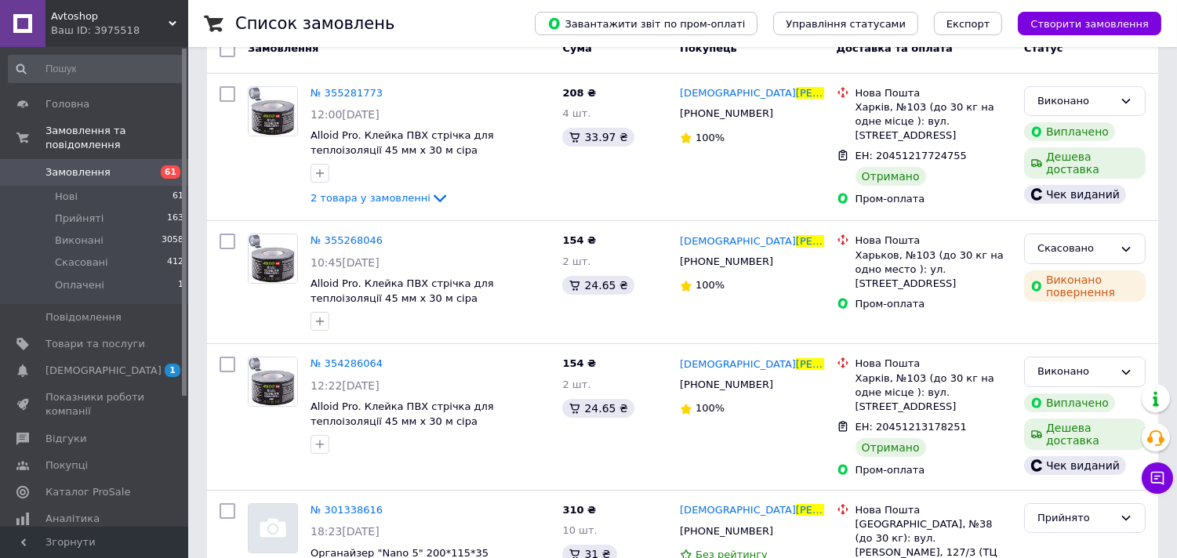
scroll to position [67, 0]
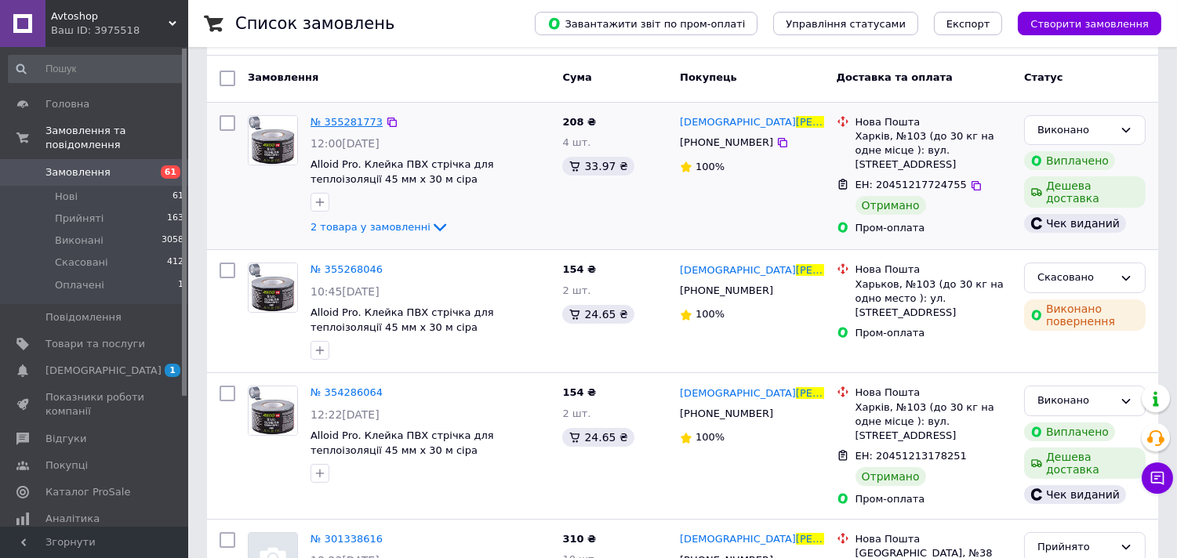
click at [354, 116] on span "№ 355281773" at bounding box center [346, 122] width 72 height 12
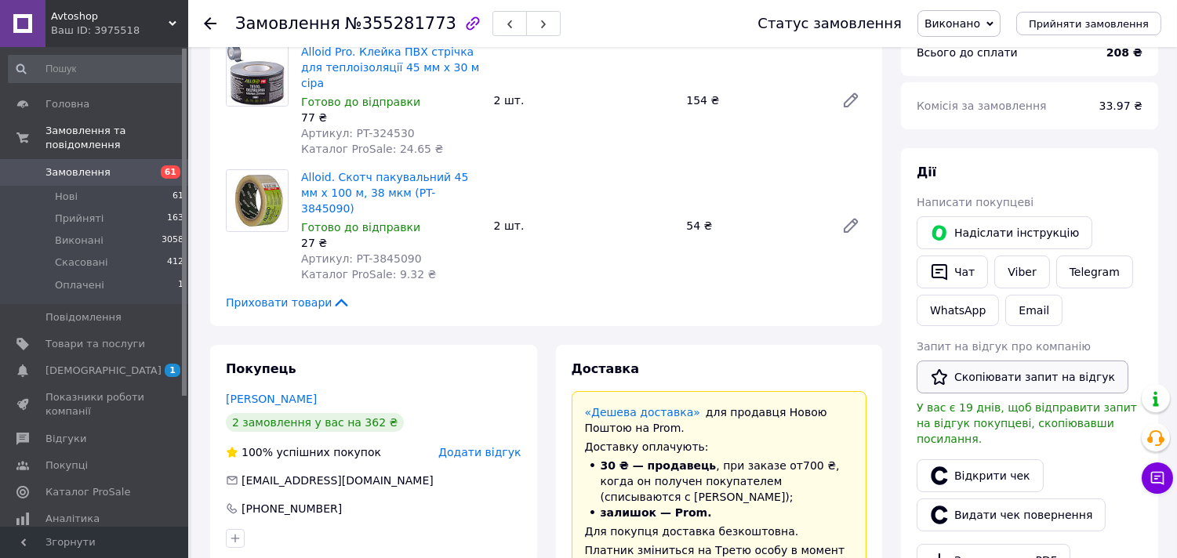
scroll to position [154, 0]
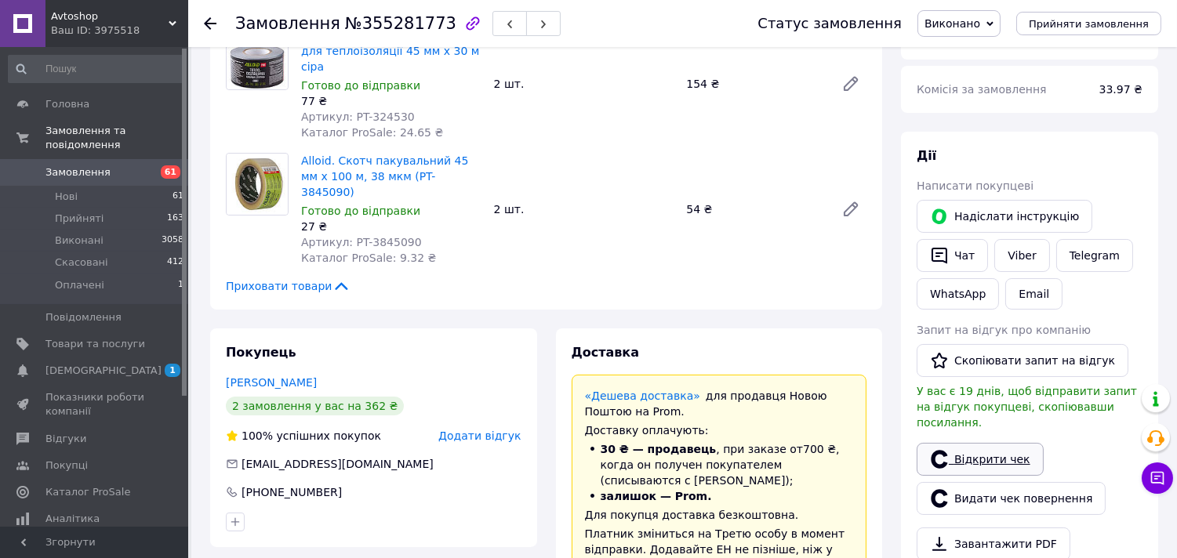
click at [977, 443] on link "Відкрити чек" at bounding box center [979, 459] width 127 height 33
click at [209, 24] on use at bounding box center [210, 23] width 13 height 13
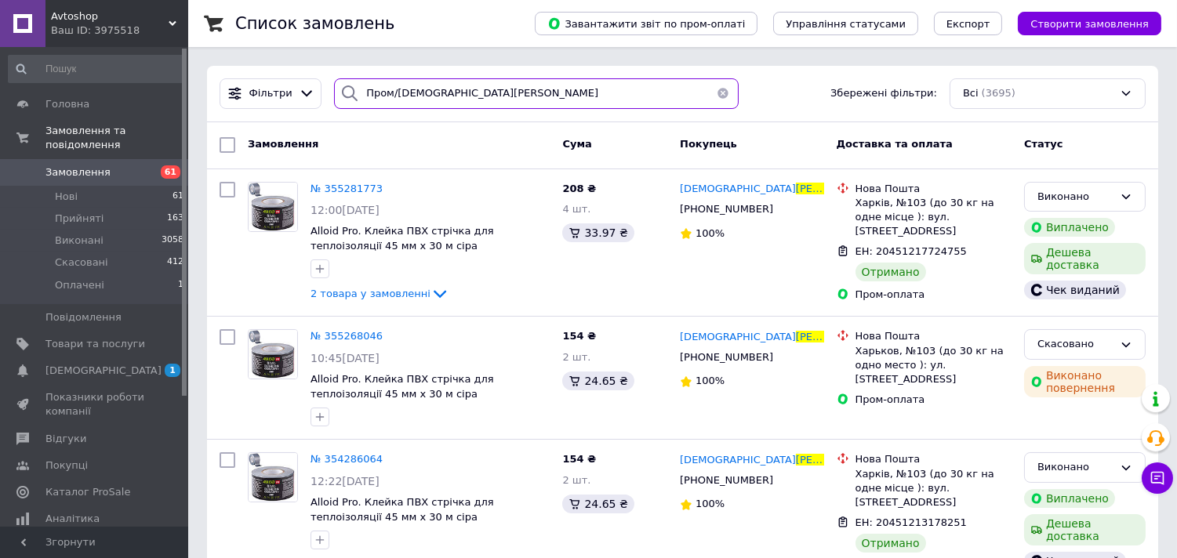
drag, startPoint x: 411, startPoint y: 107, endPoint x: 307, endPoint y: 124, distance: 104.9
click at [307, 124] on div "Фільтри Пром/Алла Семенова Збережені фільтри: Всі (3695) Замовлення Cума Покупе…" at bounding box center [682, 395] width 951 height 658
paste input "ергей Давыборщ"
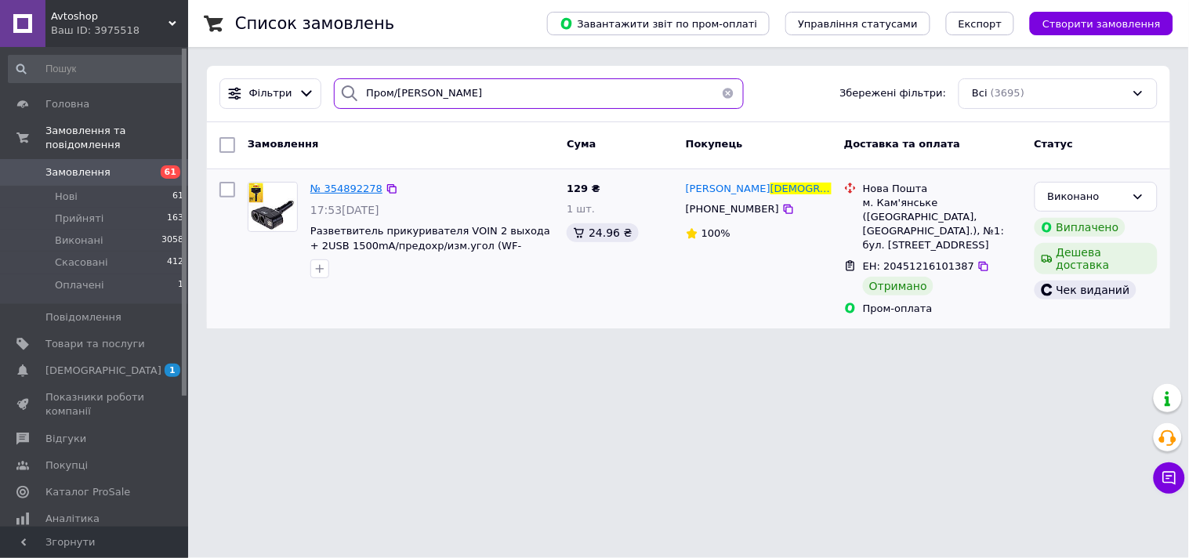
type input "Пром/Сергей Давыборщ"
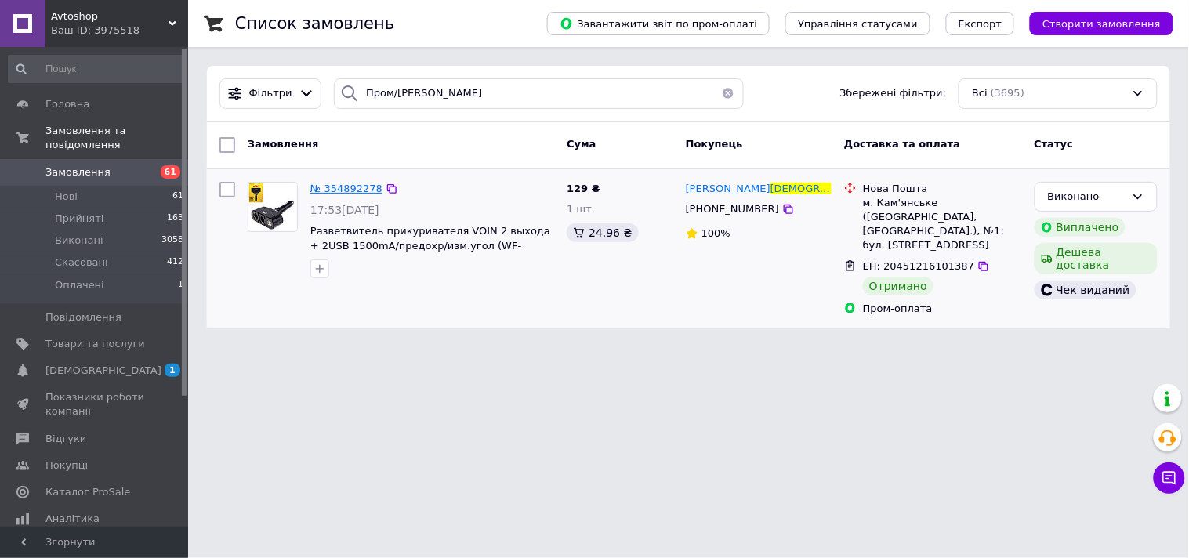
click at [333, 188] on span "№ 354892278" at bounding box center [346, 189] width 72 height 12
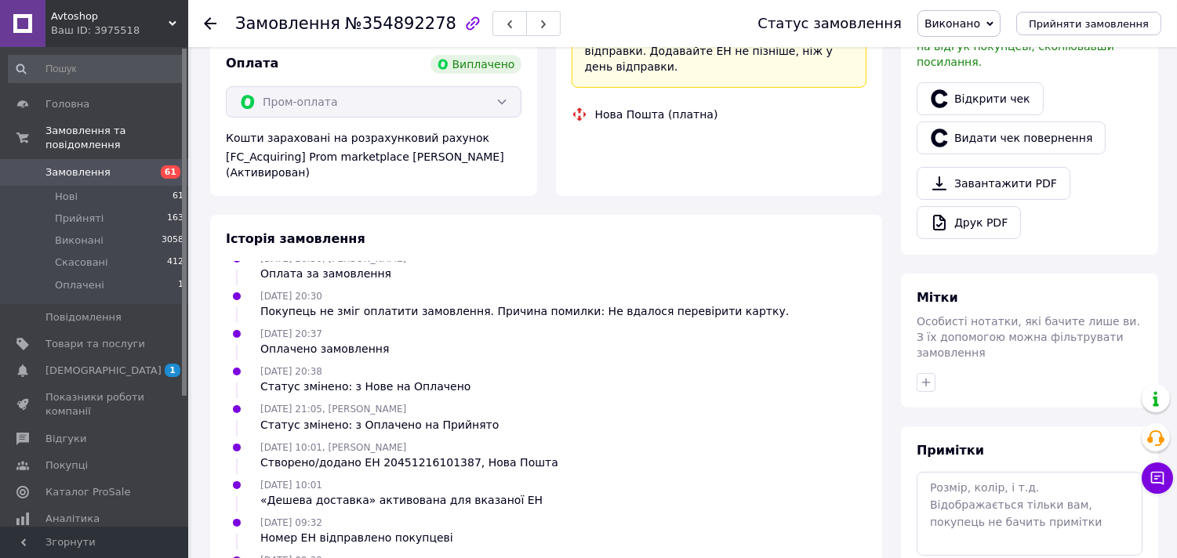
scroll to position [522, 0]
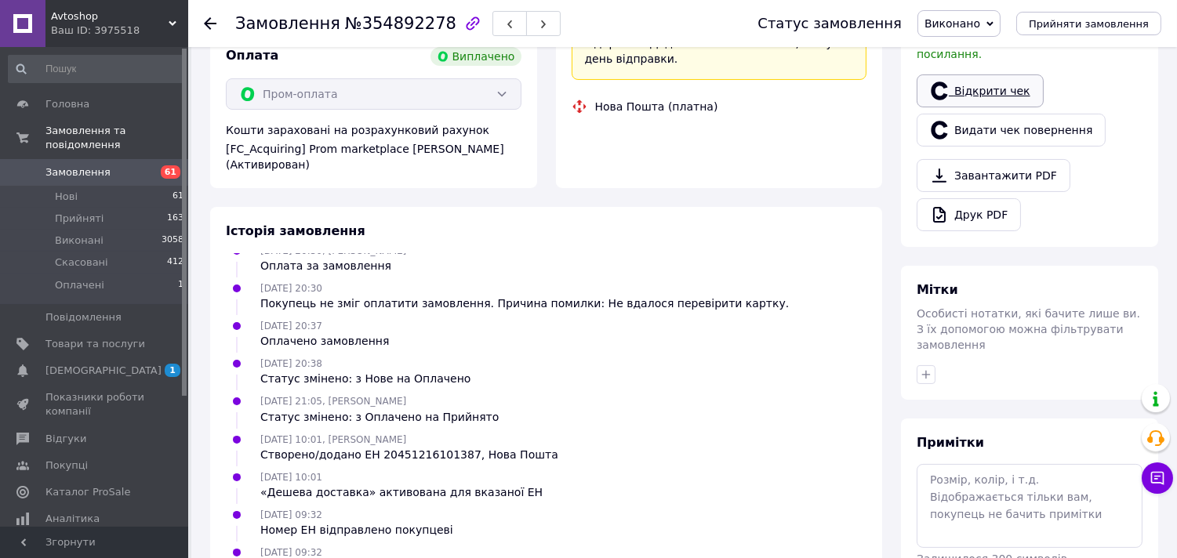
click at [962, 74] on link "Відкрити чек" at bounding box center [979, 90] width 127 height 33
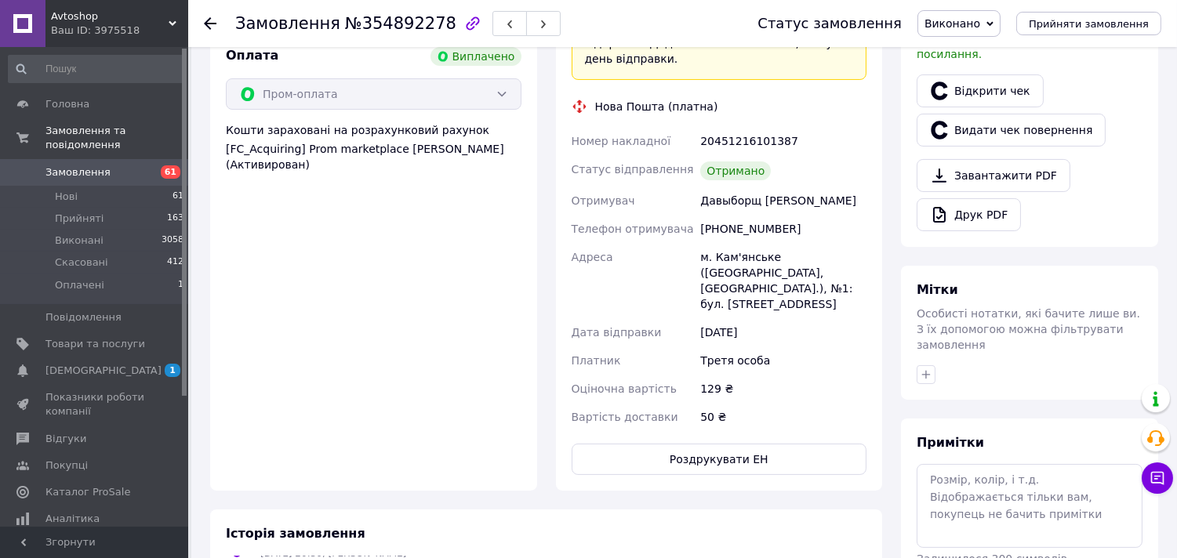
click at [209, 24] on use at bounding box center [210, 23] width 13 height 13
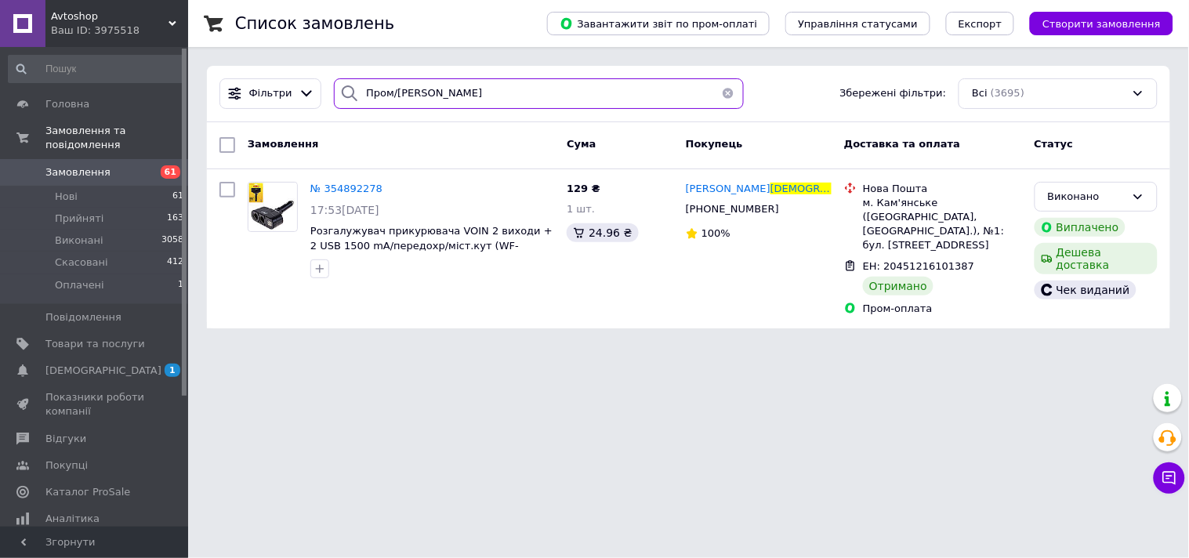
drag, startPoint x: 500, startPoint y: 92, endPoint x: 321, endPoint y: 119, distance: 180.8
click at [321, 119] on div "Фільтри Пром/Сергей Давыборщ Збережені фільтри: Всі (3695)" at bounding box center [688, 94] width 963 height 56
paste input "лег Таран"
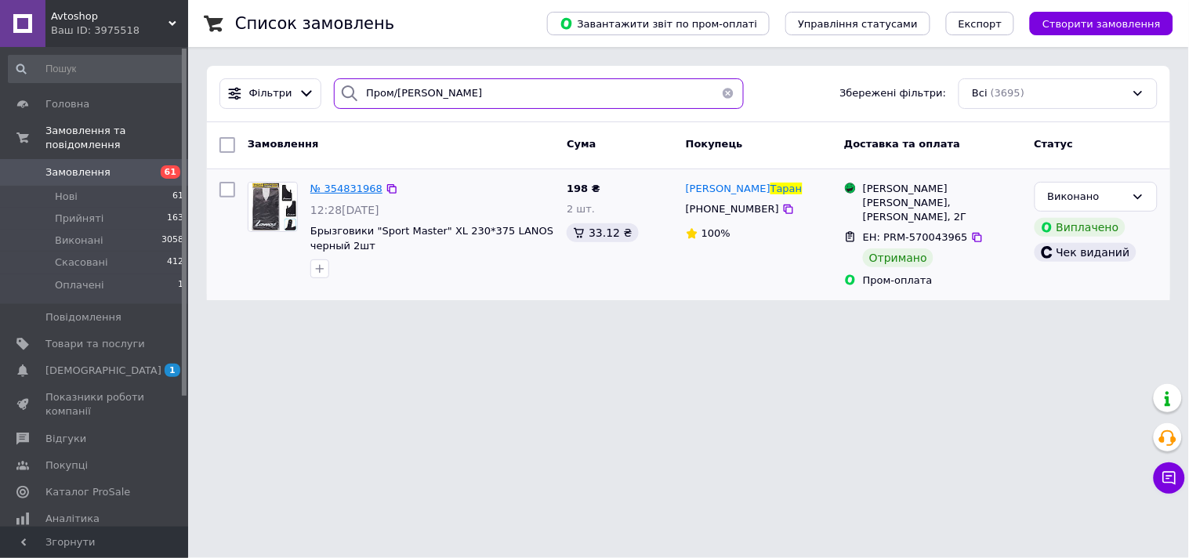
type input "Пром/Олег Таран"
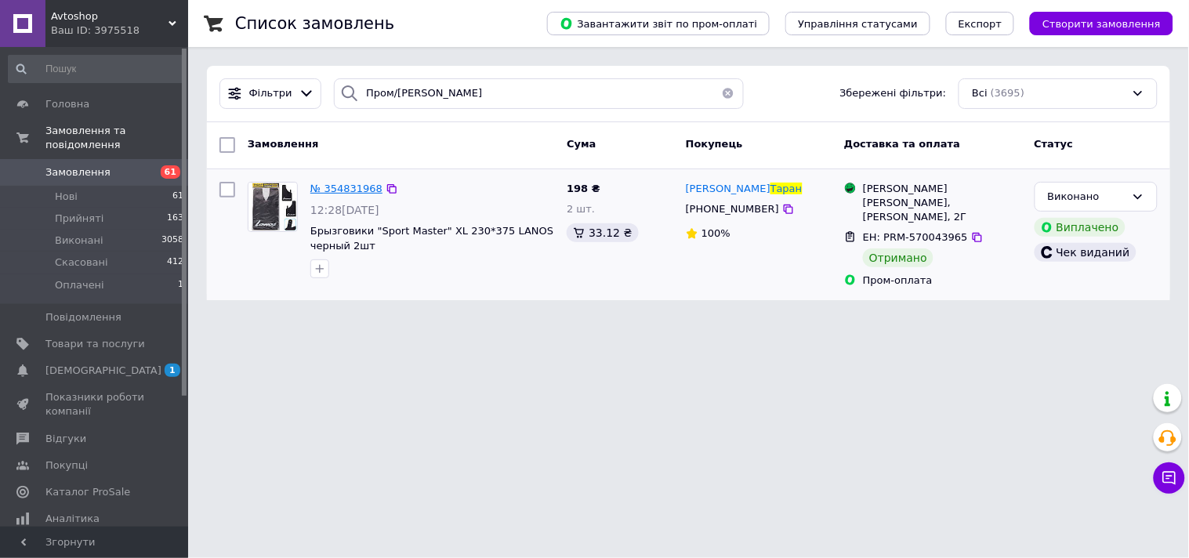
click at [343, 190] on span "№ 354831968" at bounding box center [346, 189] width 72 height 12
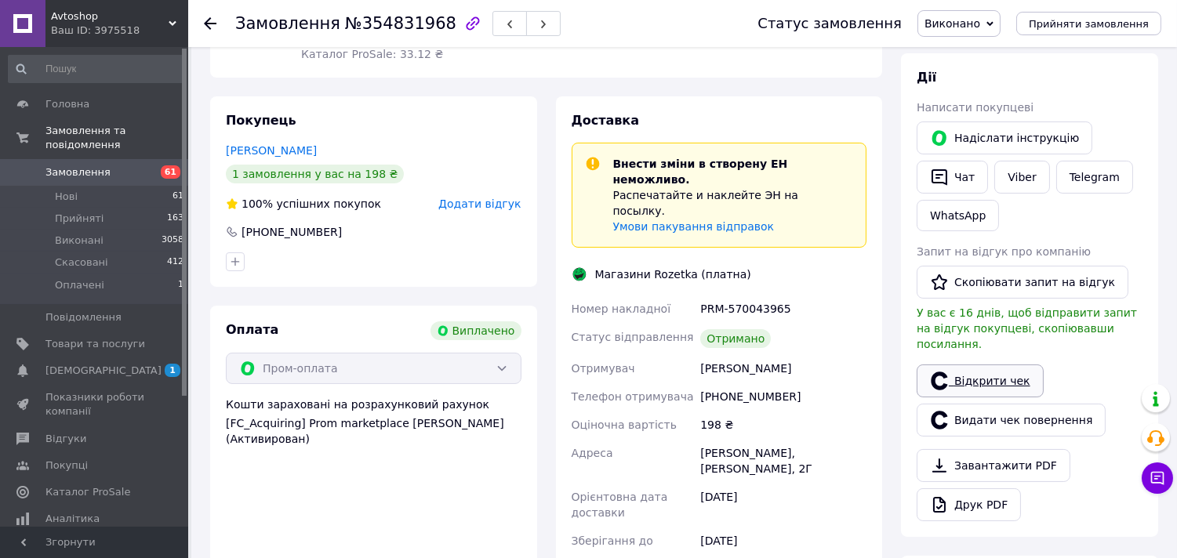
scroll to position [261, 0]
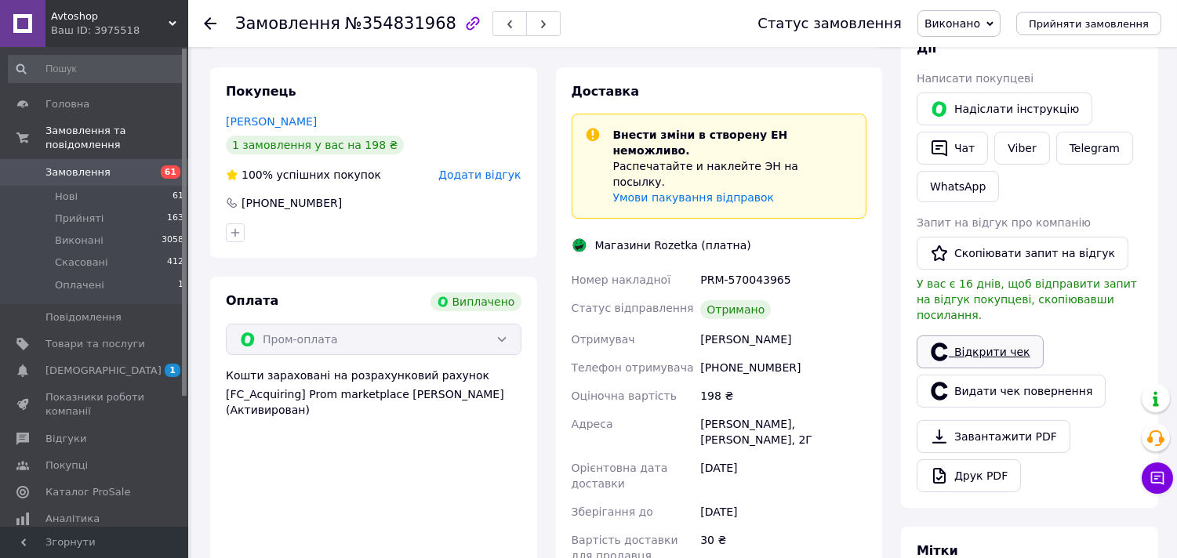
click at [984, 340] on link "Відкрити чек" at bounding box center [979, 352] width 127 height 33
click at [207, 24] on icon at bounding box center [210, 23] width 13 height 13
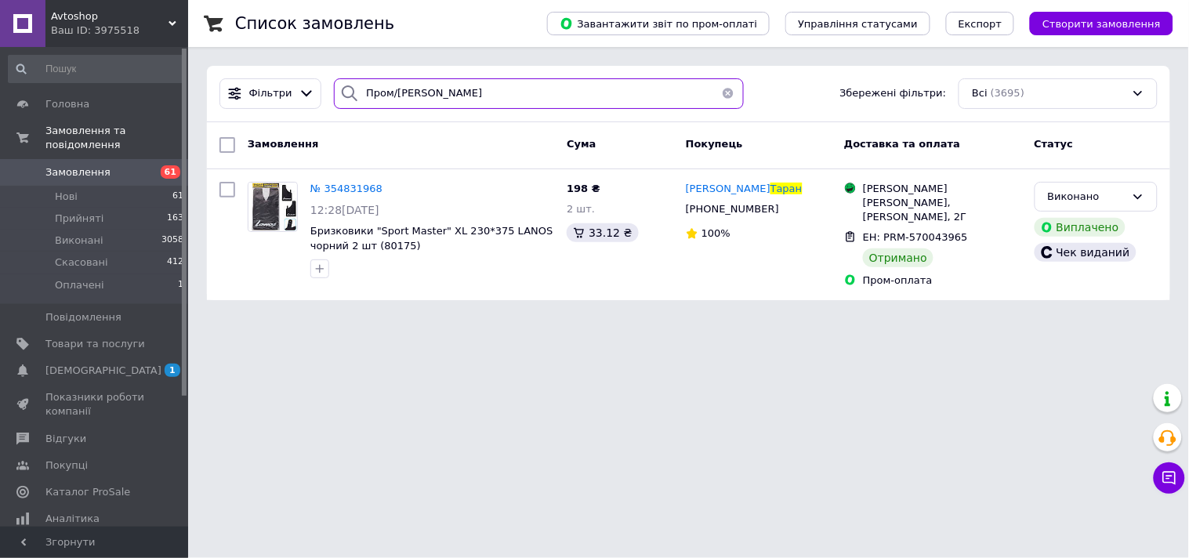
drag, startPoint x: 389, startPoint y: 83, endPoint x: 332, endPoint y: 89, distance: 56.7
click at [334, 89] on div "Пром/Олег Таран" at bounding box center [539, 93] width 410 height 31
paste input "ьга Гурієнко"
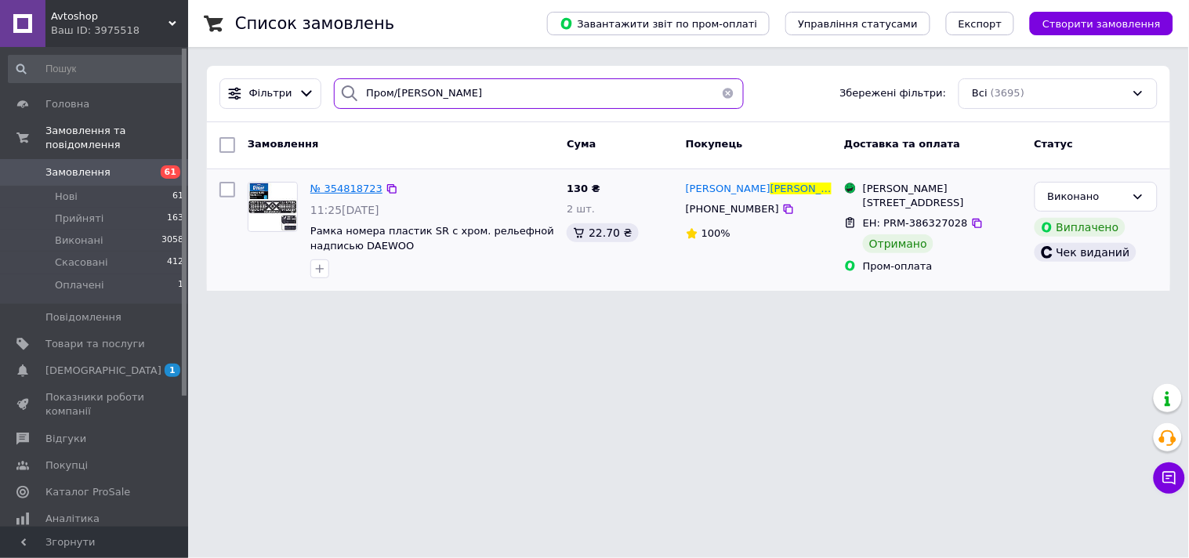
type input "Пром/Ольга Гурієнко"
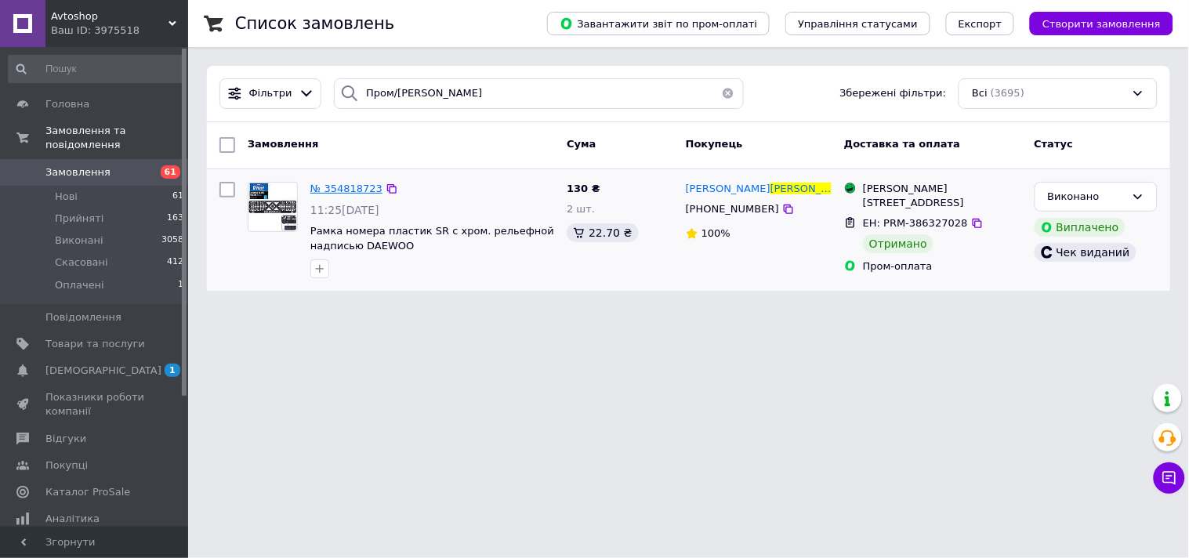
click at [349, 185] on span "№ 354818723" at bounding box center [346, 189] width 72 height 12
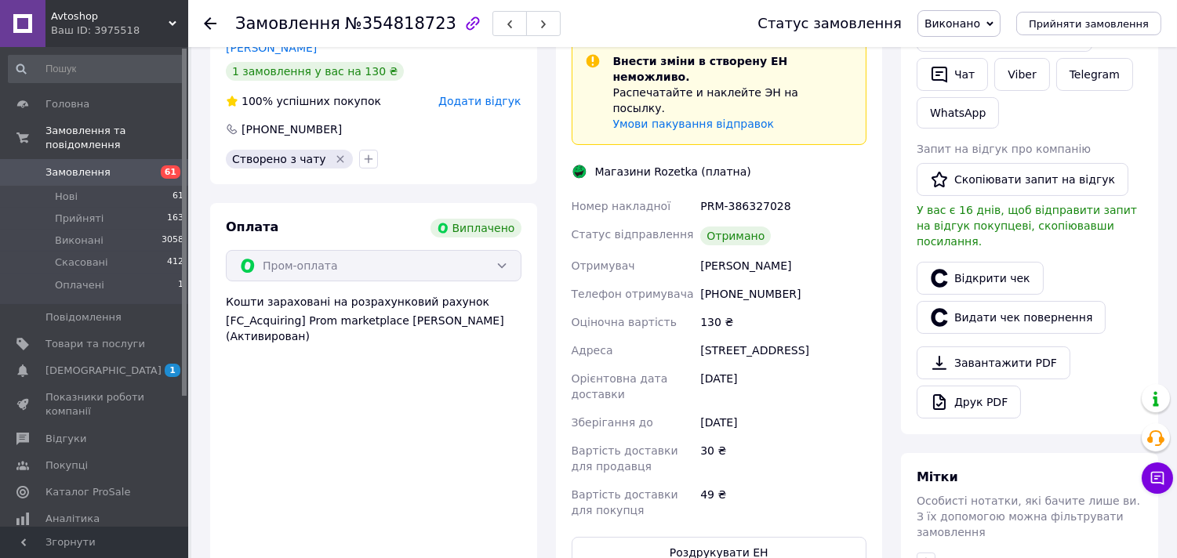
scroll to position [435, 0]
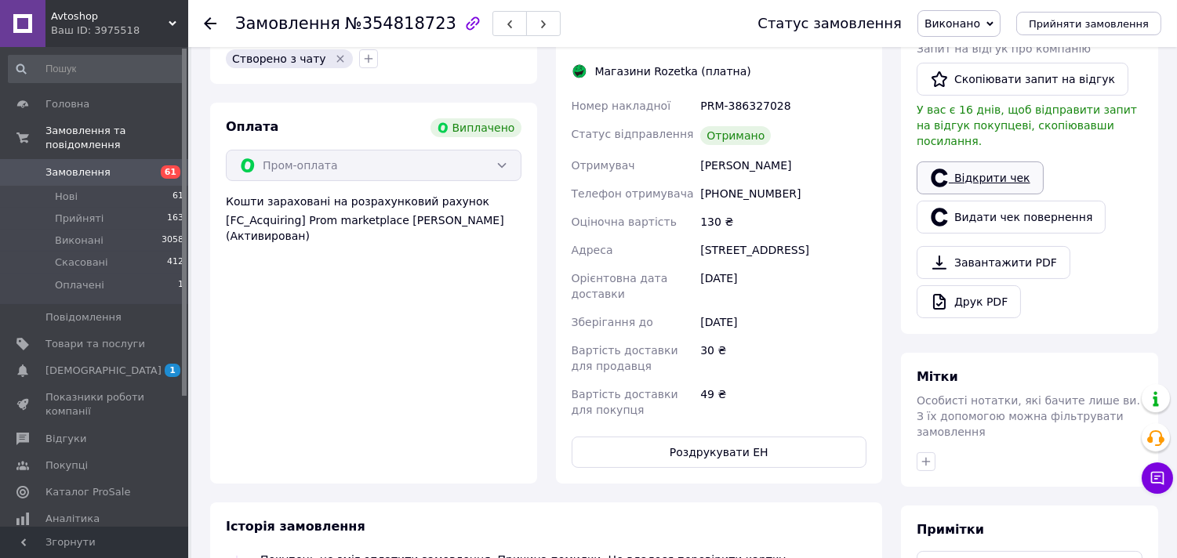
click at [978, 161] on link "Відкрити чек" at bounding box center [979, 177] width 127 height 33
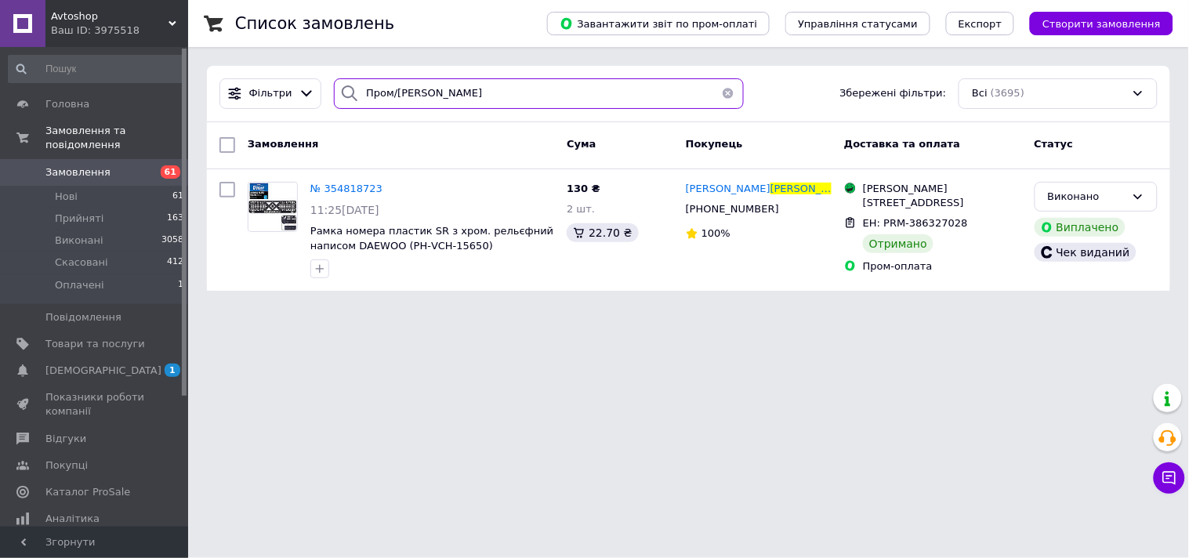
drag, startPoint x: 450, startPoint y: 89, endPoint x: 188, endPoint y: 128, distance: 264.6
click at [188, 128] on div "Список замовлень Завантажити звіт по пром-оплаті Управління статусами Експорт С…" at bounding box center [688, 155] width 1001 height 310
paste input "ергій Мончуляк"
type input "Пром/Сергій Мончуляк"
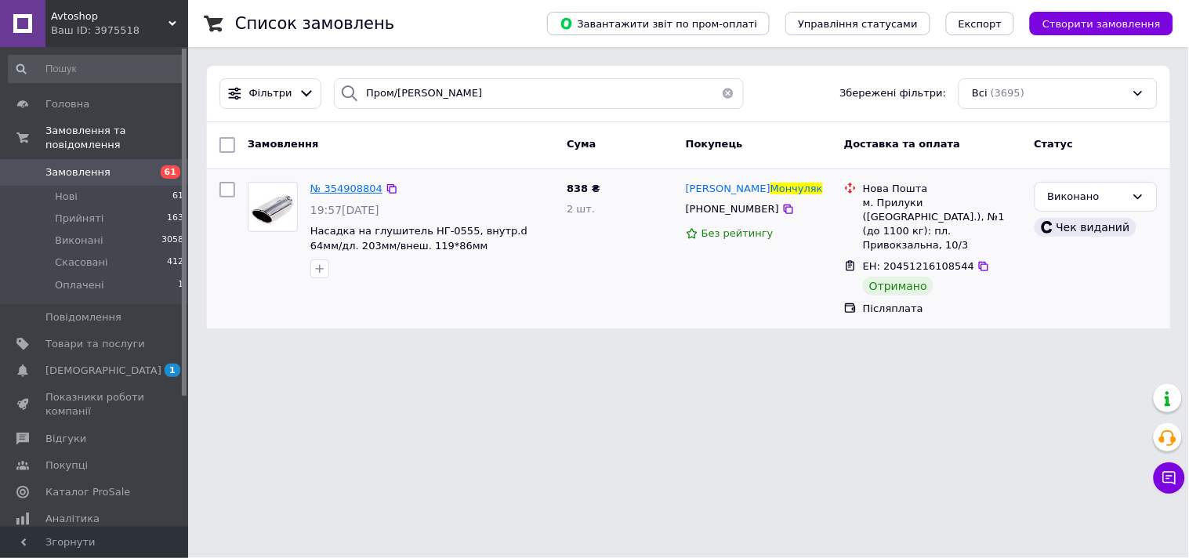
click at [349, 191] on span "№ 354908804" at bounding box center [346, 189] width 72 height 12
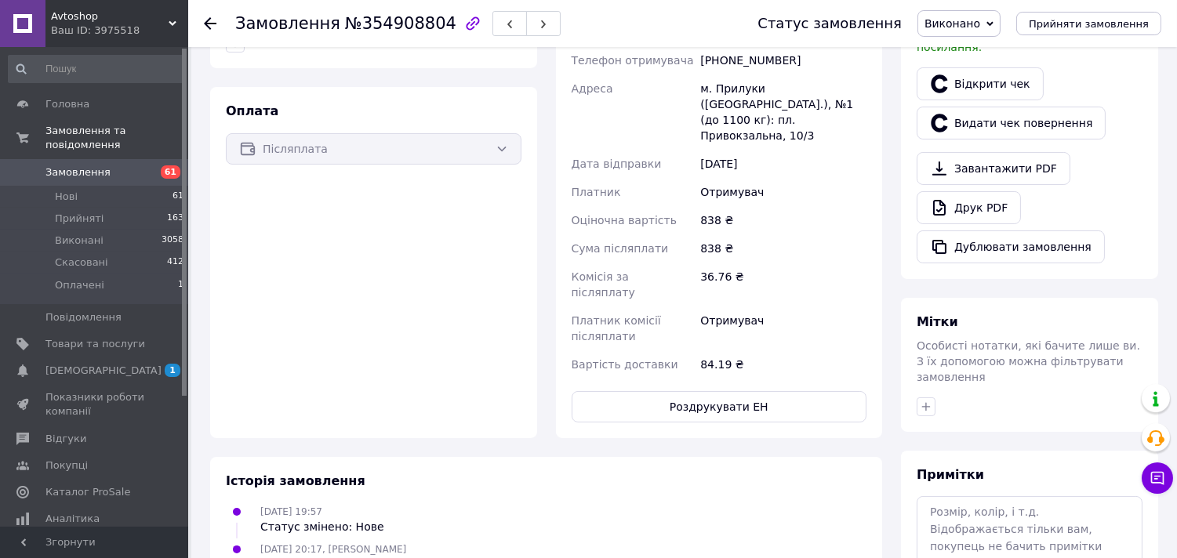
scroll to position [348, 0]
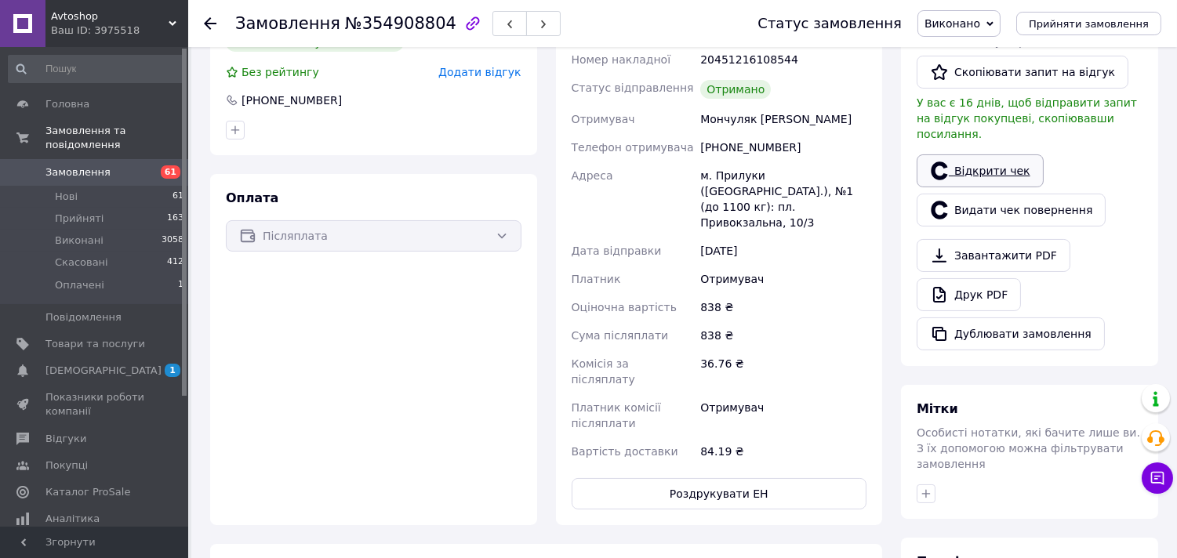
click at [983, 154] on link "Відкрити чек" at bounding box center [979, 170] width 127 height 33
click at [209, 24] on use at bounding box center [210, 23] width 13 height 13
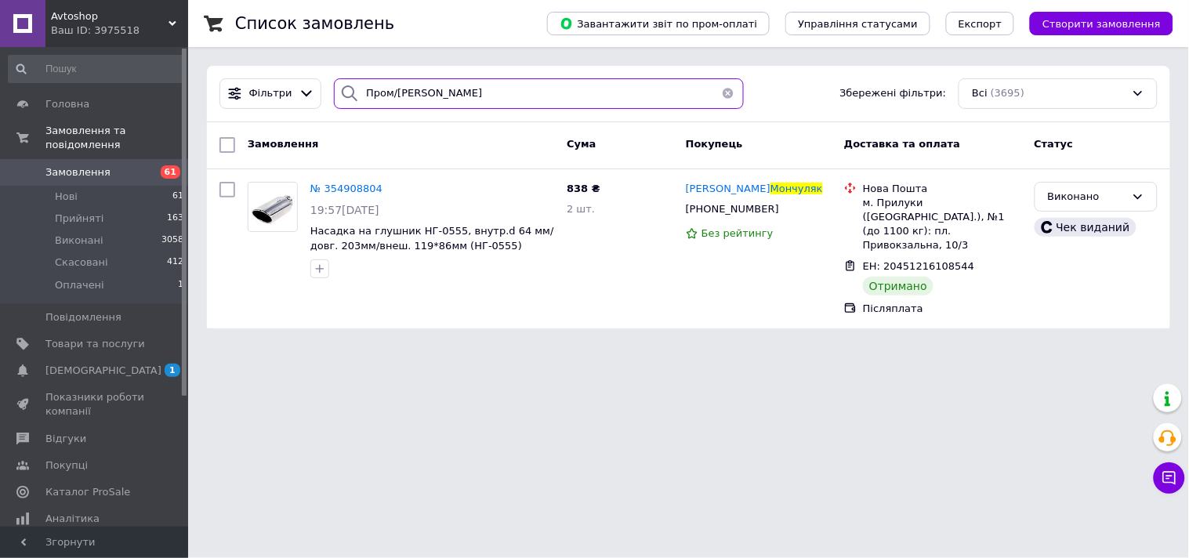
drag, startPoint x: 390, startPoint y: 86, endPoint x: 318, endPoint y: 83, distance: 72.2
click at [318, 83] on div "Фільтри Пром/Сергій Мончуляк Збережені фільтри: Всі (3695)" at bounding box center [688, 93] width 951 height 31
paste input "танислав Цуриков"
type input "Пром/[PERSON_NAME]"
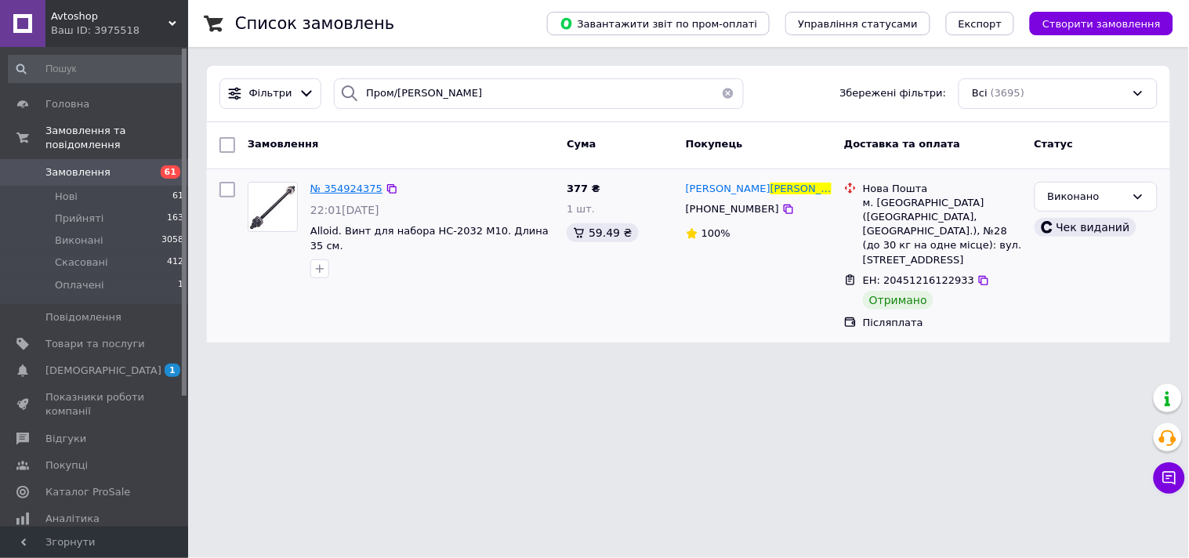
click at [350, 188] on span "№ 354924375" at bounding box center [346, 189] width 72 height 12
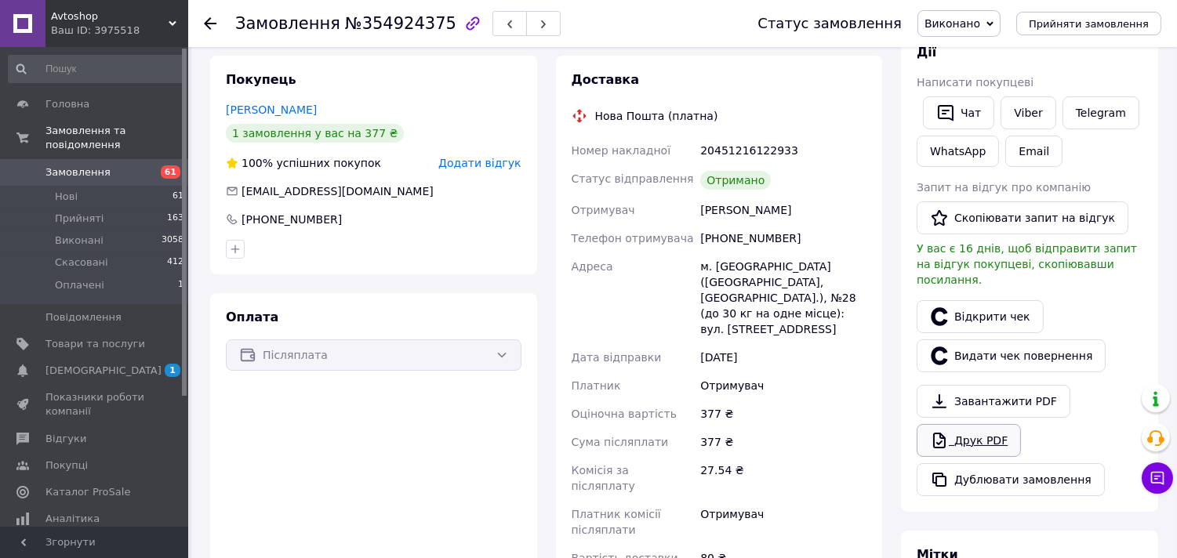
scroll to position [261, 0]
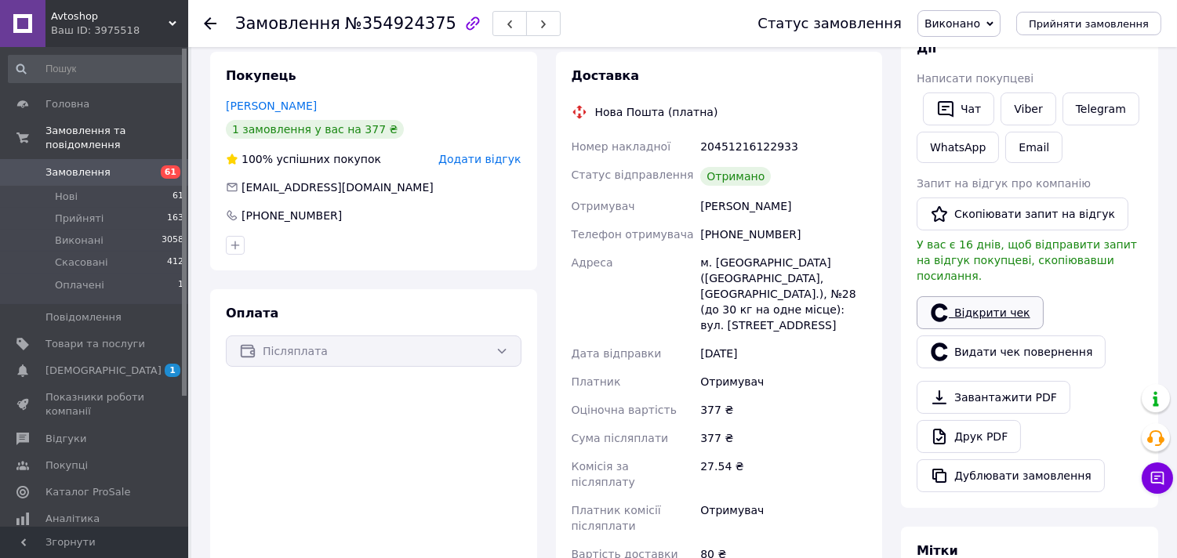
click at [978, 296] on link "Відкрити чек" at bounding box center [979, 312] width 127 height 33
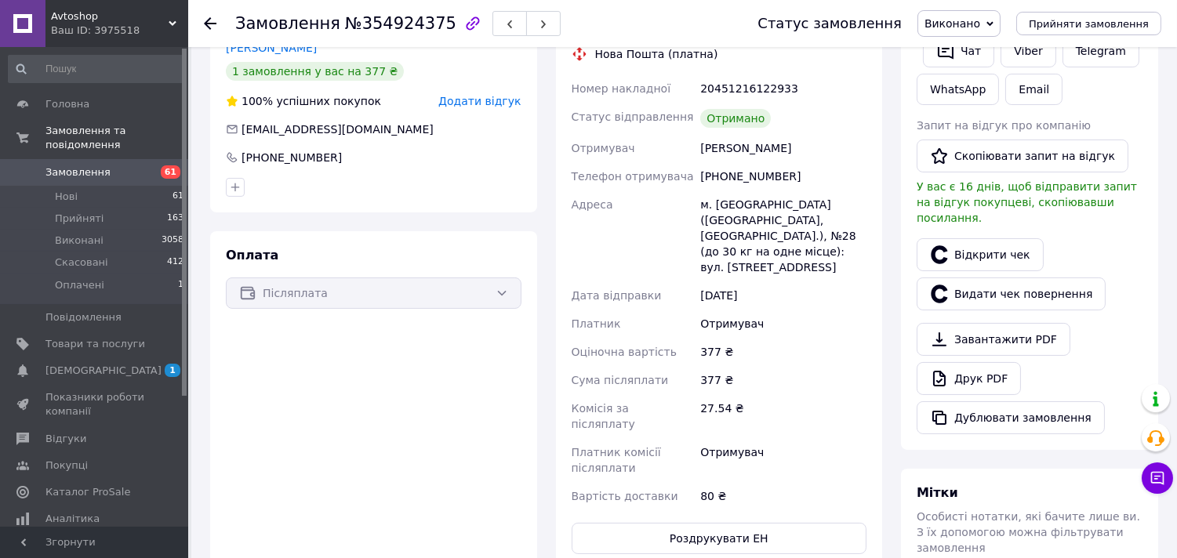
scroll to position [348, 0]
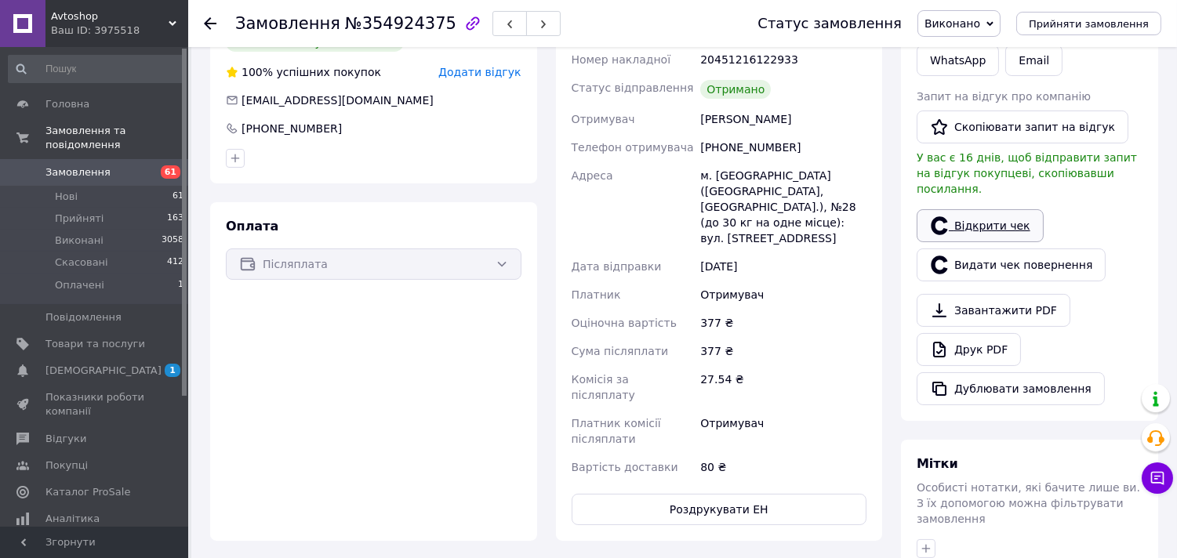
click at [999, 209] on link "Відкрити чек" at bounding box center [979, 225] width 127 height 33
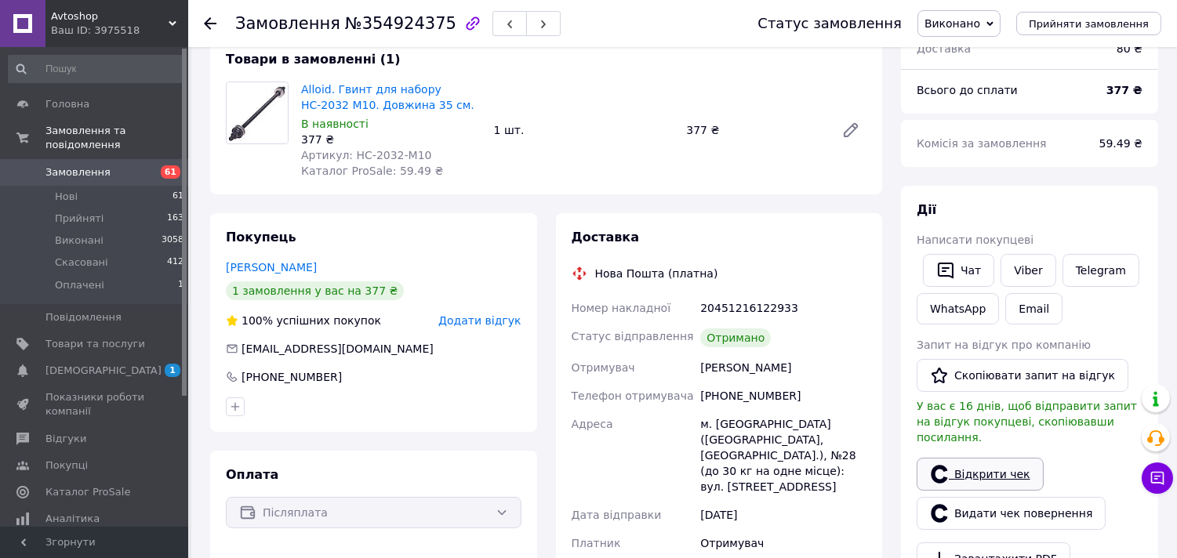
scroll to position [261, 0]
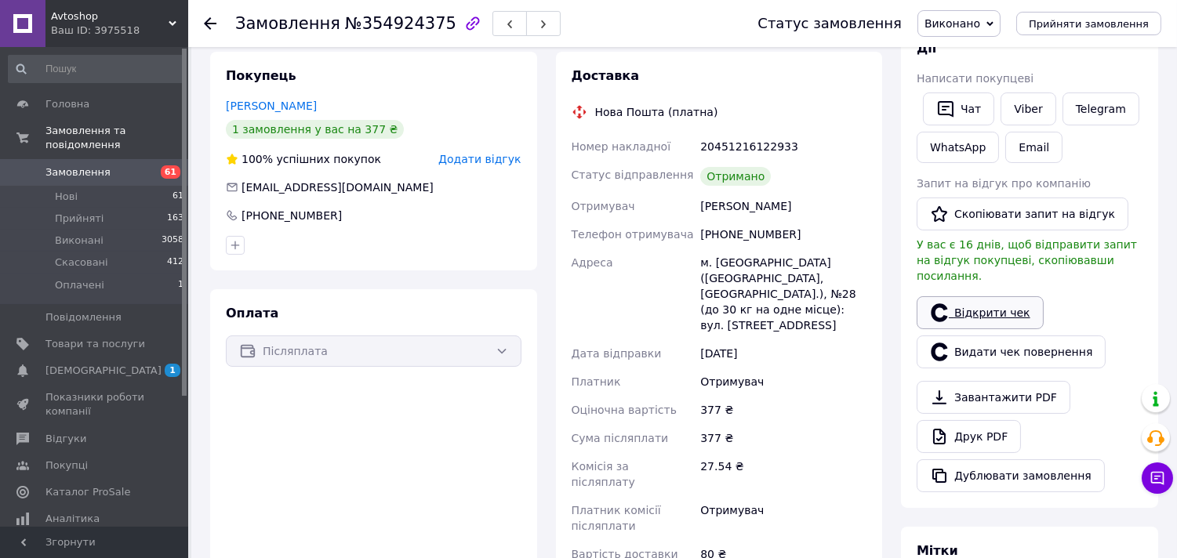
click at [984, 296] on link "Відкрити чек" at bounding box center [979, 312] width 127 height 33
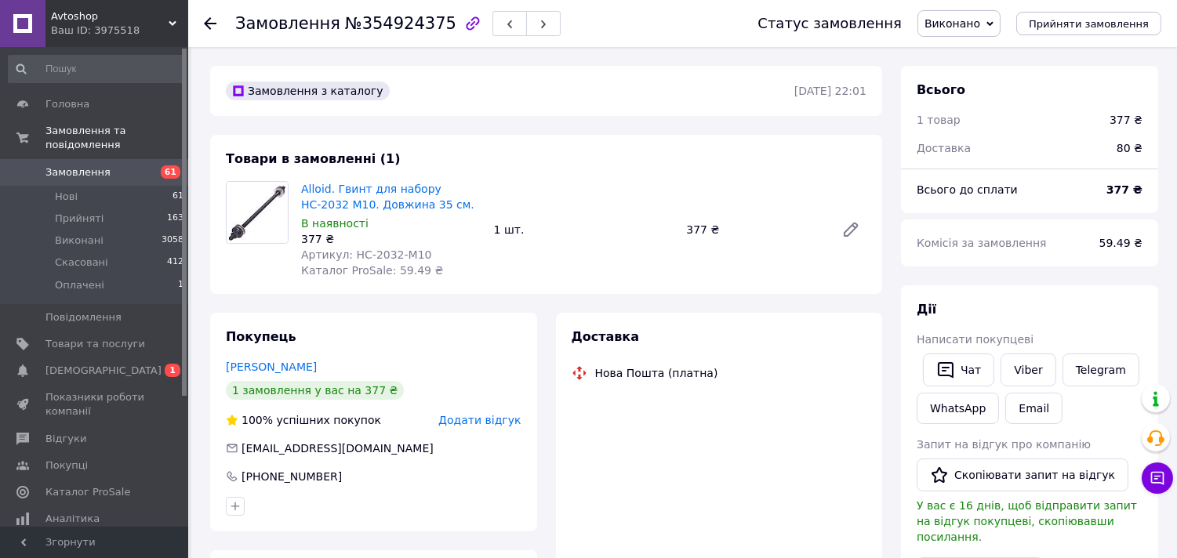
scroll to position [261, 0]
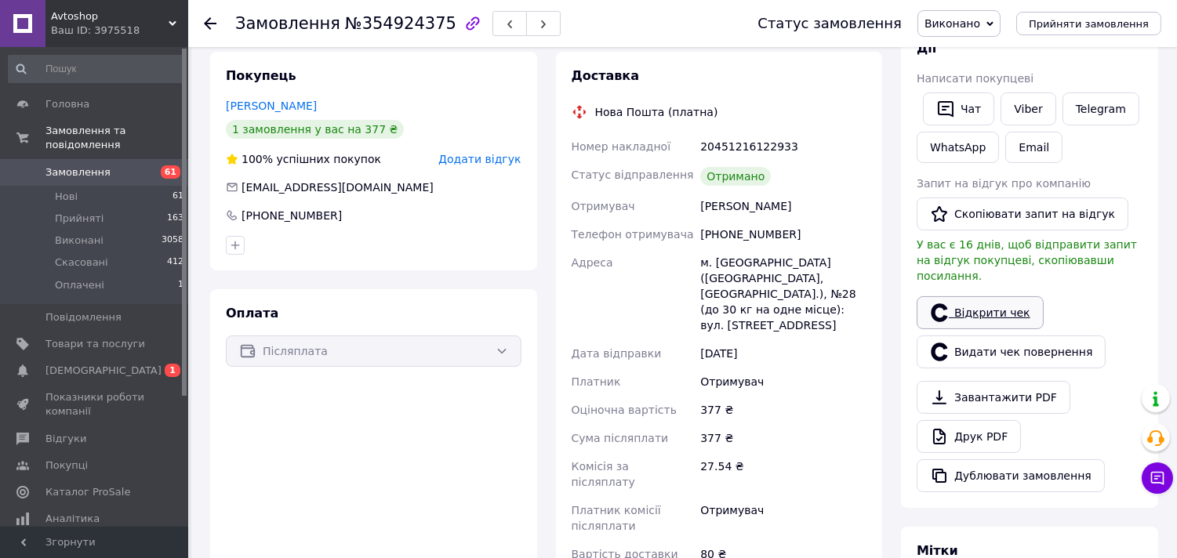
click at [1006, 296] on link "Відкрити чек" at bounding box center [979, 312] width 127 height 33
click at [210, 24] on use at bounding box center [210, 23] width 13 height 13
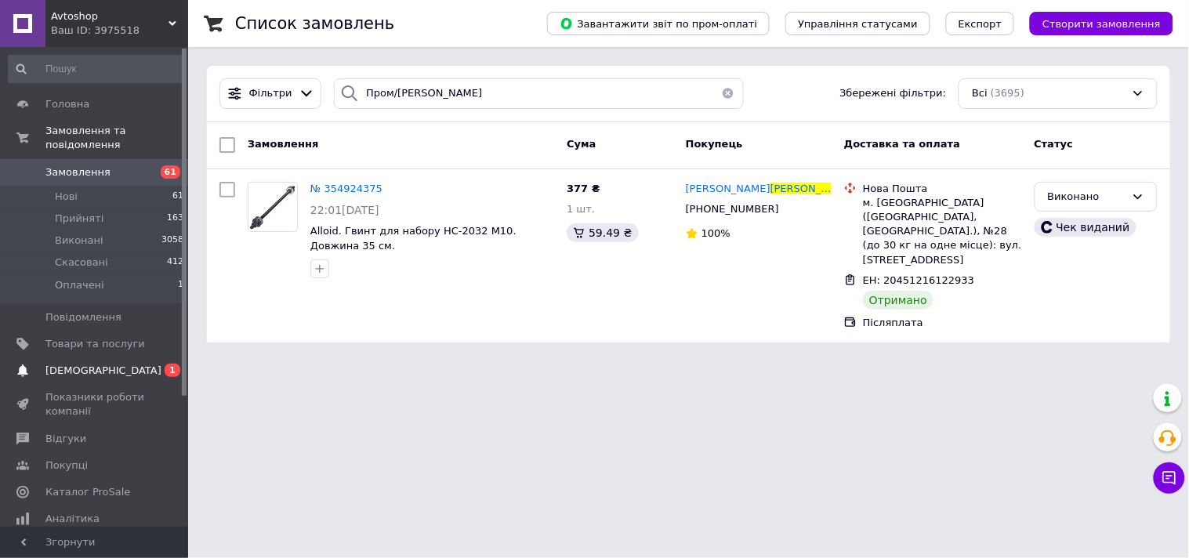
click at [65, 364] on span "[DEMOGRAPHIC_DATA]" at bounding box center [103, 371] width 116 height 14
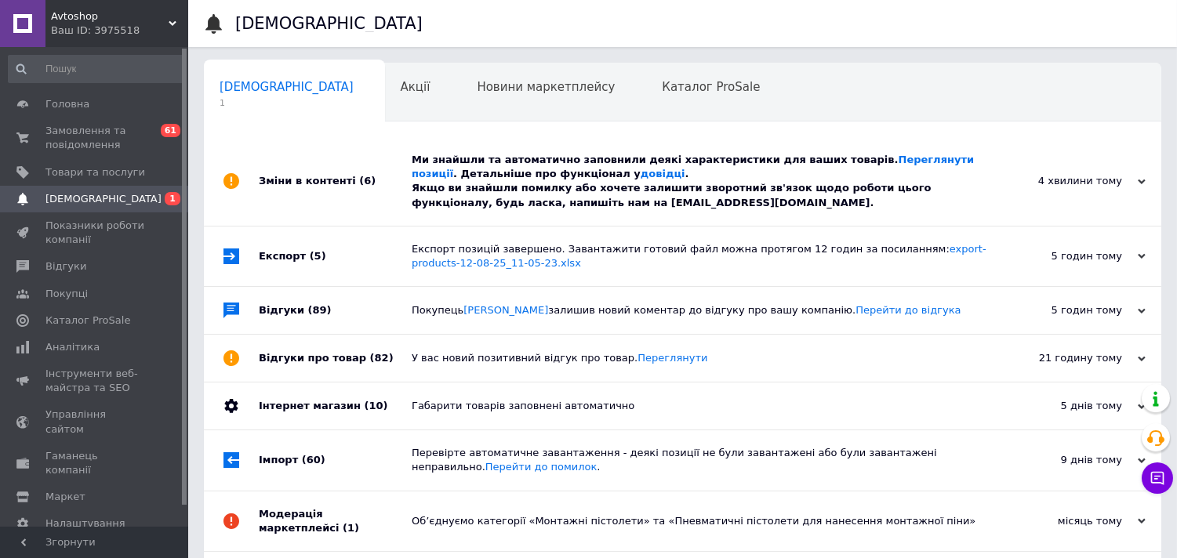
click at [301, 176] on div "Зміни в контенті (6)" at bounding box center [335, 181] width 153 height 89
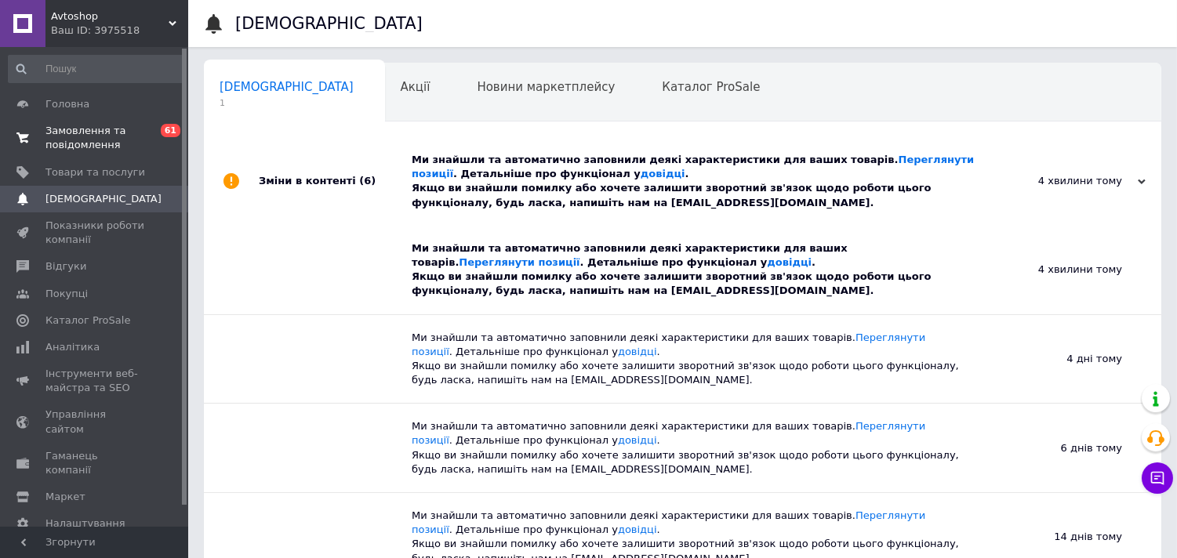
click at [94, 125] on span "Замовлення та повідомлення" at bounding box center [95, 138] width 100 height 28
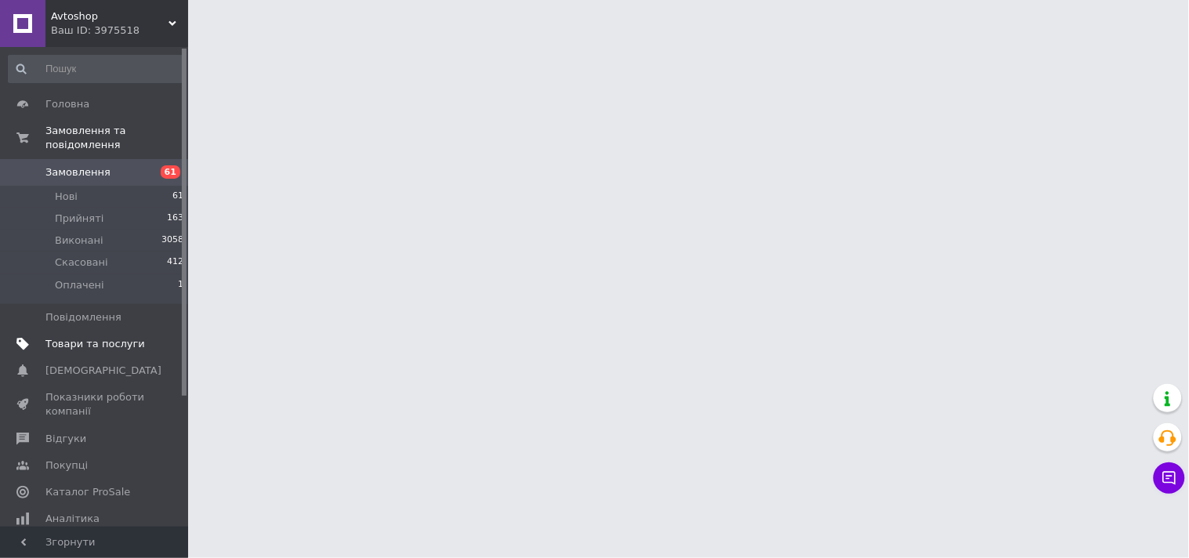
click at [86, 337] on span "Товари та послуги" at bounding box center [95, 344] width 100 height 14
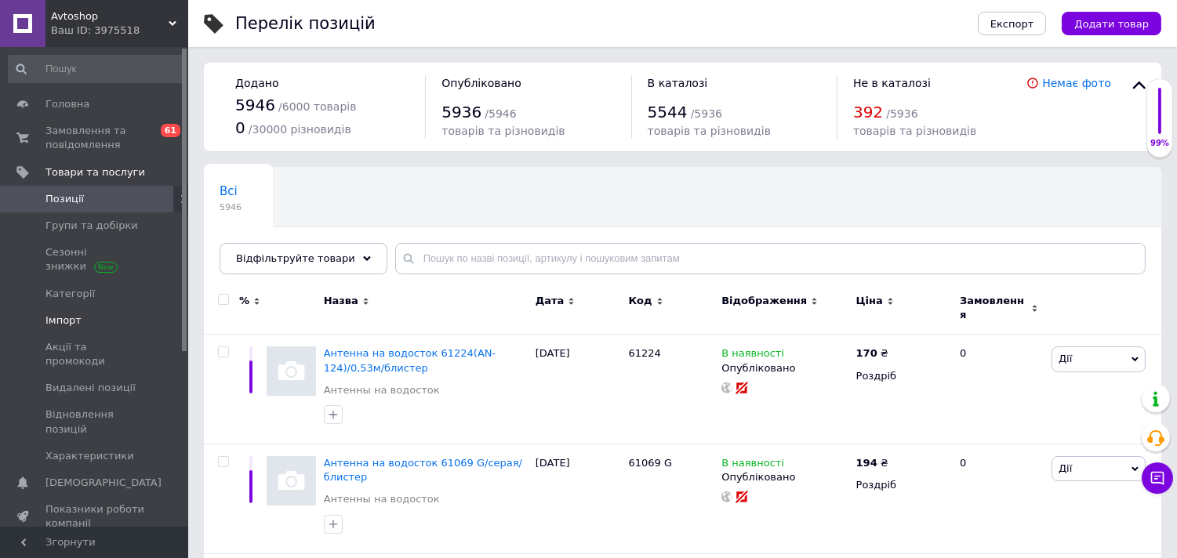
click at [53, 316] on span "Імпорт" at bounding box center [63, 321] width 36 height 14
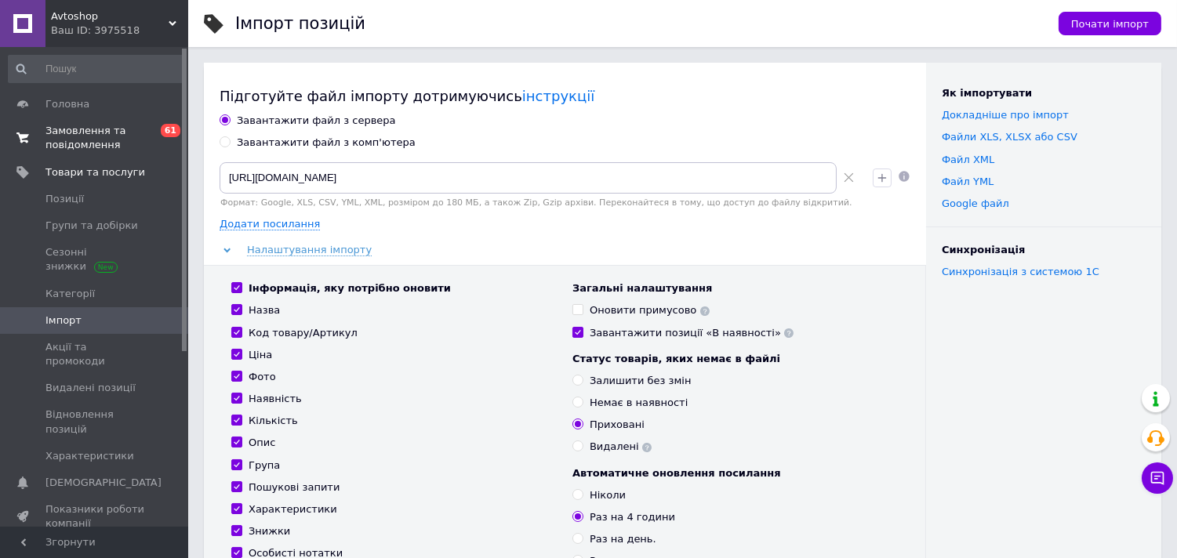
click at [76, 129] on span "Замовлення та повідомлення" at bounding box center [95, 138] width 100 height 28
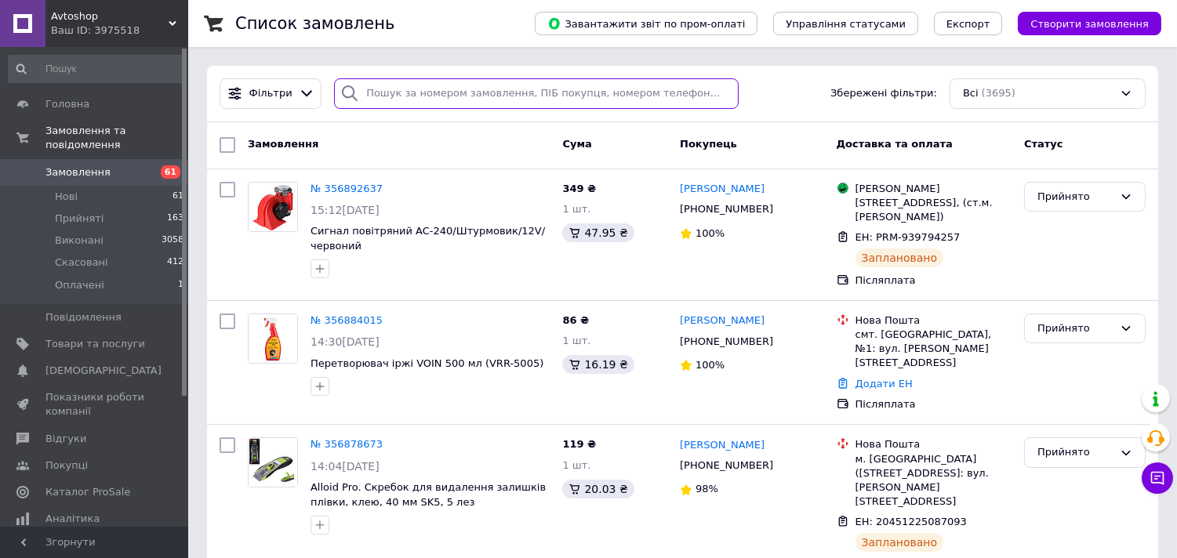
click at [410, 86] on input "search" at bounding box center [536, 93] width 404 height 31
paste input "Пром/[PERSON_NAME]"
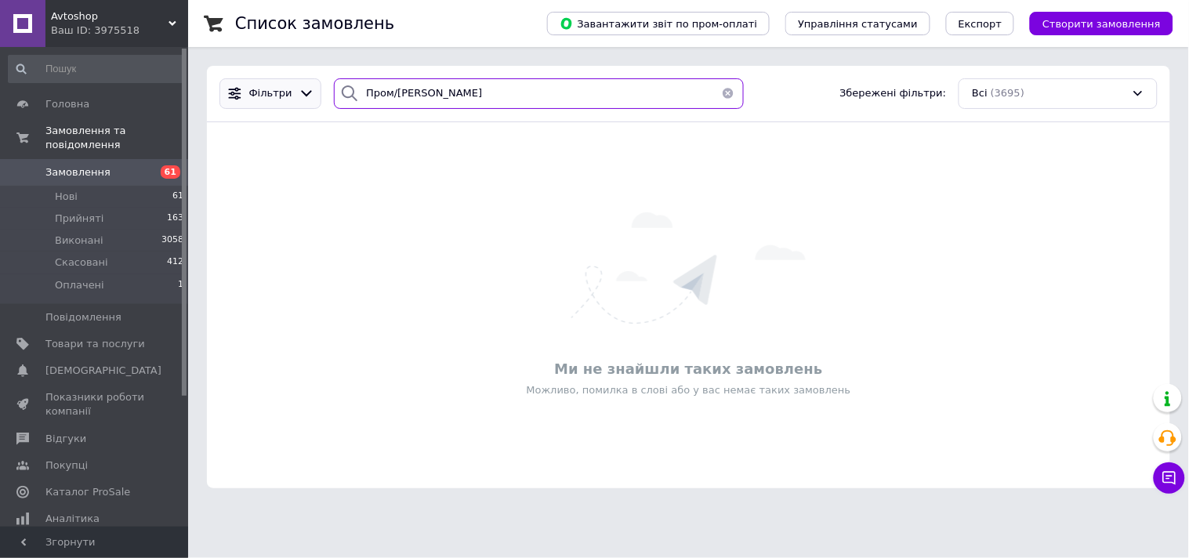
drag, startPoint x: 393, startPoint y: 95, endPoint x: 292, endPoint y: 106, distance: 100.9
click at [296, 105] on div "[PERSON_NAME]/[PERSON_NAME] Збережені фільтри: Всі (3695)" at bounding box center [688, 93] width 951 height 31
type input "[PERSON_NAME]"
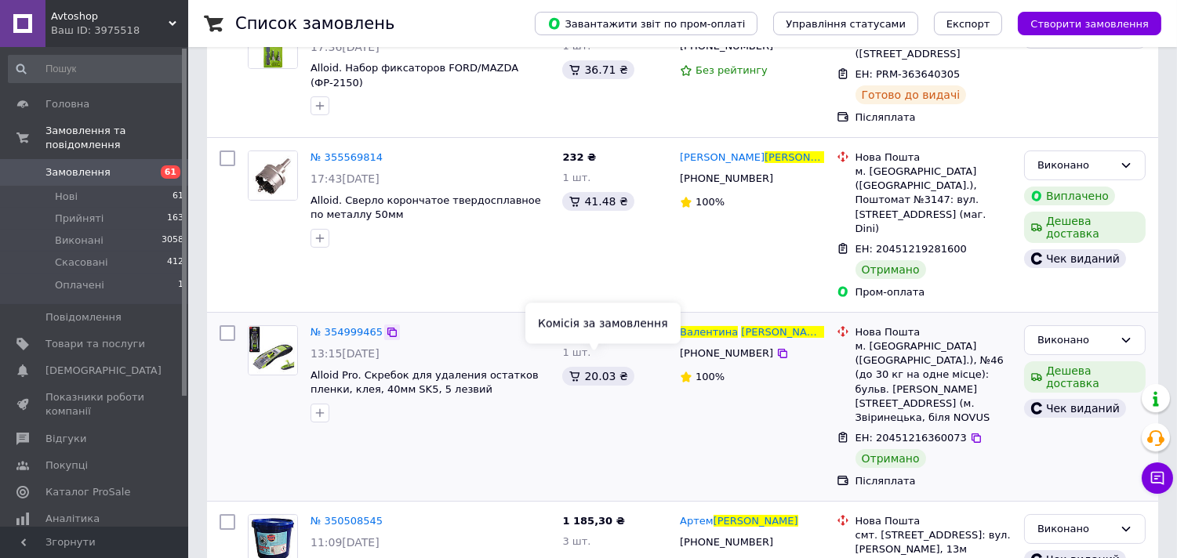
scroll to position [174, 0]
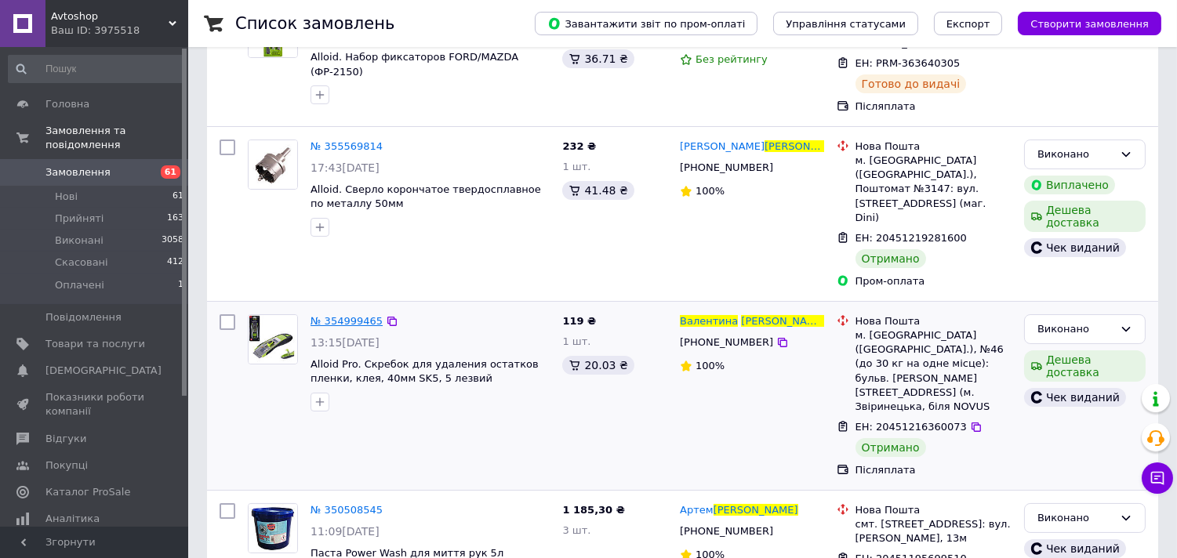
click at [354, 315] on span "№ 354999465" at bounding box center [346, 321] width 72 height 12
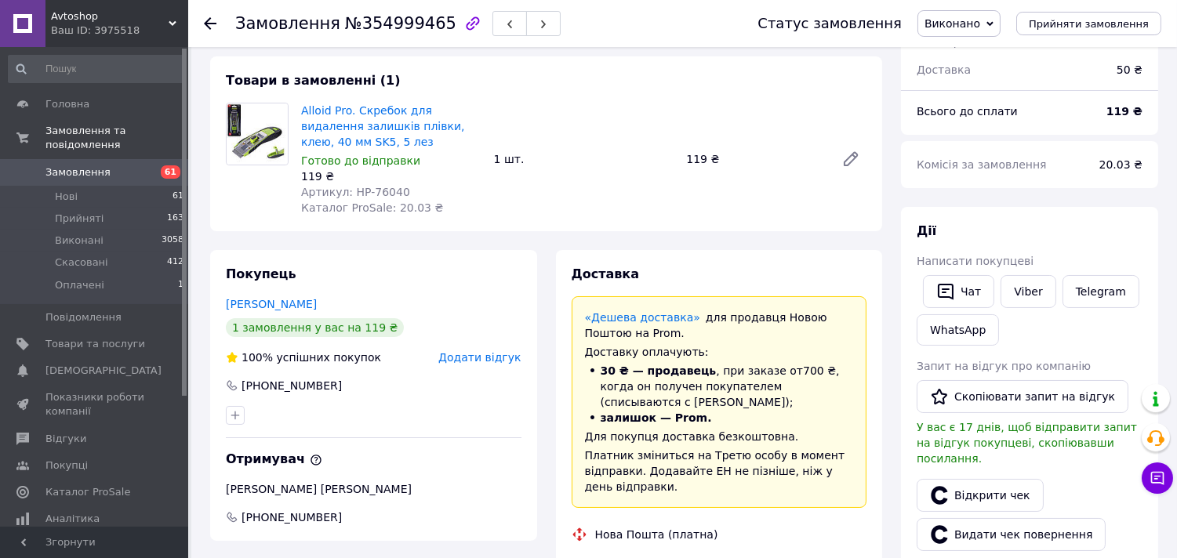
scroll to position [261, 0]
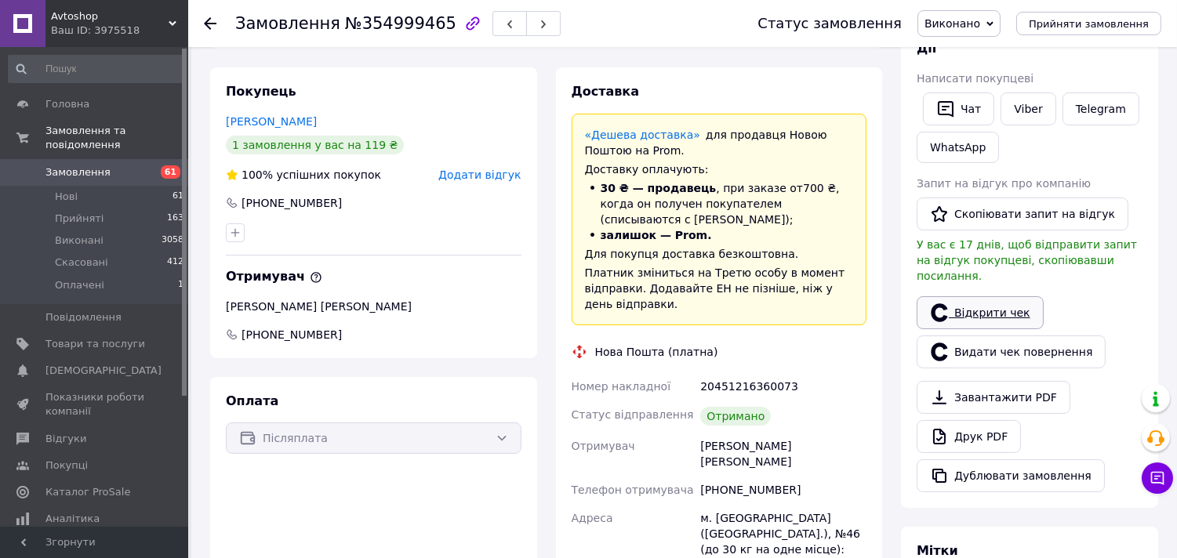
click at [989, 298] on link "Відкрити чек" at bounding box center [979, 312] width 127 height 33
click at [88, 127] on span "Замовлення та повідомлення" at bounding box center [116, 138] width 143 height 28
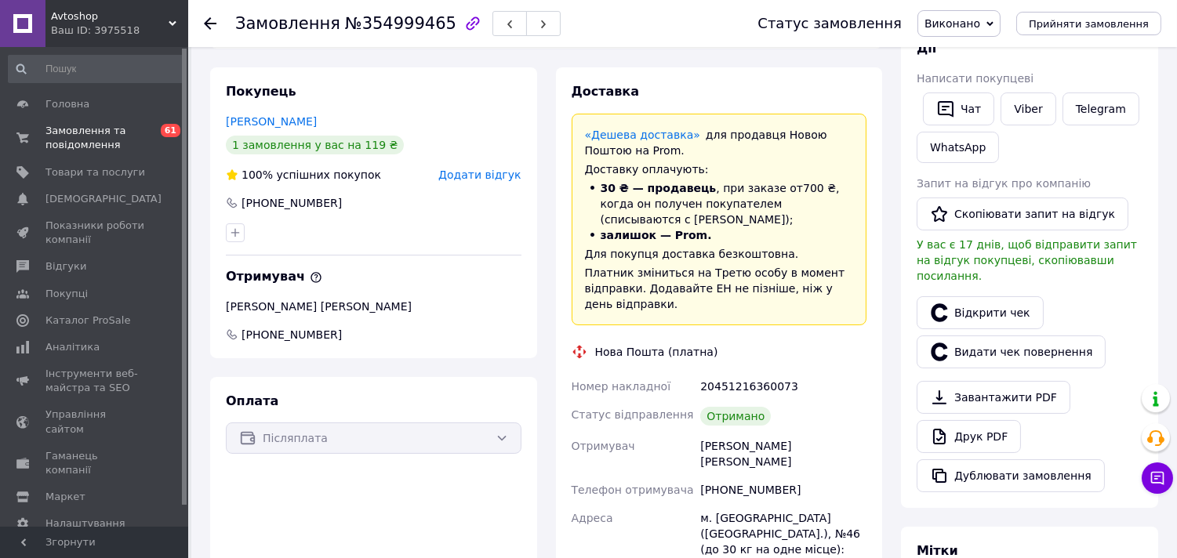
click at [206, 19] on icon at bounding box center [210, 23] width 13 height 13
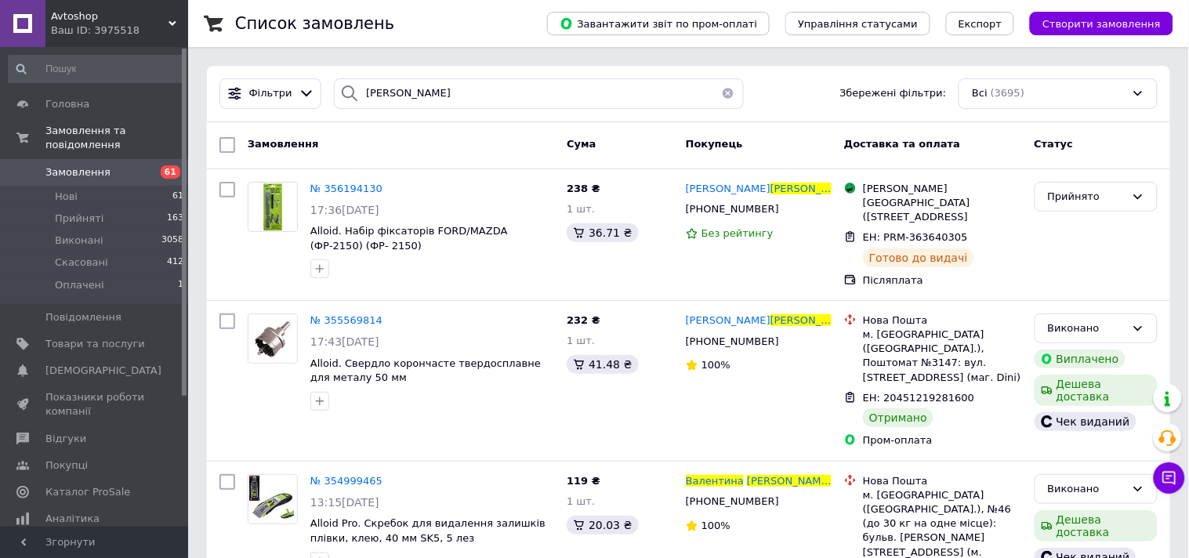
click at [716, 93] on button "button" at bounding box center [728, 93] width 31 height 31
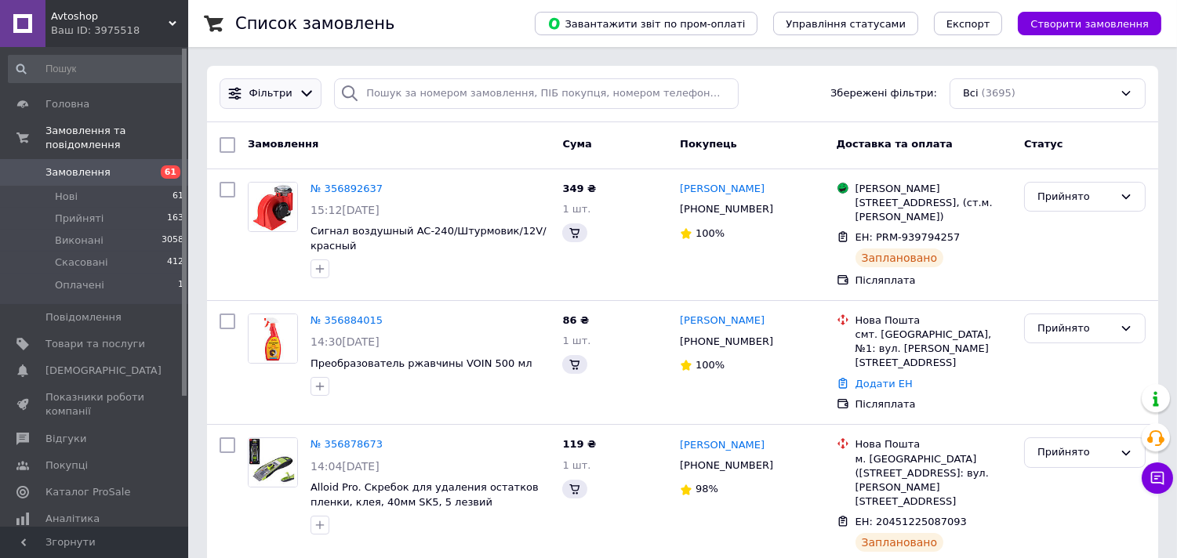
click at [300, 92] on icon at bounding box center [307, 93] width 16 height 16
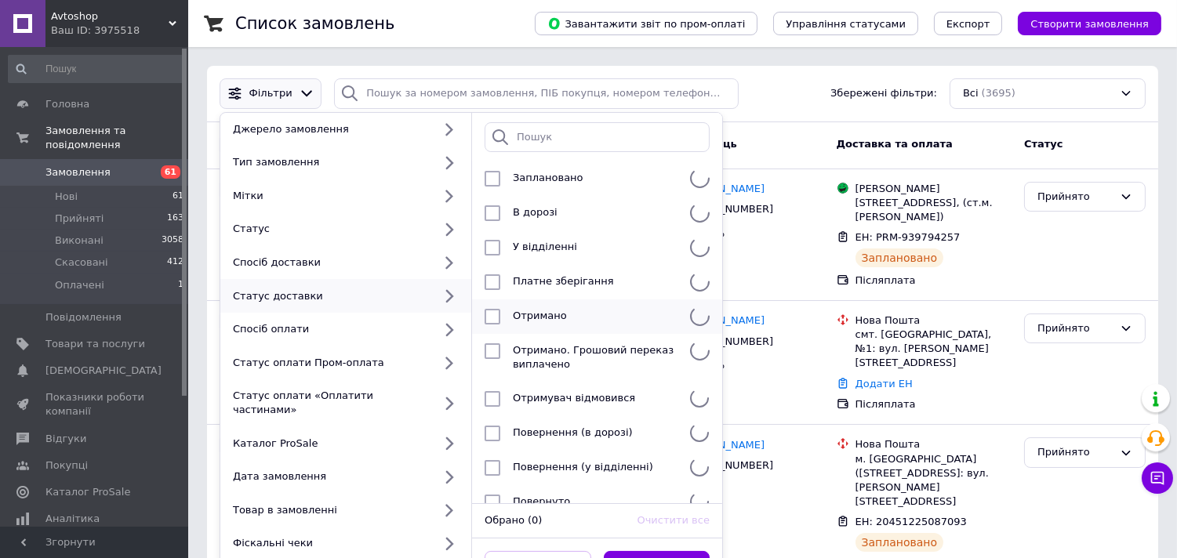
click at [528, 315] on span "Отримано" at bounding box center [540, 316] width 54 height 12
checkbox input "true"
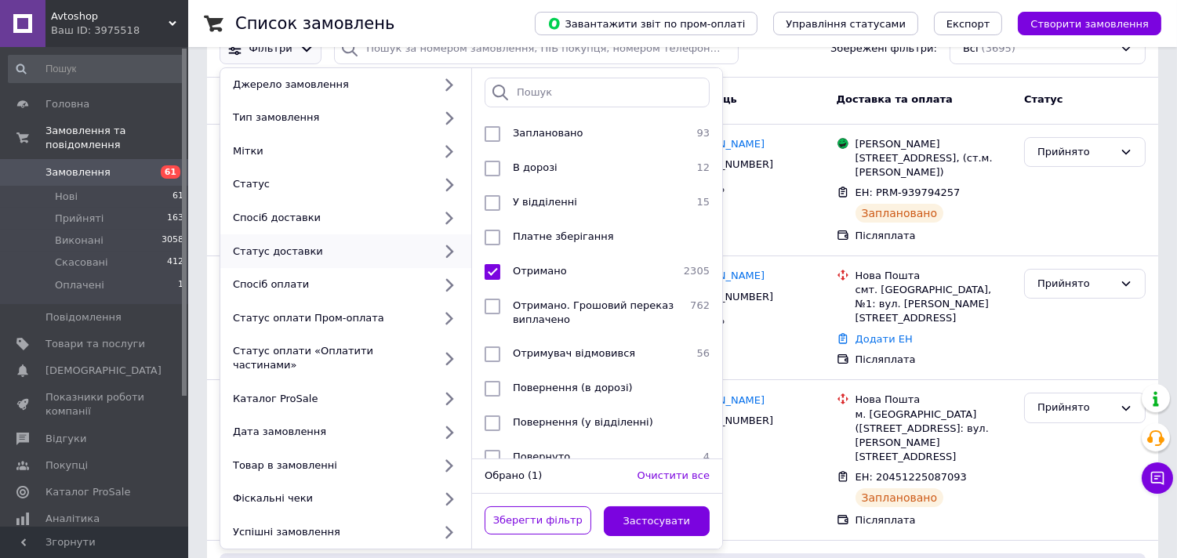
scroll to position [87, 0]
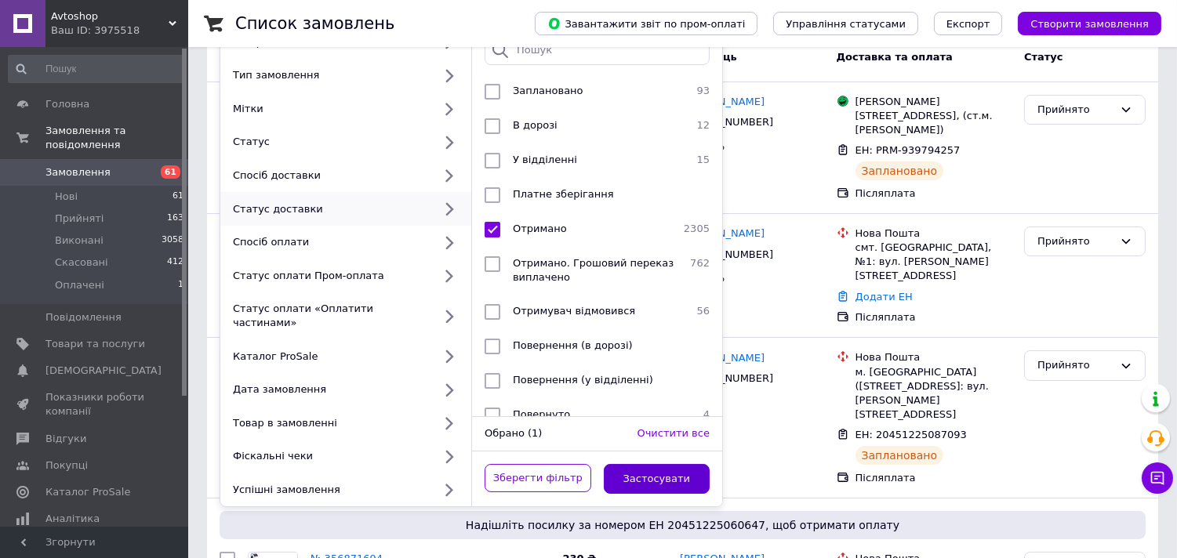
click at [665, 465] on button "Застосувати" at bounding box center [657, 479] width 107 height 31
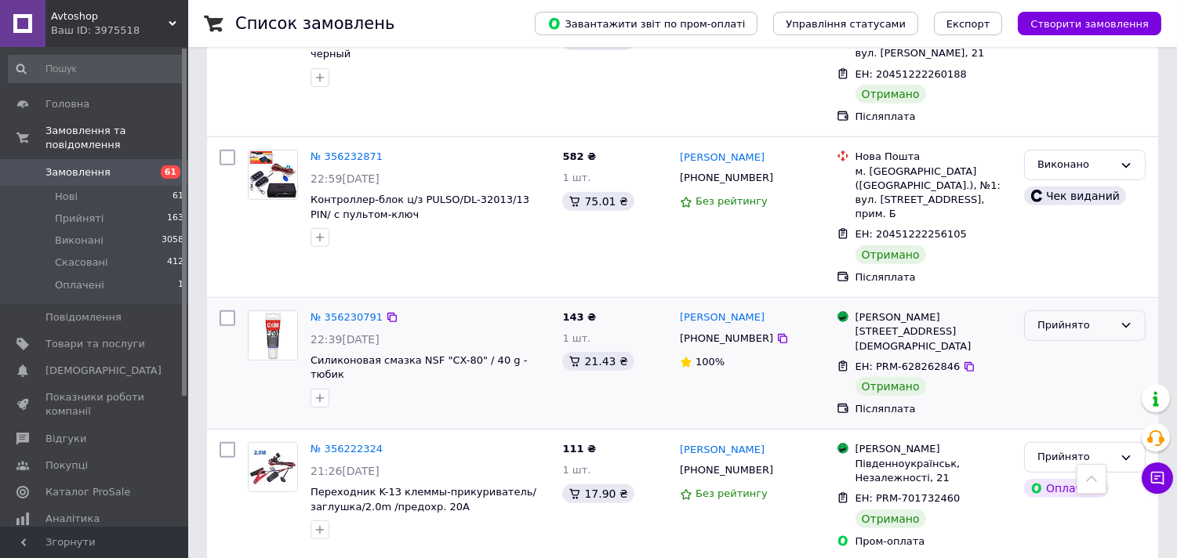
scroll to position [1306, 0]
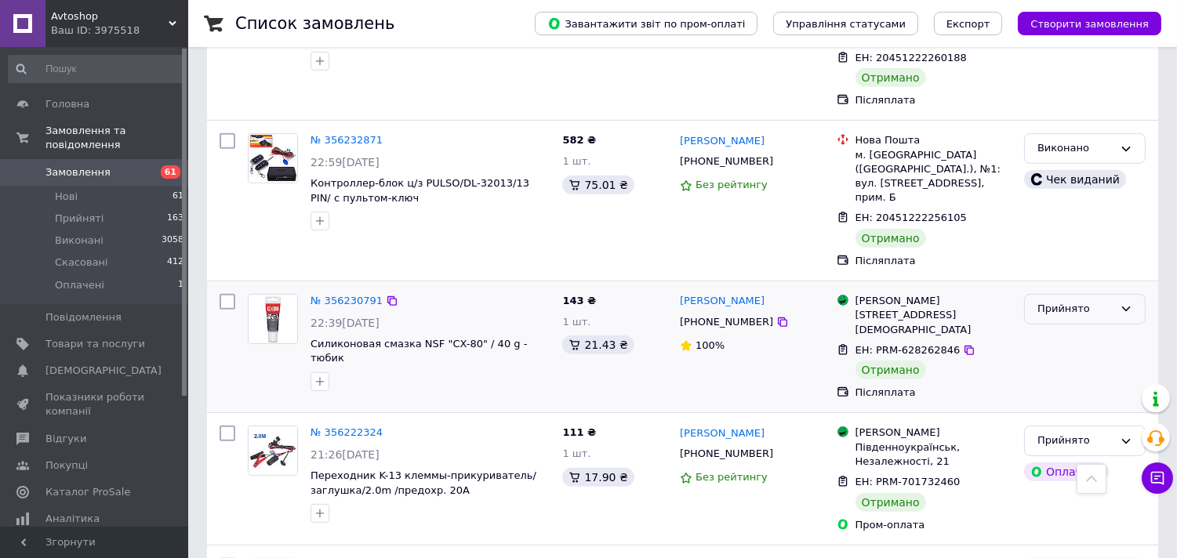
click at [1119, 303] on icon at bounding box center [1125, 309] width 13 height 13
click at [1055, 328] on li "Виконано" at bounding box center [1085, 342] width 120 height 29
click at [1123, 435] on icon at bounding box center [1125, 441] width 13 height 13
click at [1072, 459] on li "Виконано" at bounding box center [1085, 473] width 120 height 29
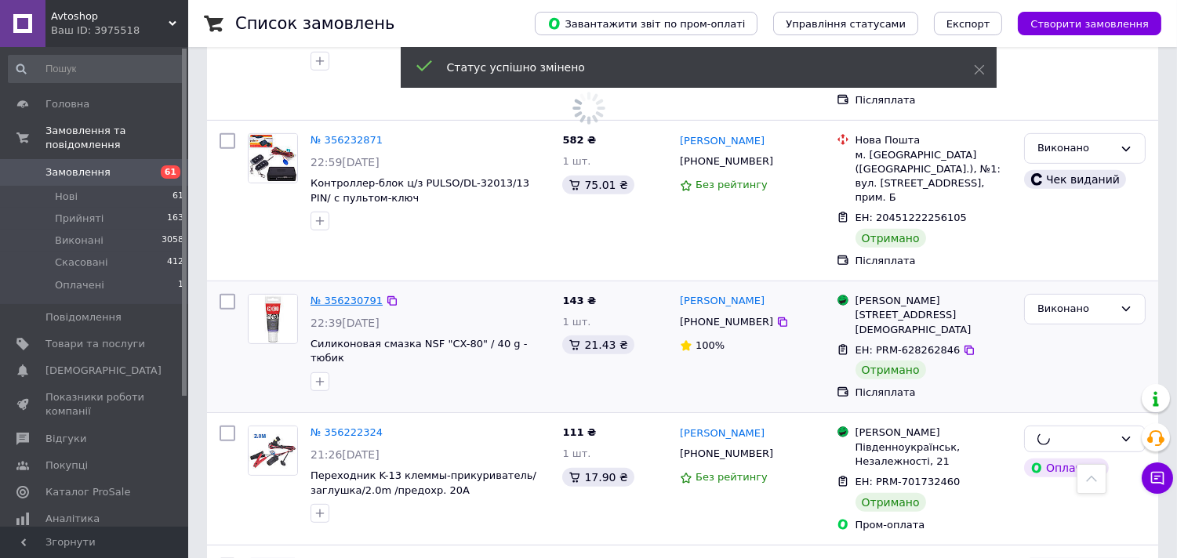
click at [345, 295] on link "№ 356230791" at bounding box center [346, 301] width 72 height 12
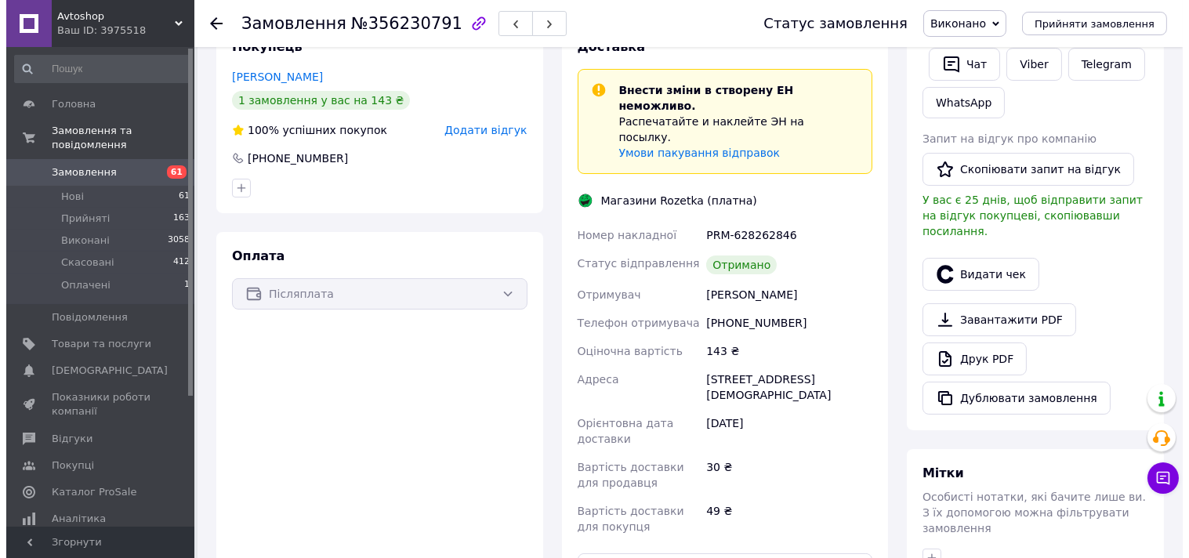
scroll to position [270, 0]
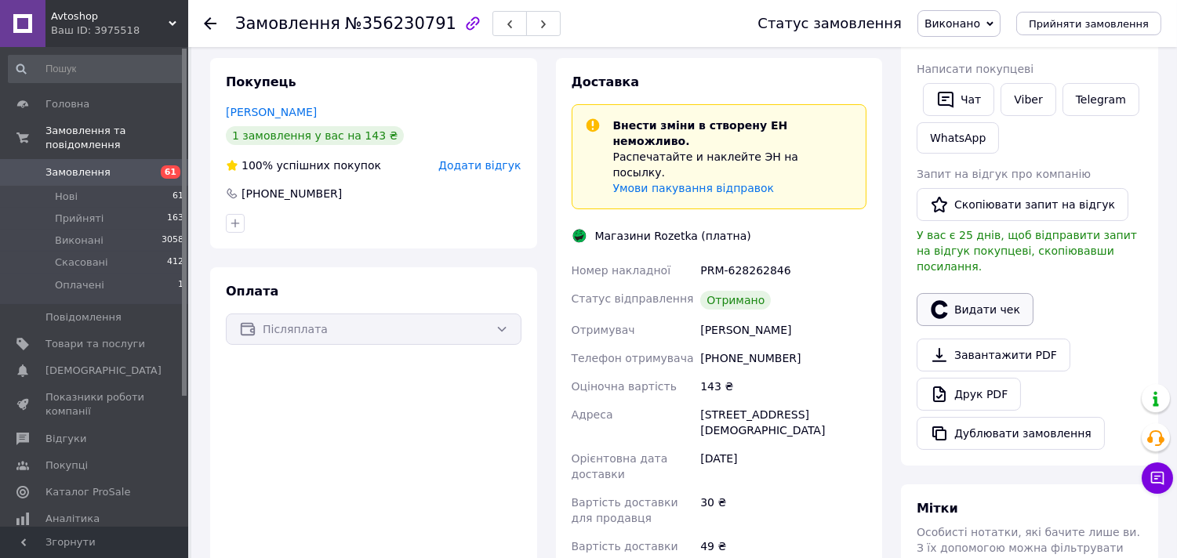
click at [990, 293] on button "Видати чек" at bounding box center [974, 309] width 117 height 33
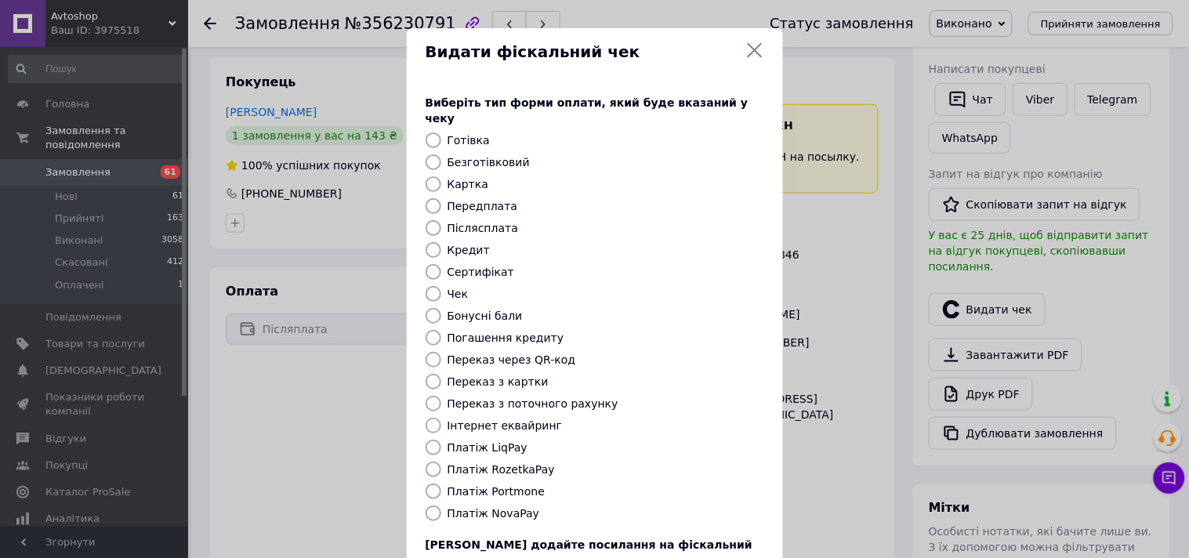
click at [499, 507] on label "Платіж NovaPay" at bounding box center [494, 513] width 93 height 13
click at [441, 506] on input "Платіж NovaPay" at bounding box center [434, 514] width 16 height 16
radio input "true"
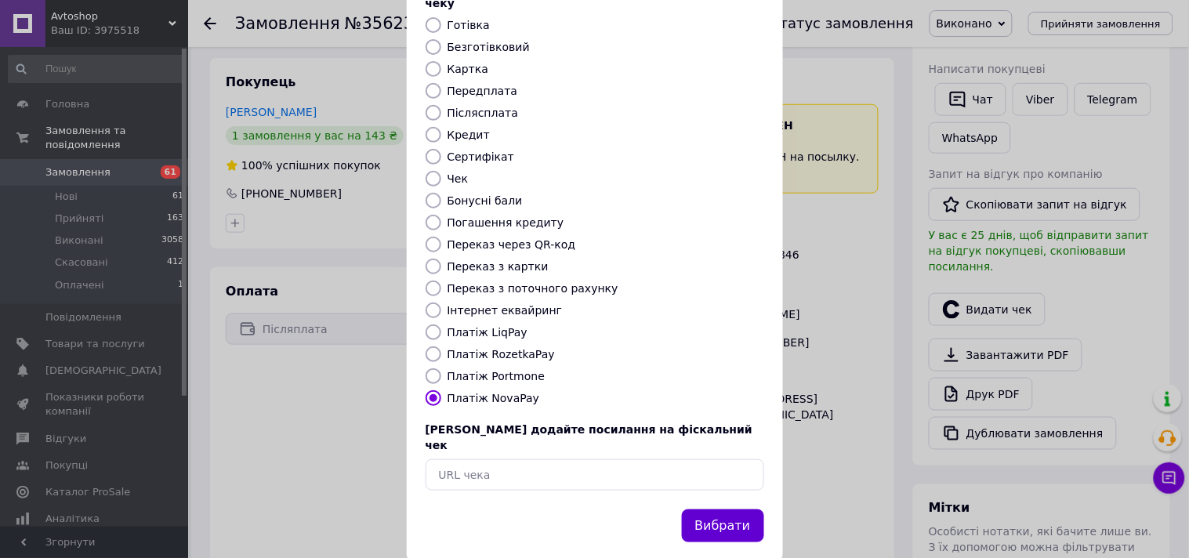
click at [696, 510] on button "Вибрати" at bounding box center [723, 527] width 82 height 34
click at [729, 510] on button "Вибрати" at bounding box center [723, 527] width 82 height 34
click at [724, 510] on button "Вибрати" at bounding box center [723, 527] width 82 height 34
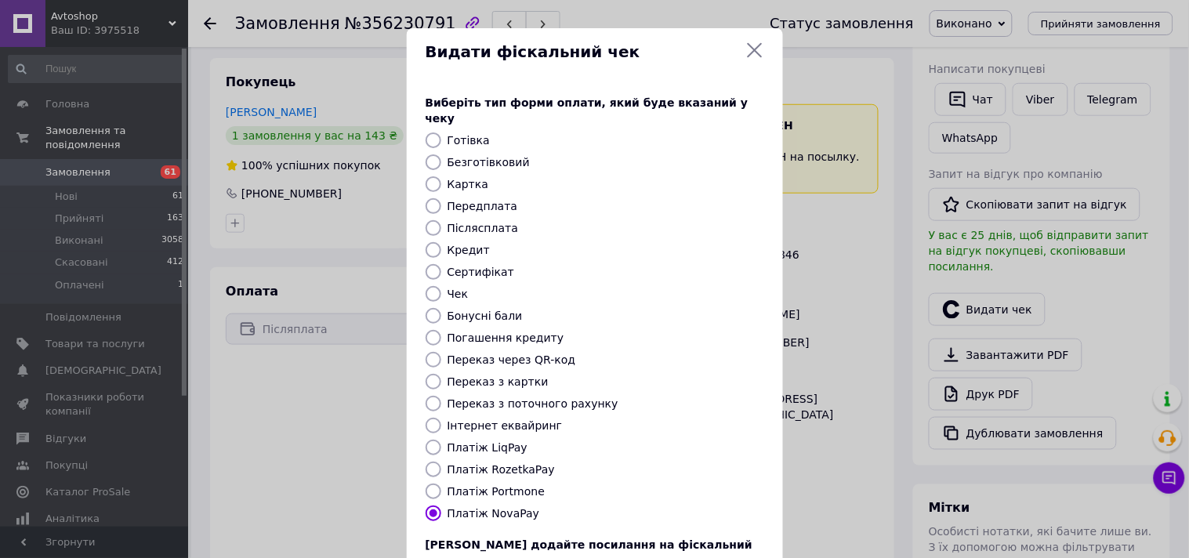
click at [753, 51] on icon at bounding box center [754, 50] width 15 height 15
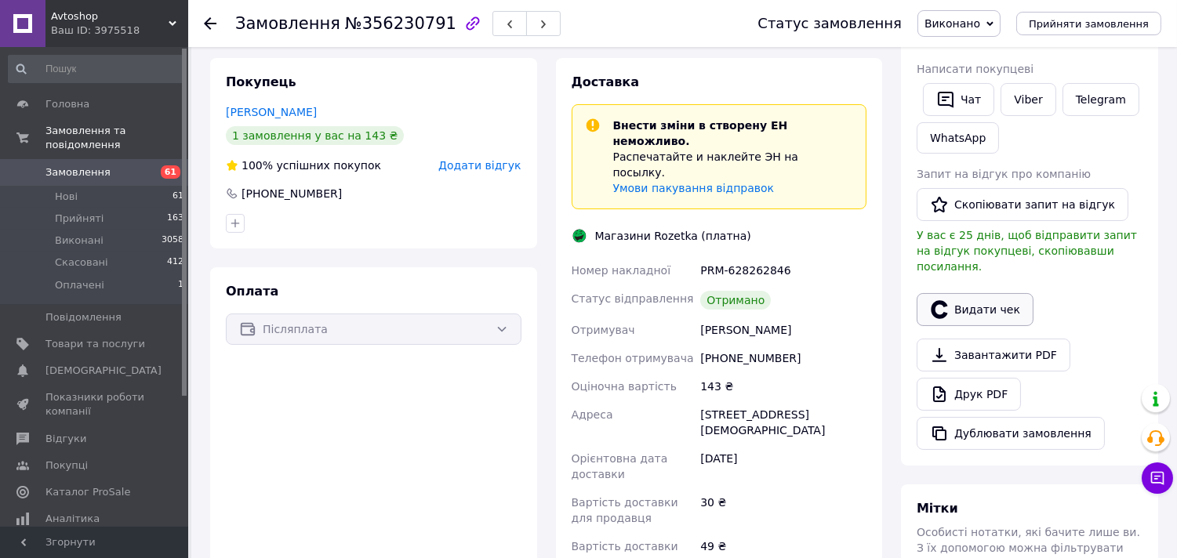
click at [974, 293] on button "Видати чек" at bounding box center [974, 309] width 117 height 33
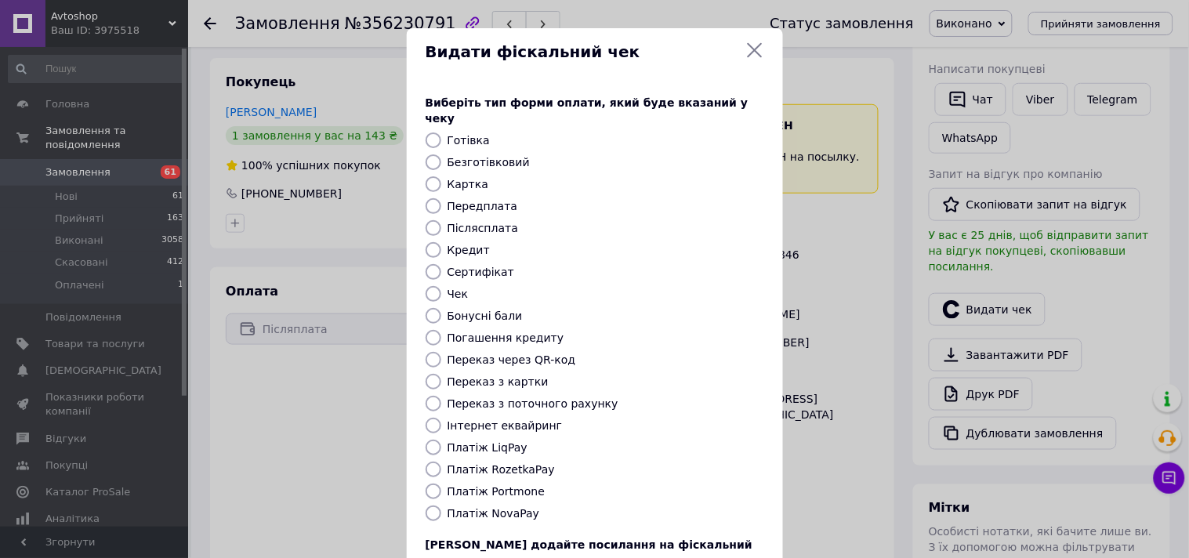
scroll to position [115, 0]
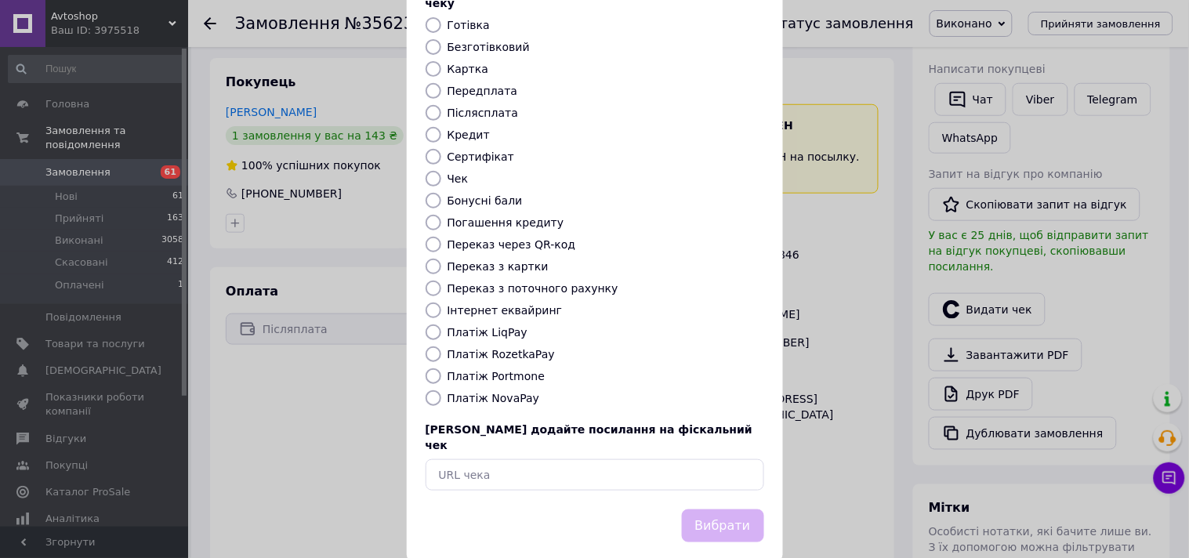
click at [495, 392] on label "Платіж NovaPay" at bounding box center [494, 398] width 93 height 13
click at [441, 390] on input "Платіж NovaPay" at bounding box center [434, 398] width 16 height 16
radio input "true"
click at [711, 510] on button "Вибрати" at bounding box center [723, 527] width 82 height 34
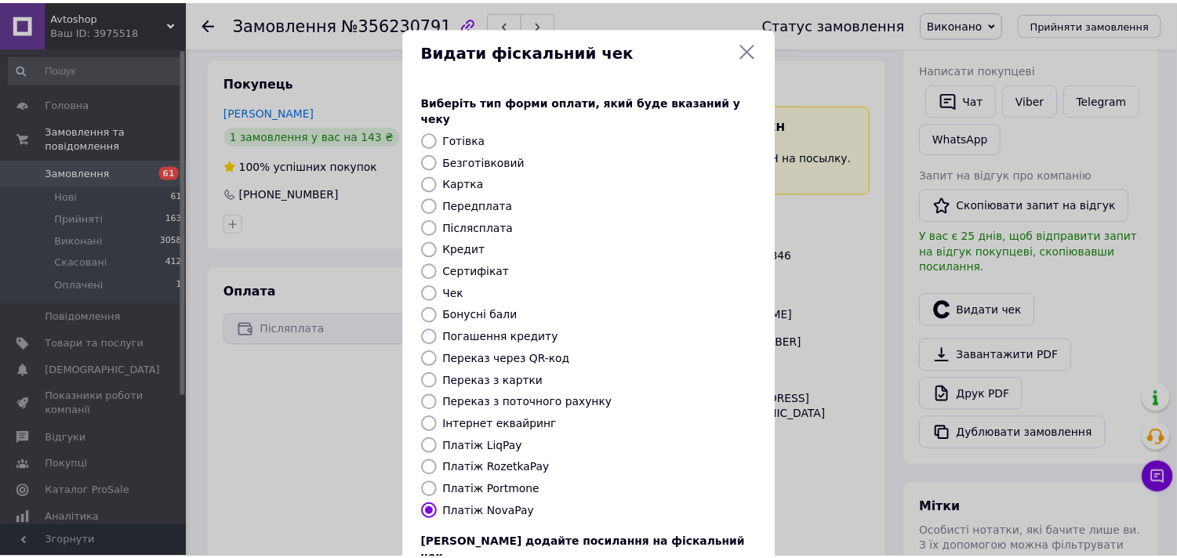
scroll to position [0, 0]
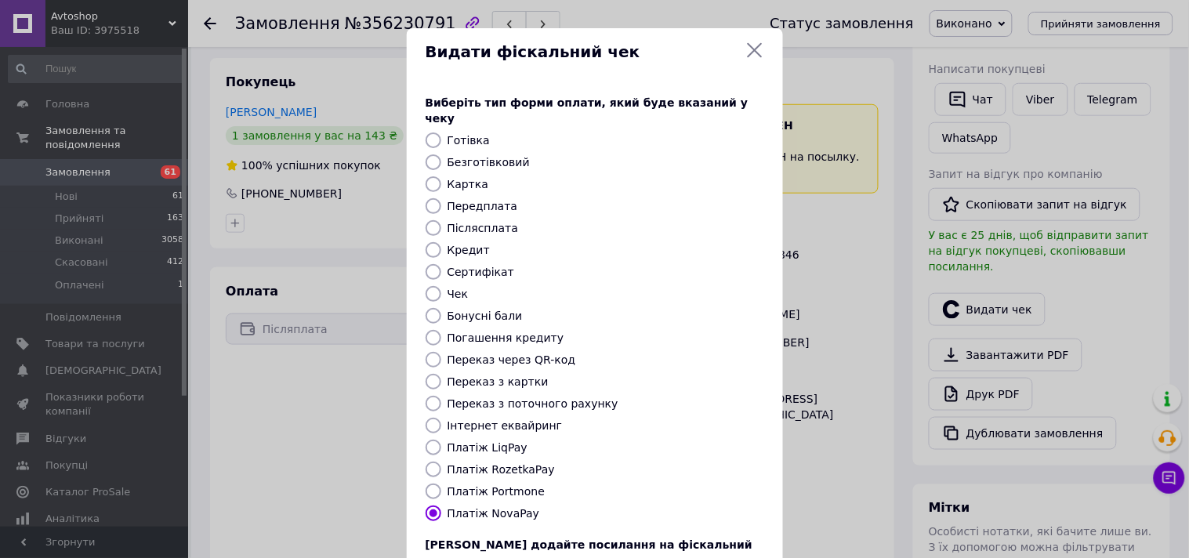
click at [756, 45] on icon at bounding box center [754, 50] width 15 height 15
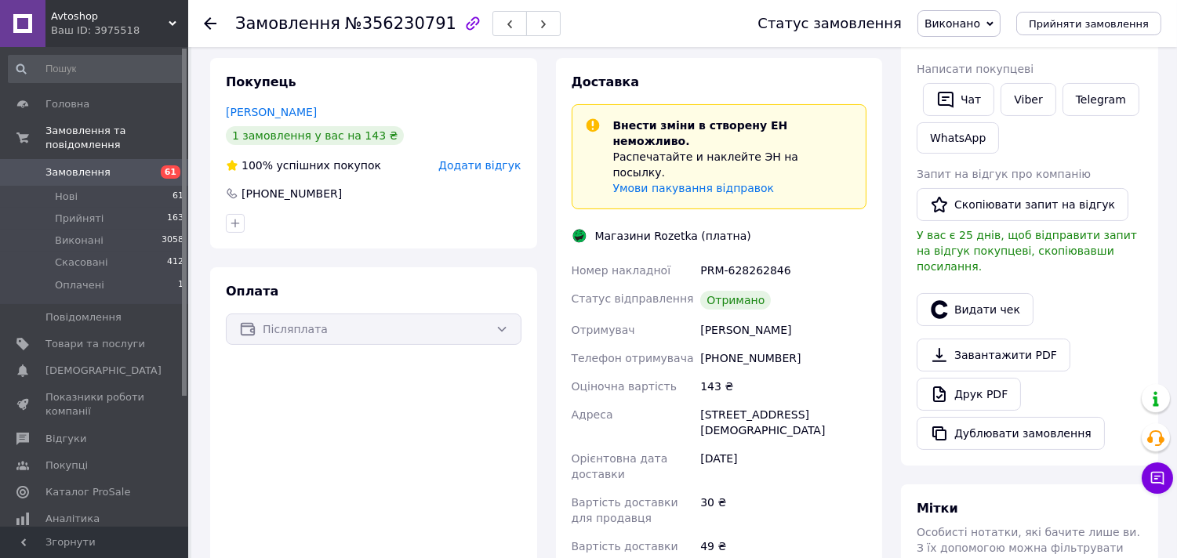
click at [208, 20] on use at bounding box center [210, 23] width 13 height 13
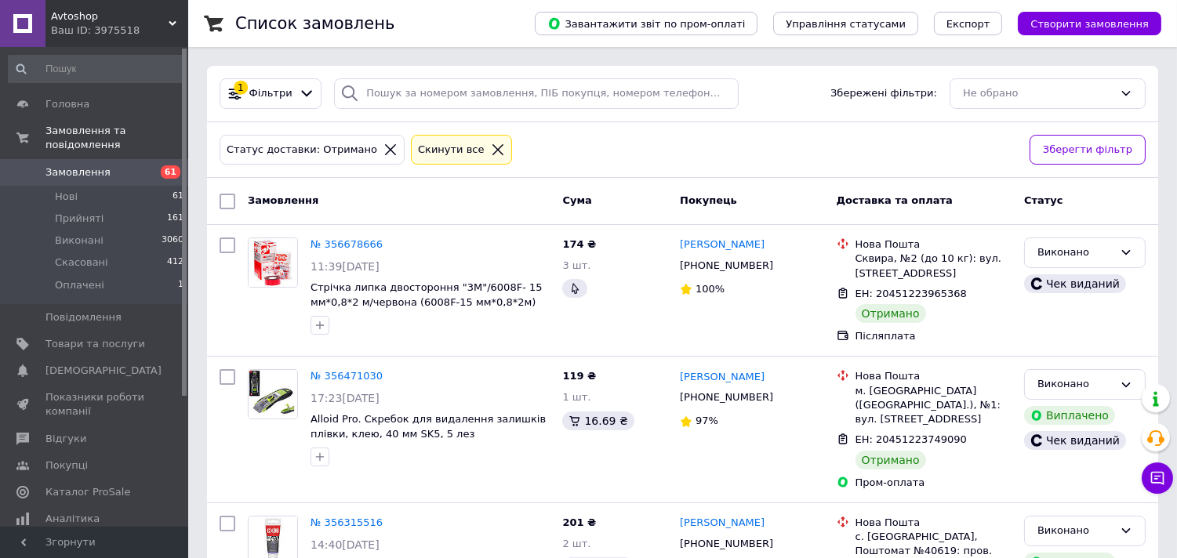
click at [491, 147] on icon at bounding box center [498, 150] width 14 height 14
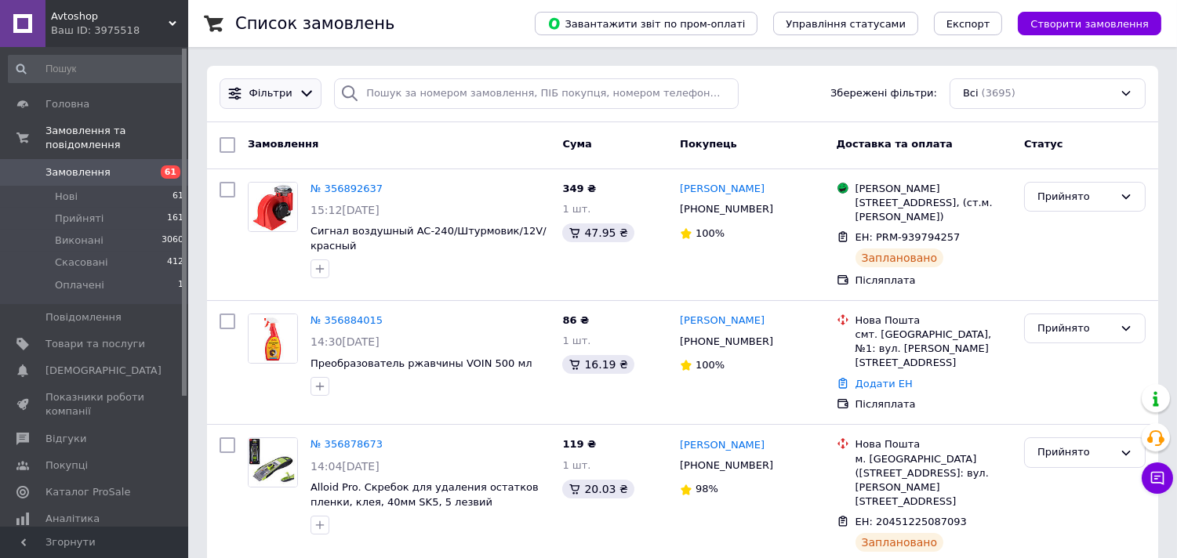
click at [299, 85] on icon at bounding box center [307, 93] width 16 height 16
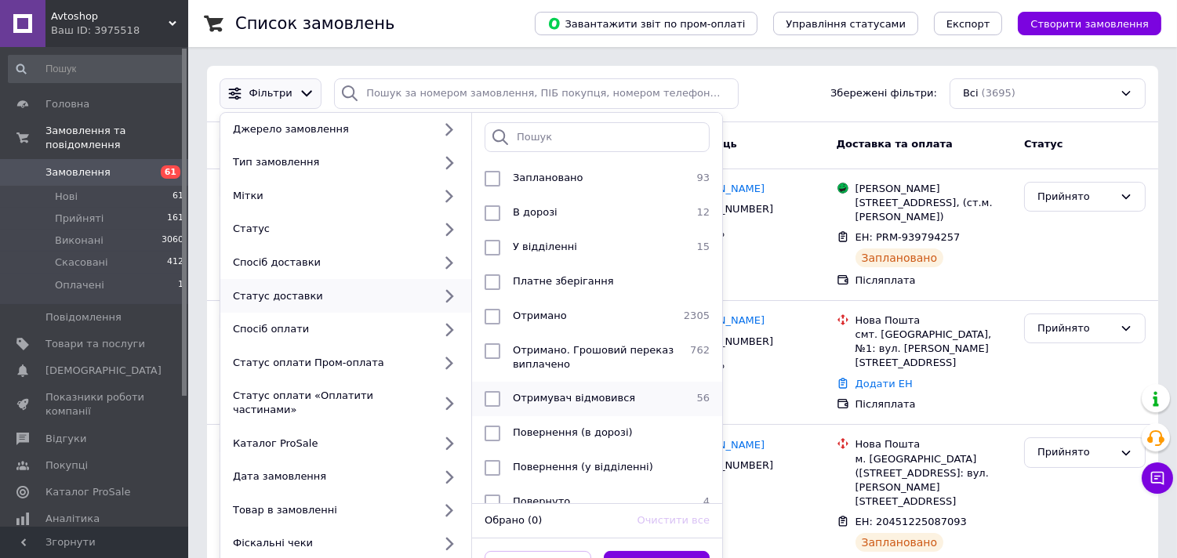
click at [557, 394] on span "Отримувач відмовився" at bounding box center [574, 398] width 122 height 12
checkbox input "true"
click at [692, 551] on button "Застосувати" at bounding box center [657, 566] width 107 height 31
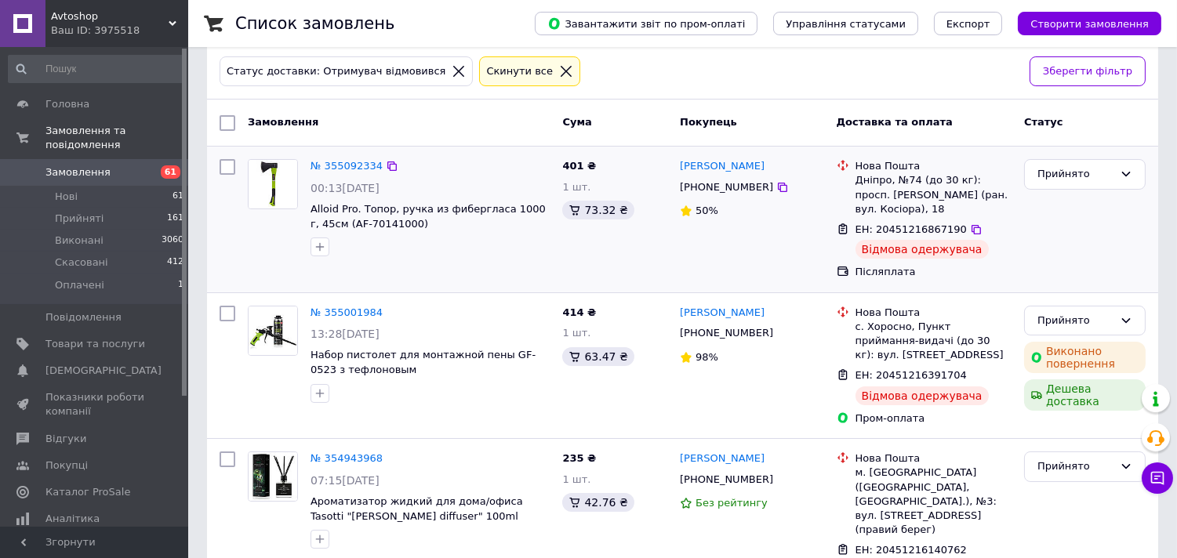
scroll to position [87, 0]
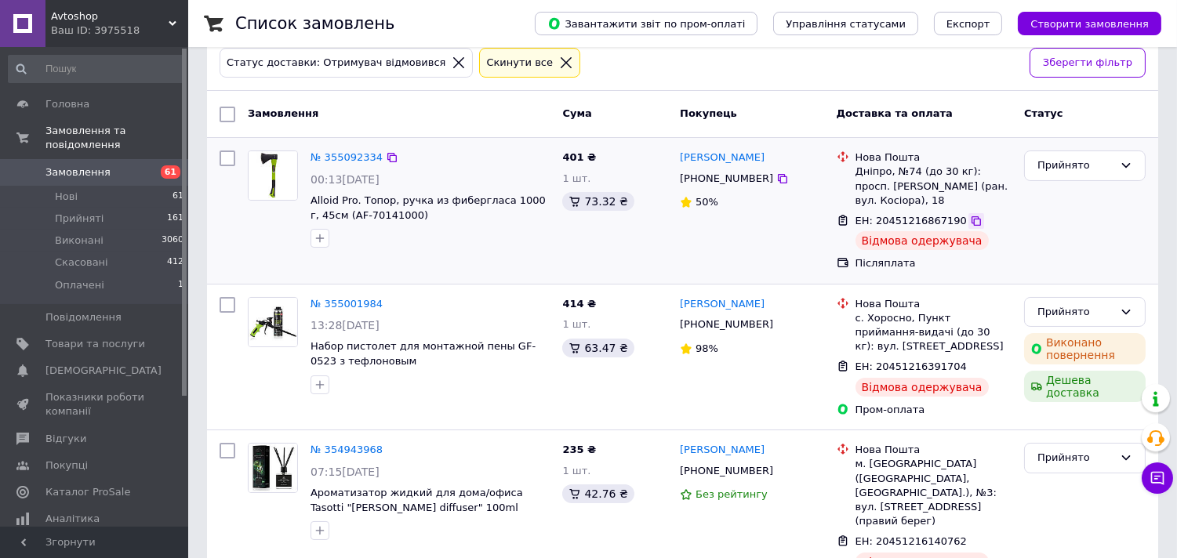
click at [970, 220] on icon at bounding box center [976, 221] width 13 height 13
click at [971, 365] on icon at bounding box center [975, 367] width 9 height 9
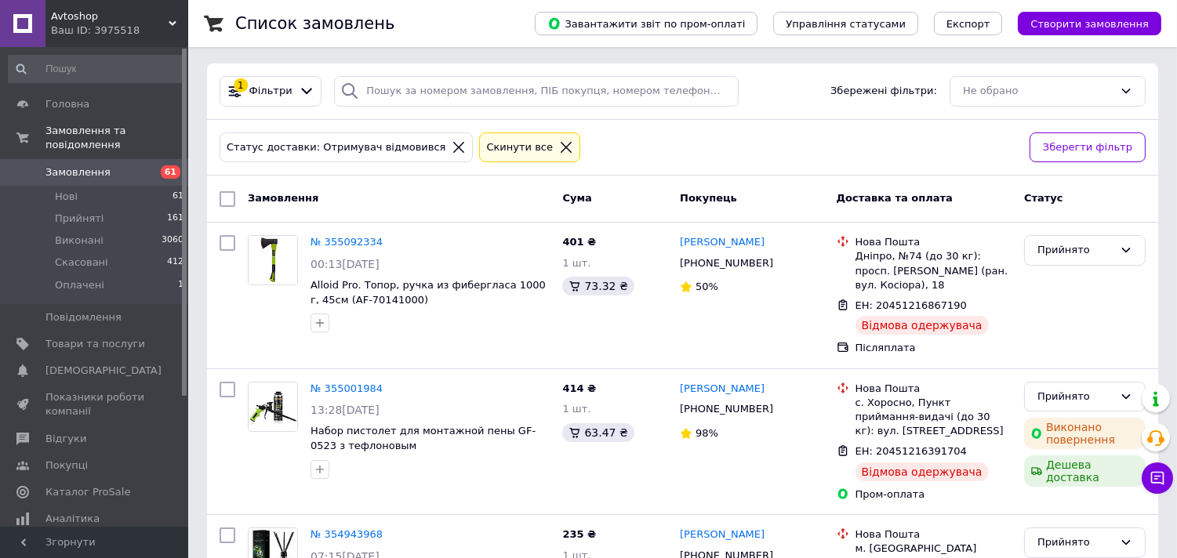
scroll to position [0, 0]
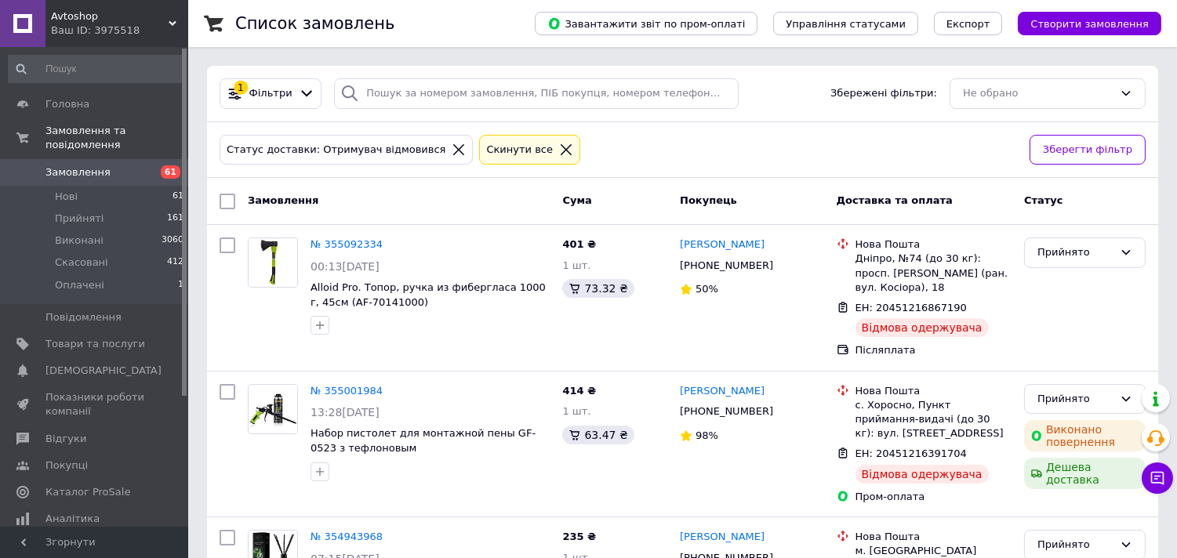
click at [559, 145] on icon at bounding box center [566, 150] width 14 height 14
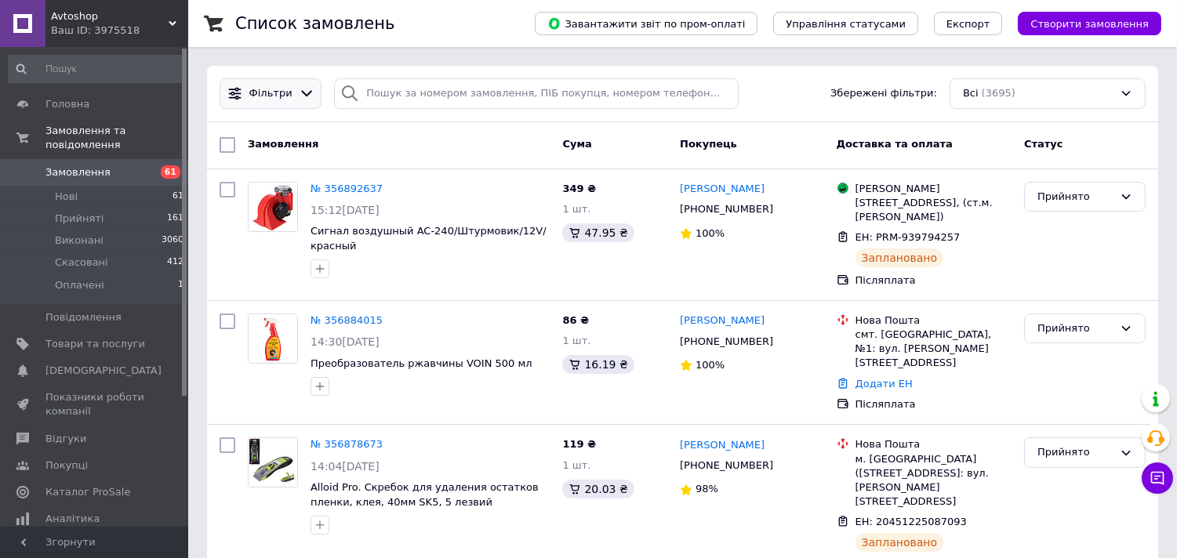
click at [299, 92] on icon at bounding box center [307, 93] width 16 height 16
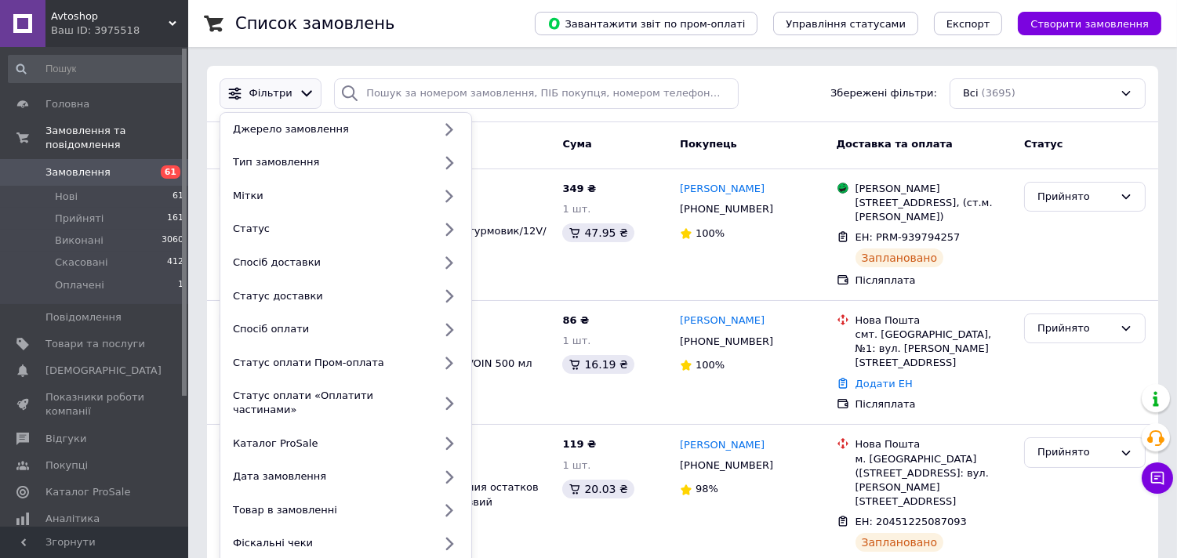
click at [299, 92] on icon at bounding box center [307, 93] width 16 height 16
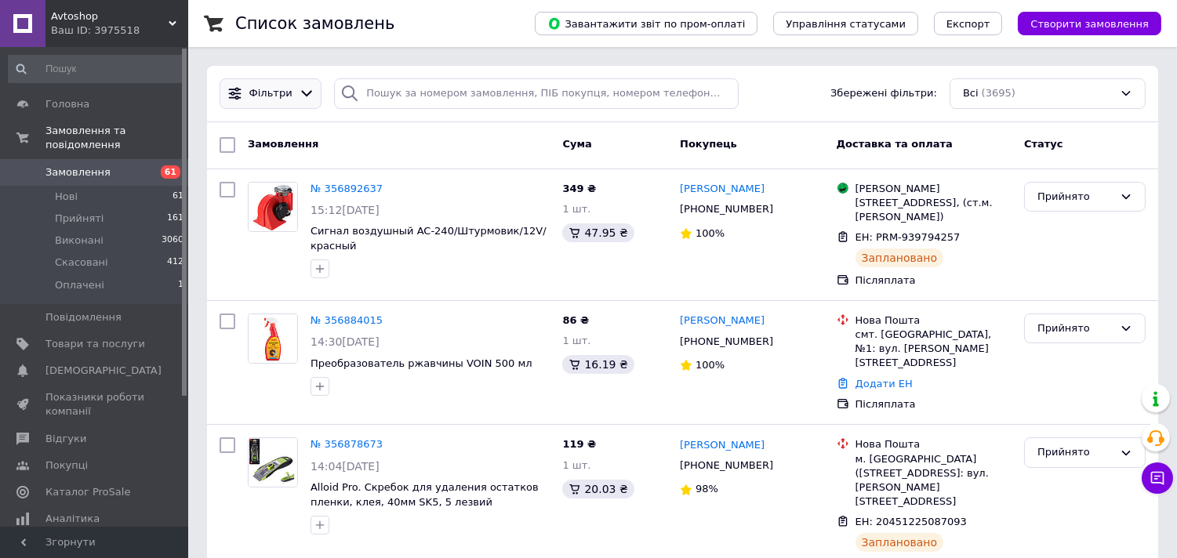
click at [299, 89] on icon at bounding box center [307, 93] width 16 height 16
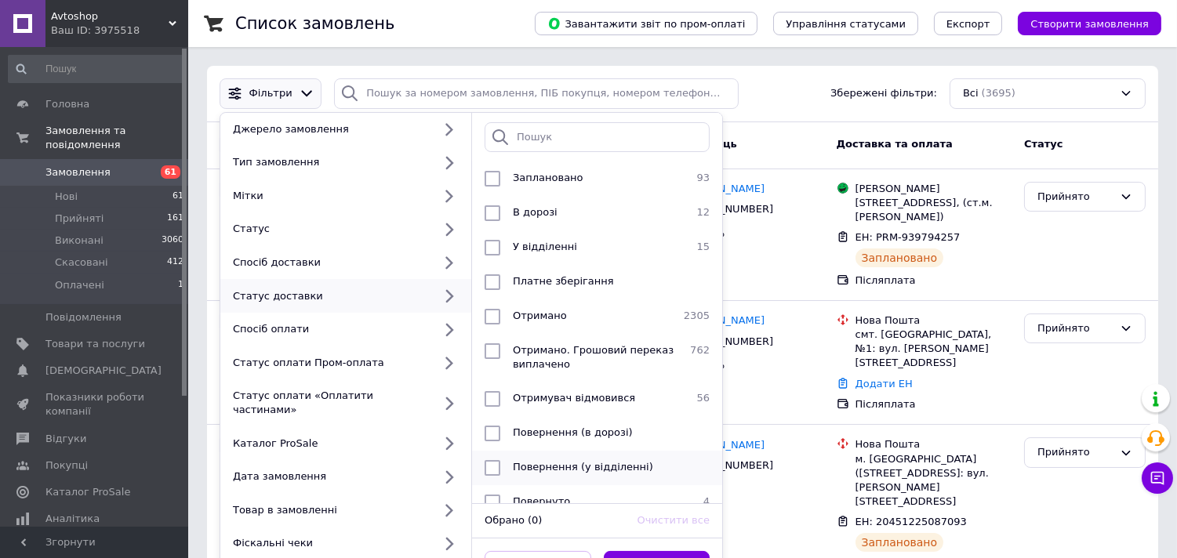
click at [560, 466] on span "Повернення (у відділенні)" at bounding box center [583, 467] width 140 height 12
checkbox input "true"
click at [677, 551] on button "Застосувати" at bounding box center [657, 566] width 107 height 31
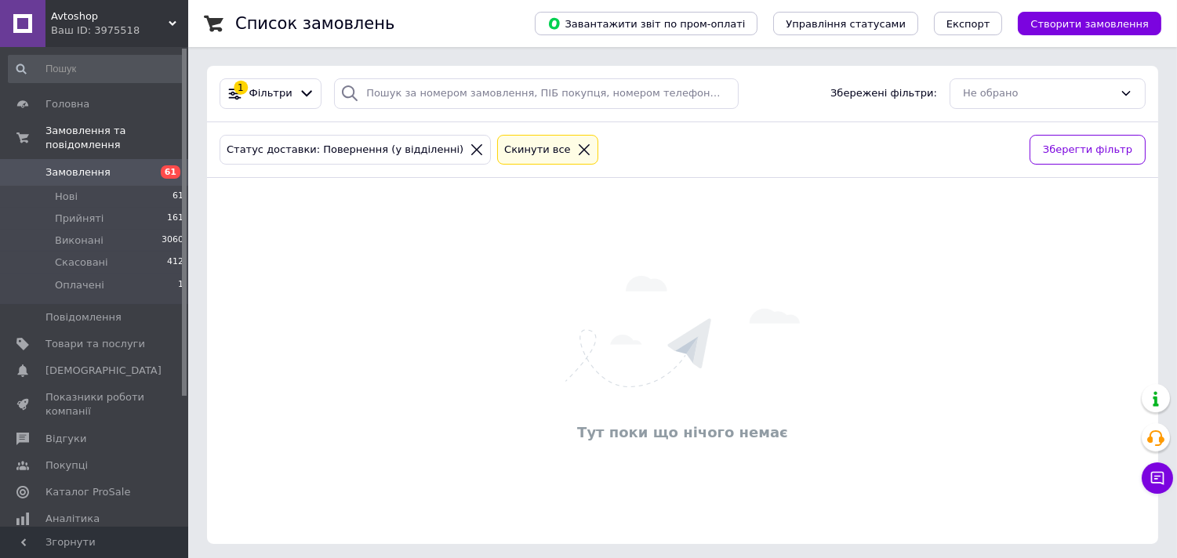
click at [577, 145] on icon at bounding box center [584, 150] width 14 height 14
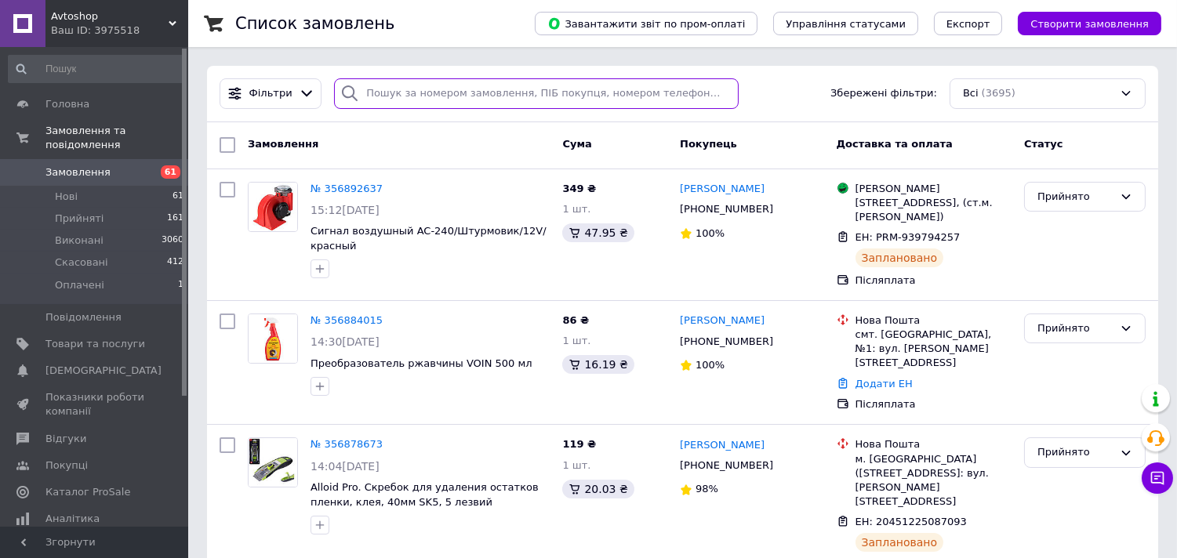
click at [384, 89] on input "search" at bounding box center [536, 93] width 404 height 31
paste input "Пром/[PERSON_NAME]"
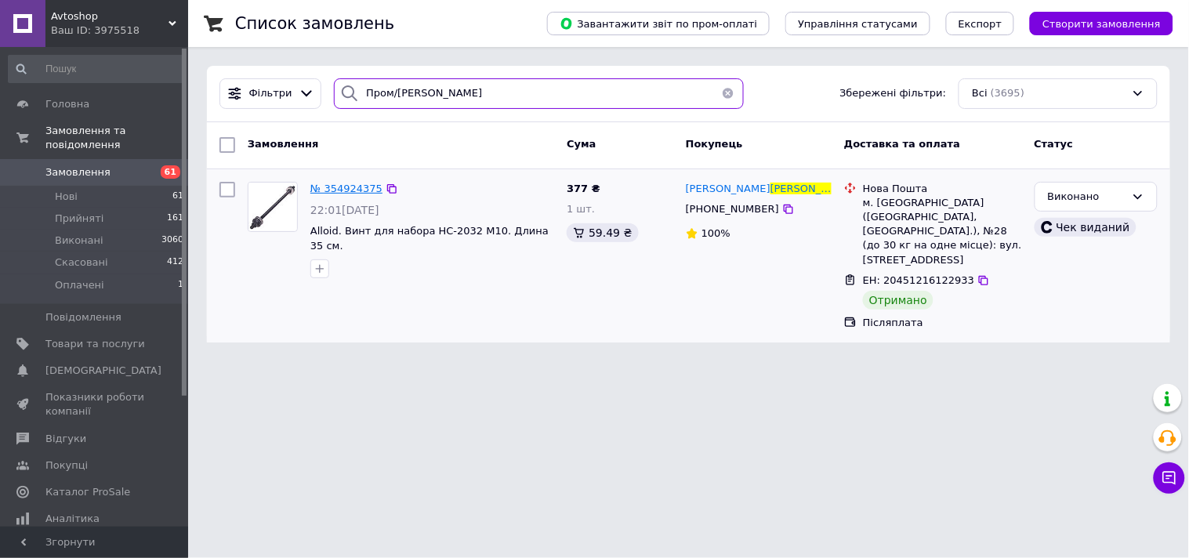
type input "Пром/[PERSON_NAME]"
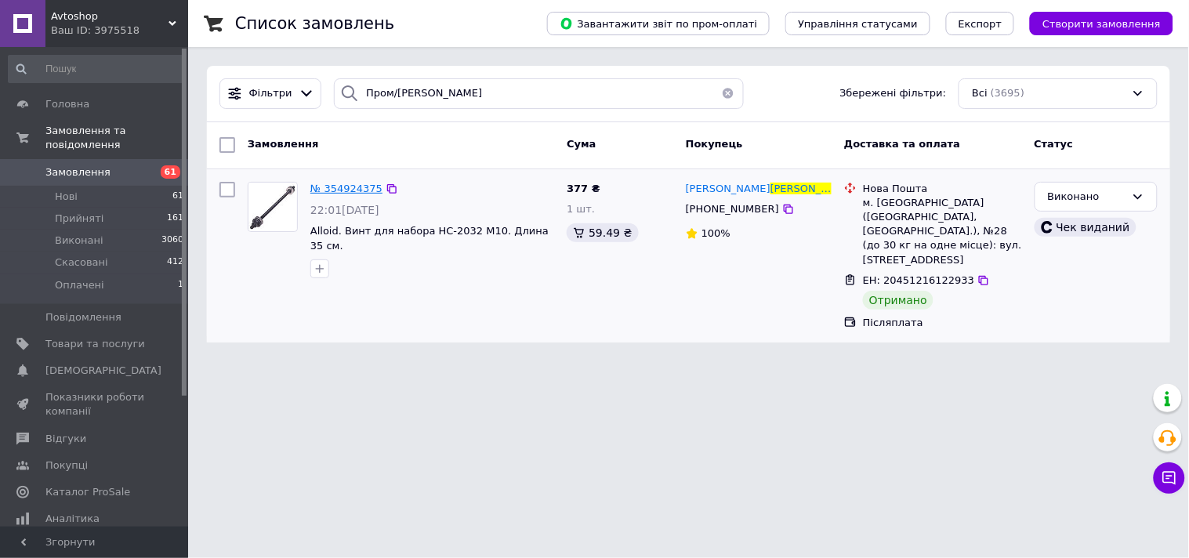
click at [357, 183] on span "№ 354924375" at bounding box center [346, 189] width 72 height 12
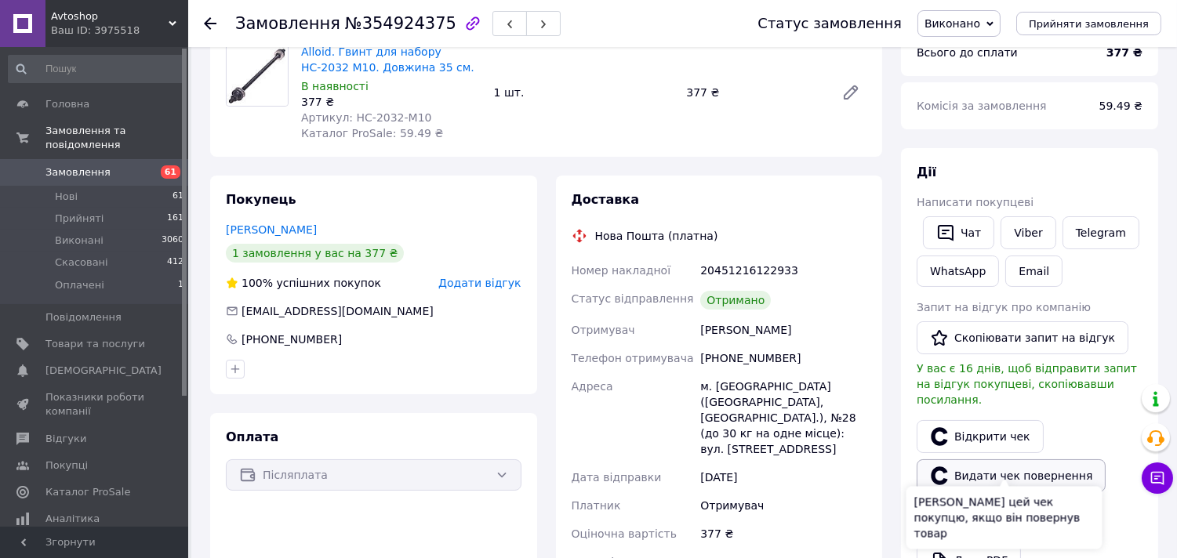
scroll to position [174, 0]
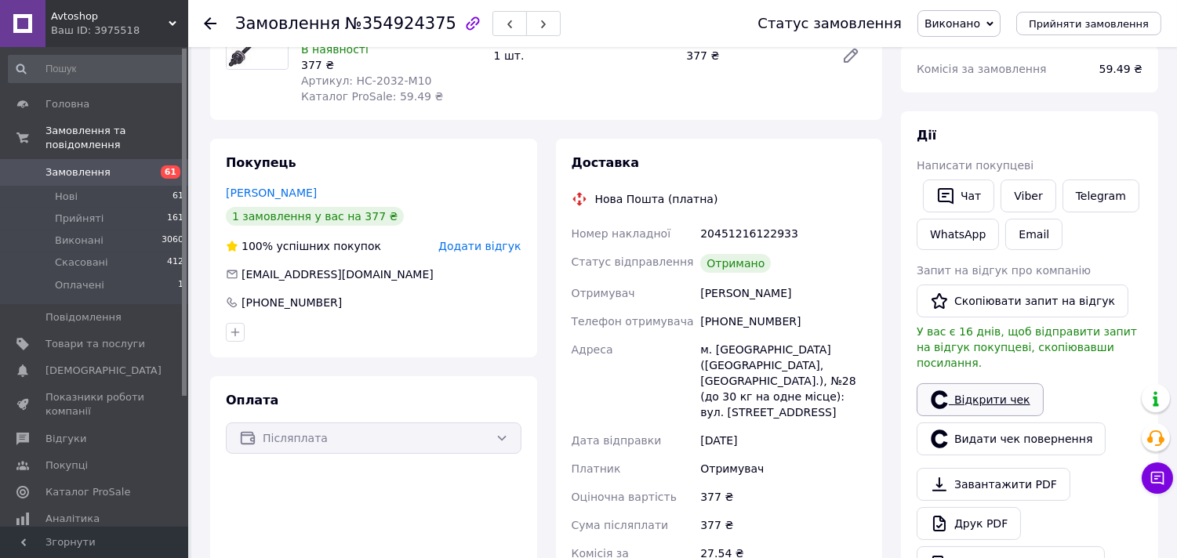
click at [992, 383] on link "Відкрити чек" at bounding box center [979, 399] width 127 height 33
click at [208, 17] on icon at bounding box center [210, 23] width 13 height 13
